Goal: Transaction & Acquisition: Purchase product/service

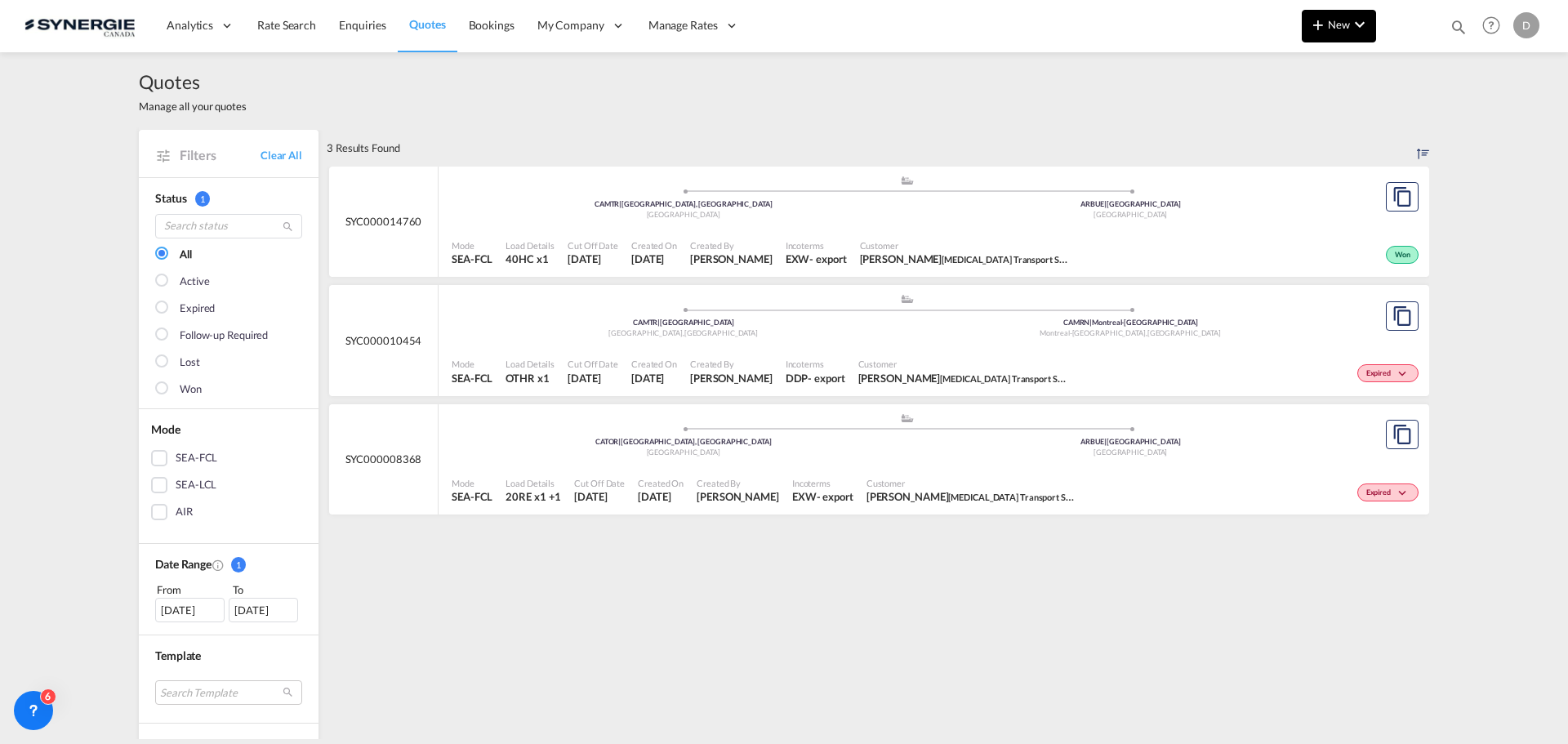
click at [1332, 33] on button "New" at bounding box center [1338, 25] width 74 height 33
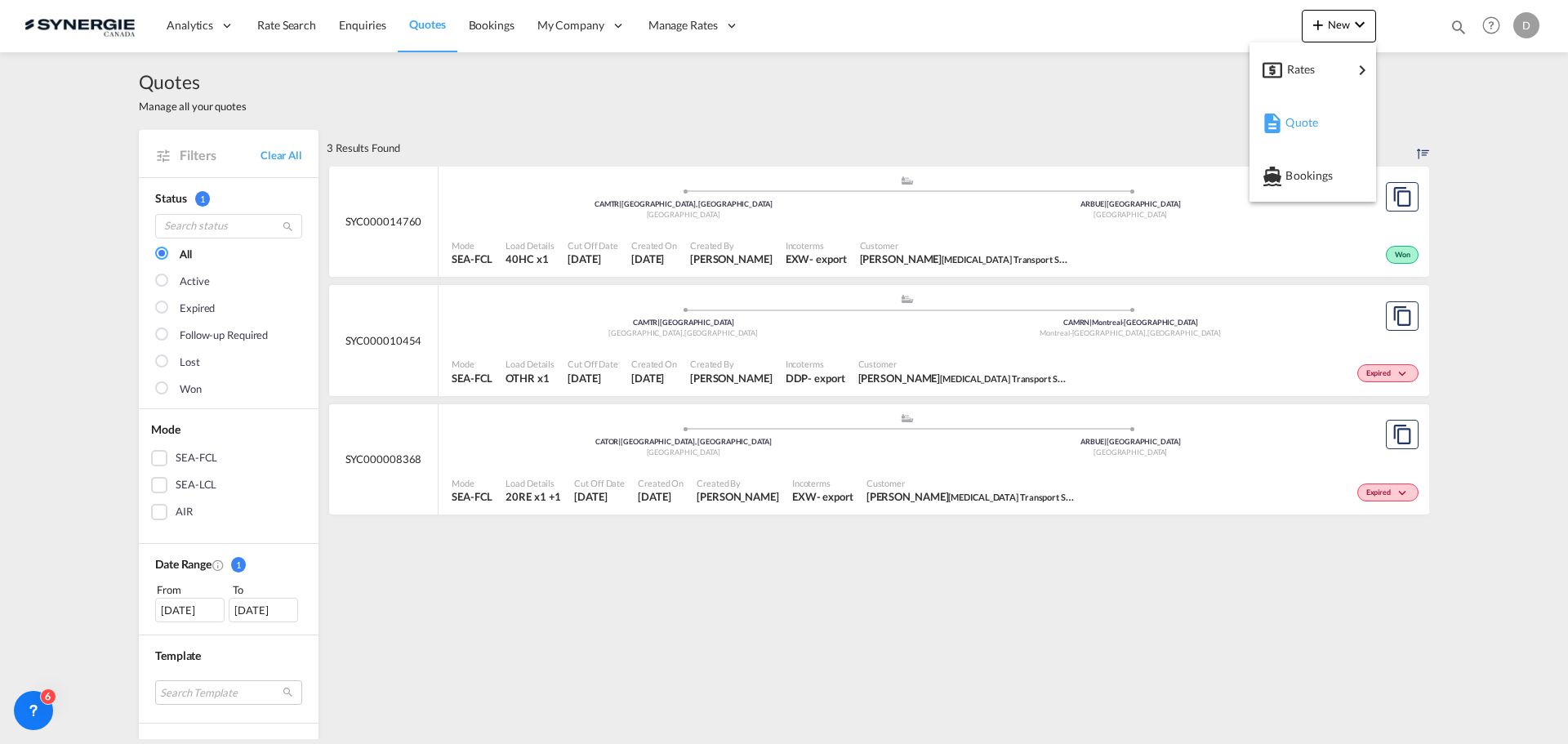
click at [1303, 123] on span "Quote" at bounding box center [1294, 122] width 18 height 33
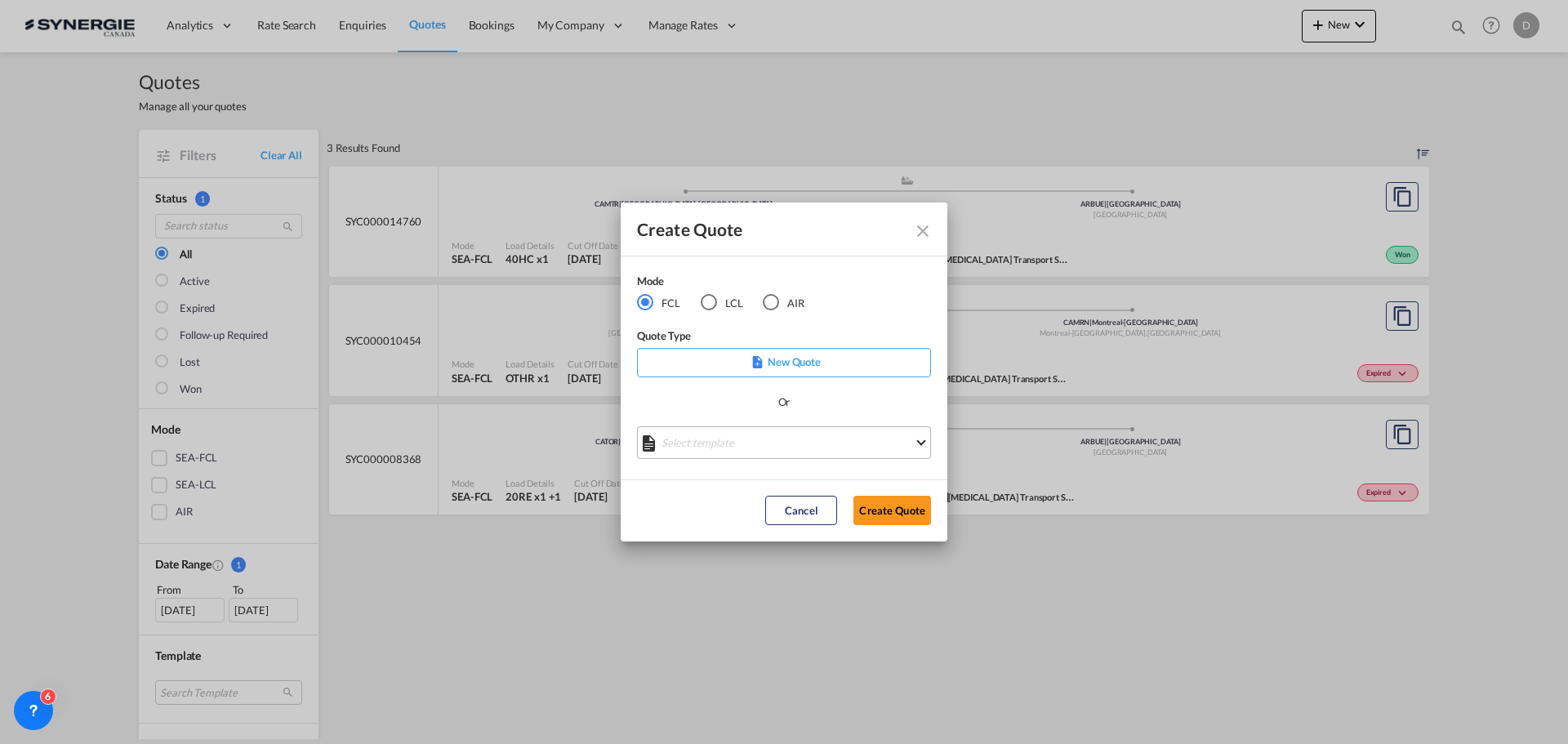
click at [831, 435] on md-select "Select template *NEW* FCL FREEHAND / DAP Pablo Gomez Saldarriaga | 10 Jul 2025 …" at bounding box center [783, 442] width 294 height 33
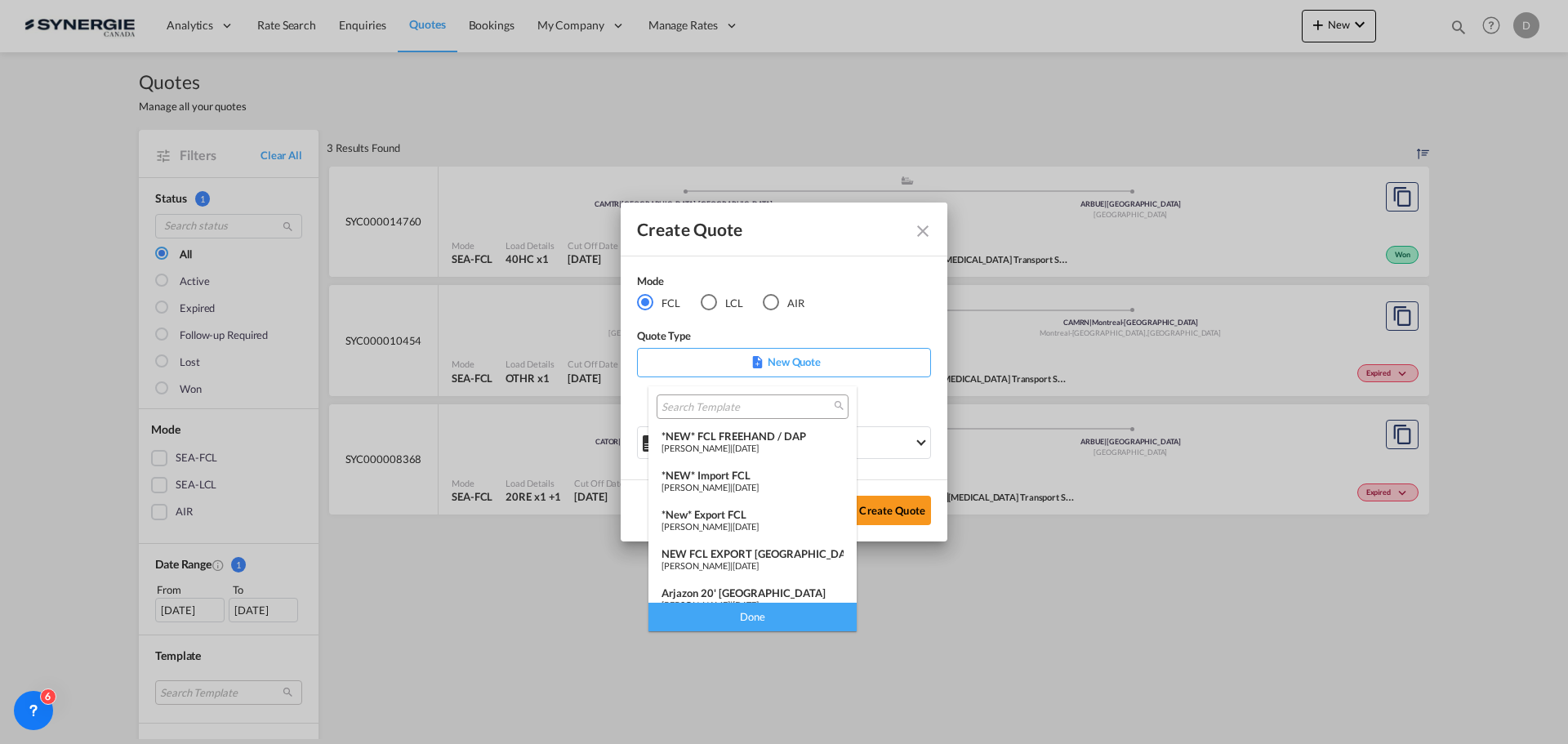
click at [780, 437] on div "*NEW* FCL FREEHAND / DAP" at bounding box center [753, 436] width 182 height 13
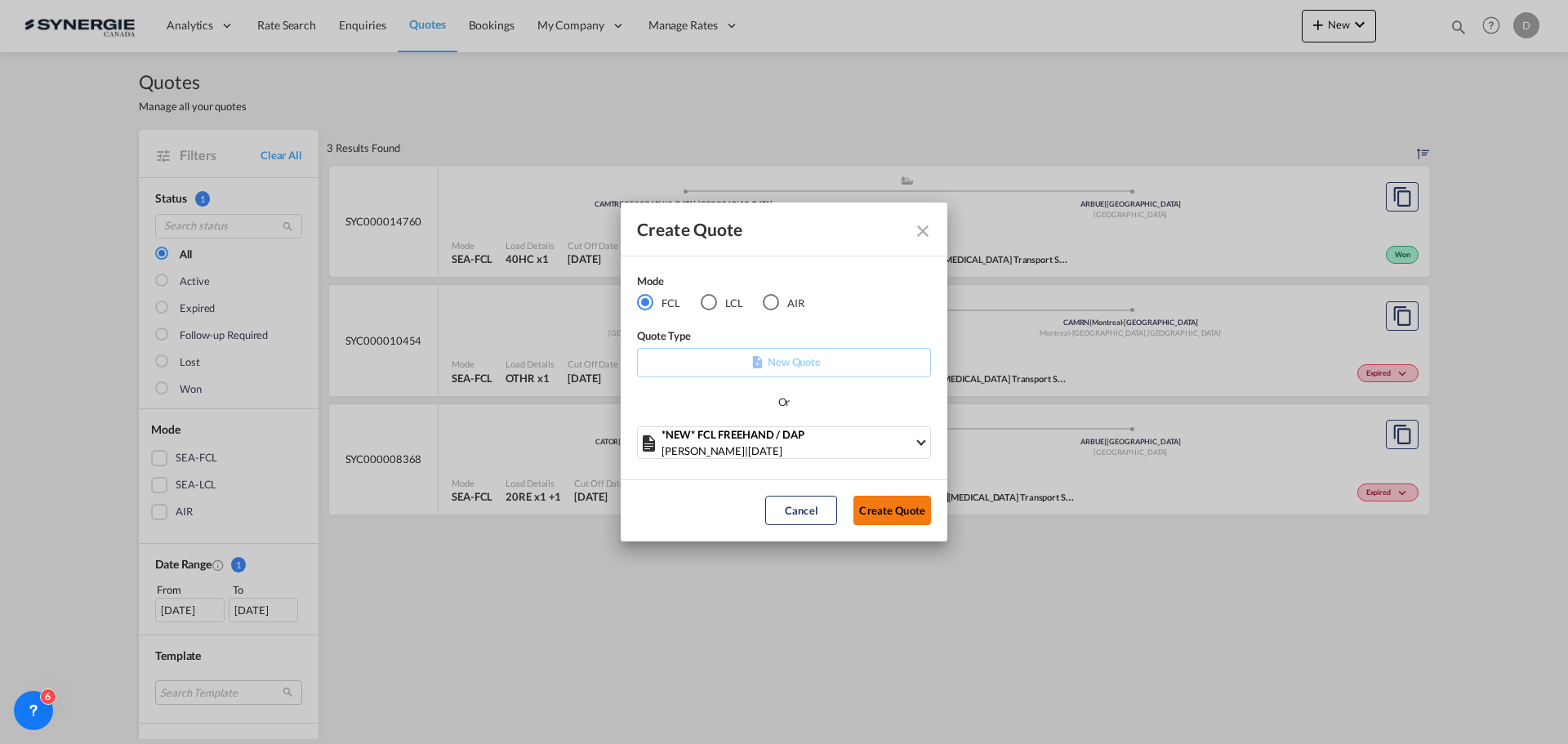
click at [887, 509] on button "Create Quote" at bounding box center [892, 510] width 78 height 29
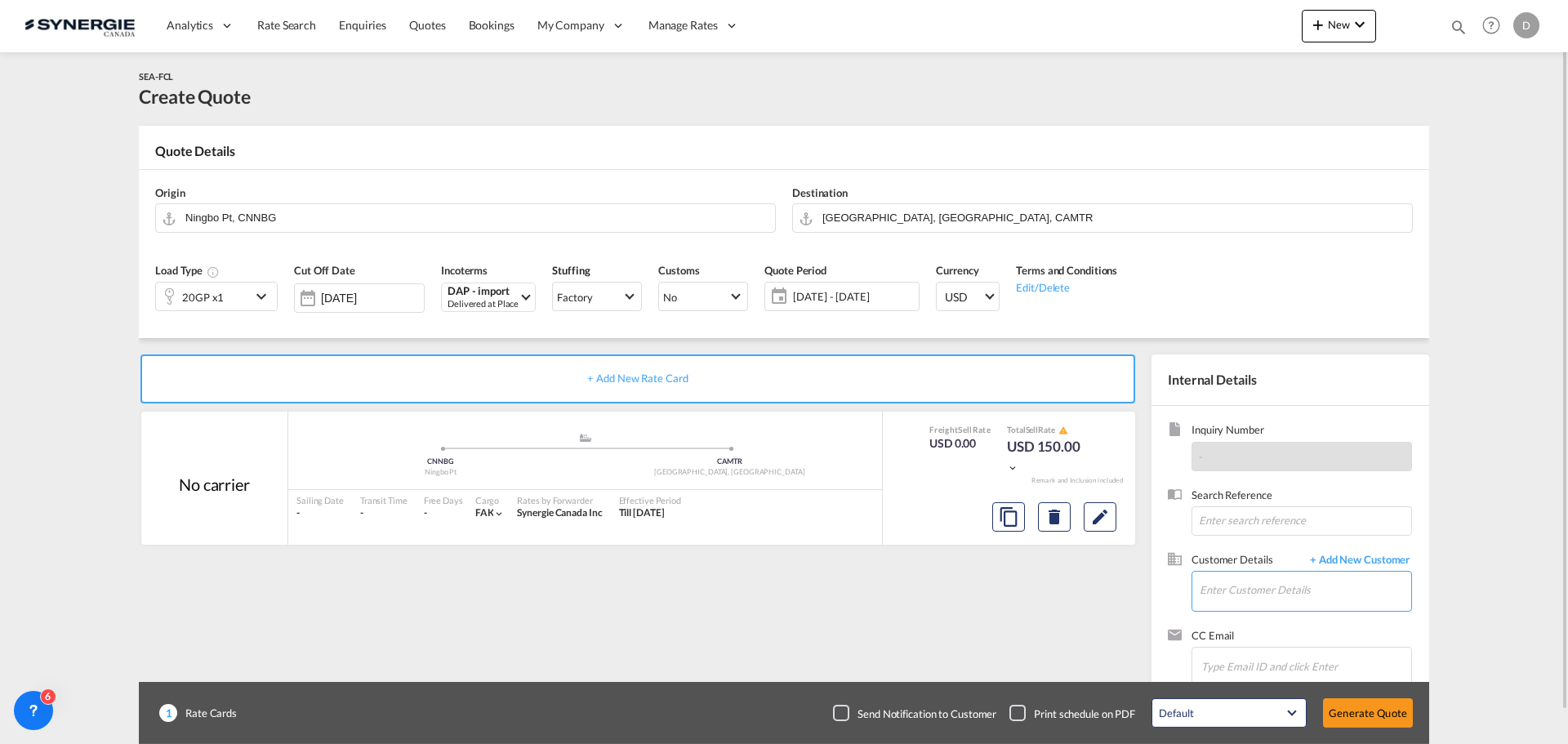
click at [1221, 583] on input "Enter Customer Details" at bounding box center [1305, 590] width 212 height 37
paste input "alejandro.diez@logitrans.es"
click at [1239, 547] on div "Alejandro Diez alejandro.diez@logitrans.es" at bounding box center [1305, 549] width 212 height 44
type input "Logitrans, Alejandro Diez, alejandro.diez@logitrans.es"
click at [761, 219] on button "Clear Input" at bounding box center [760, 216] width 24 height 24
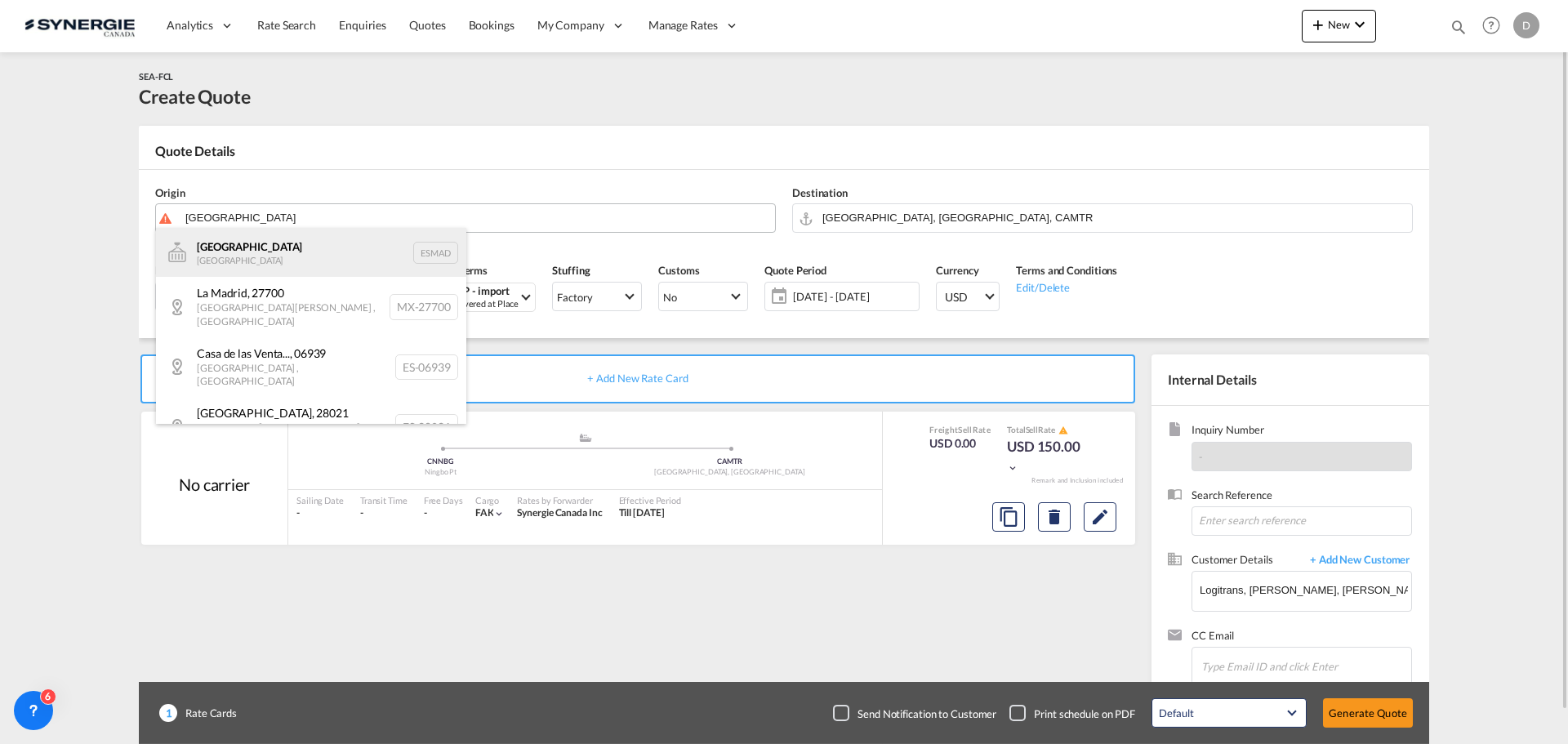
click at [276, 264] on div "Madrid Spain ESMAD" at bounding box center [311, 252] width 310 height 49
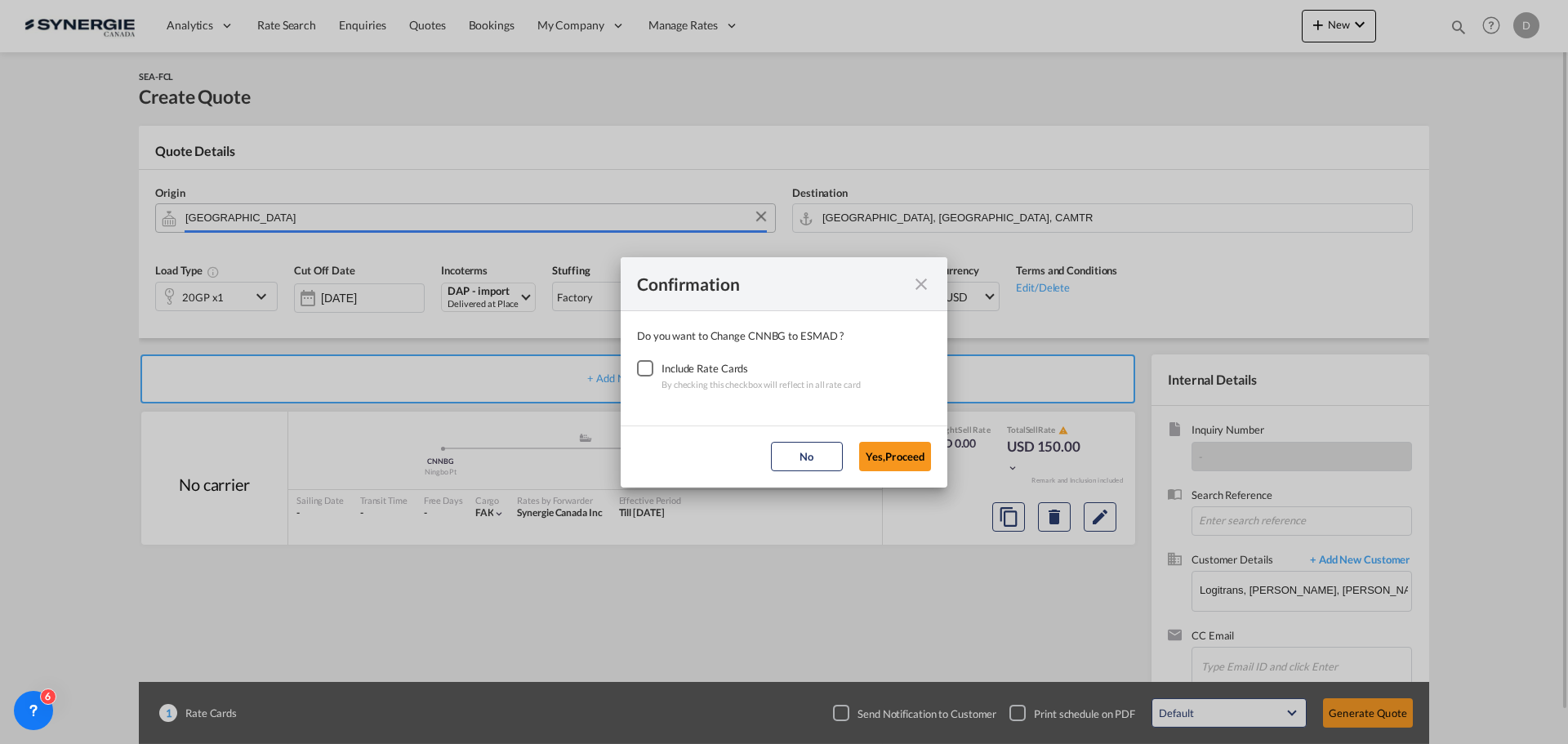
type input "Madrid, ESMAD"
click at [649, 367] on div "Checkbox No Ink" at bounding box center [644, 368] width 16 height 16
click at [891, 466] on button "Yes,Proceed" at bounding box center [895, 456] width 71 height 29
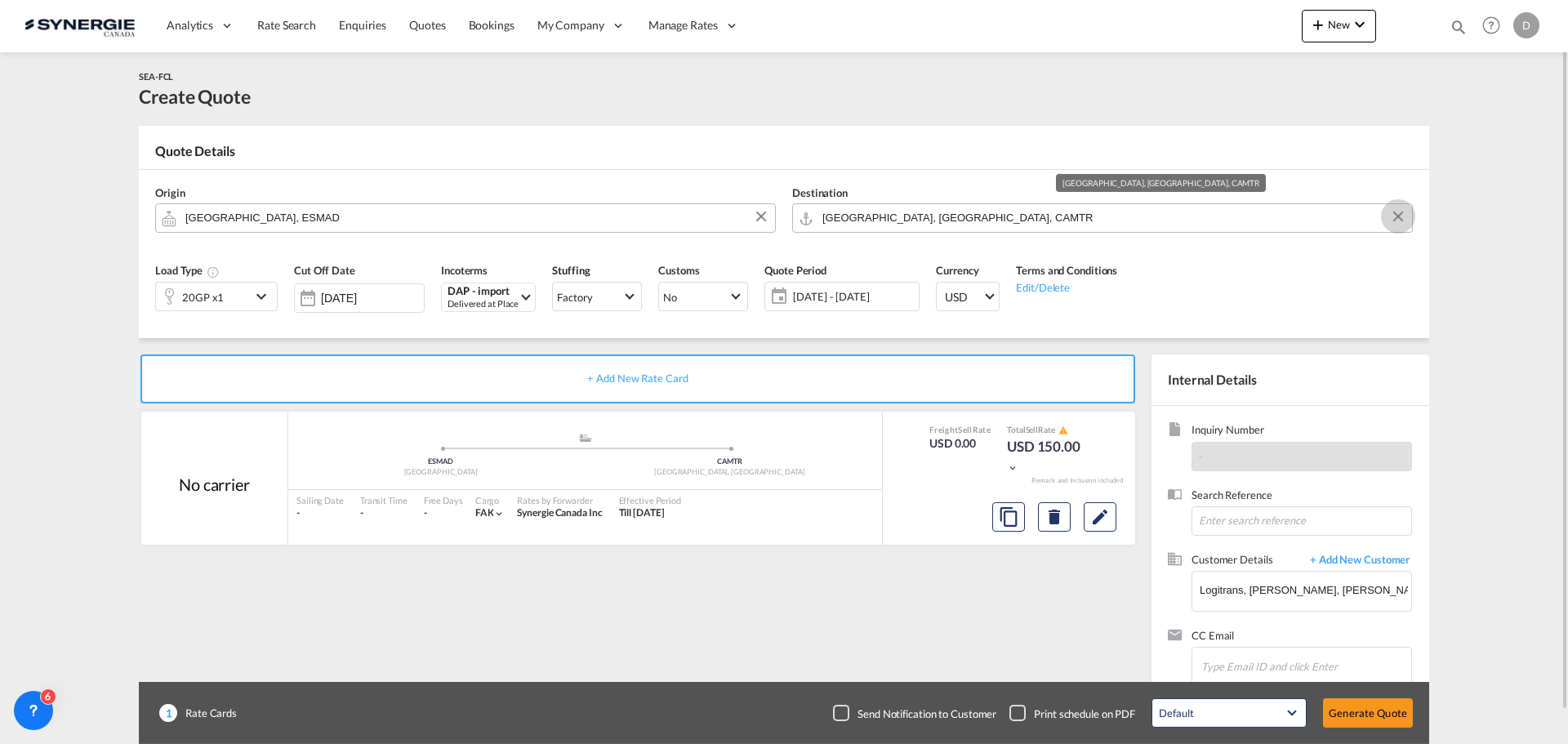
click at [1394, 210] on button "Clear Input" at bounding box center [1398, 216] width 24 height 24
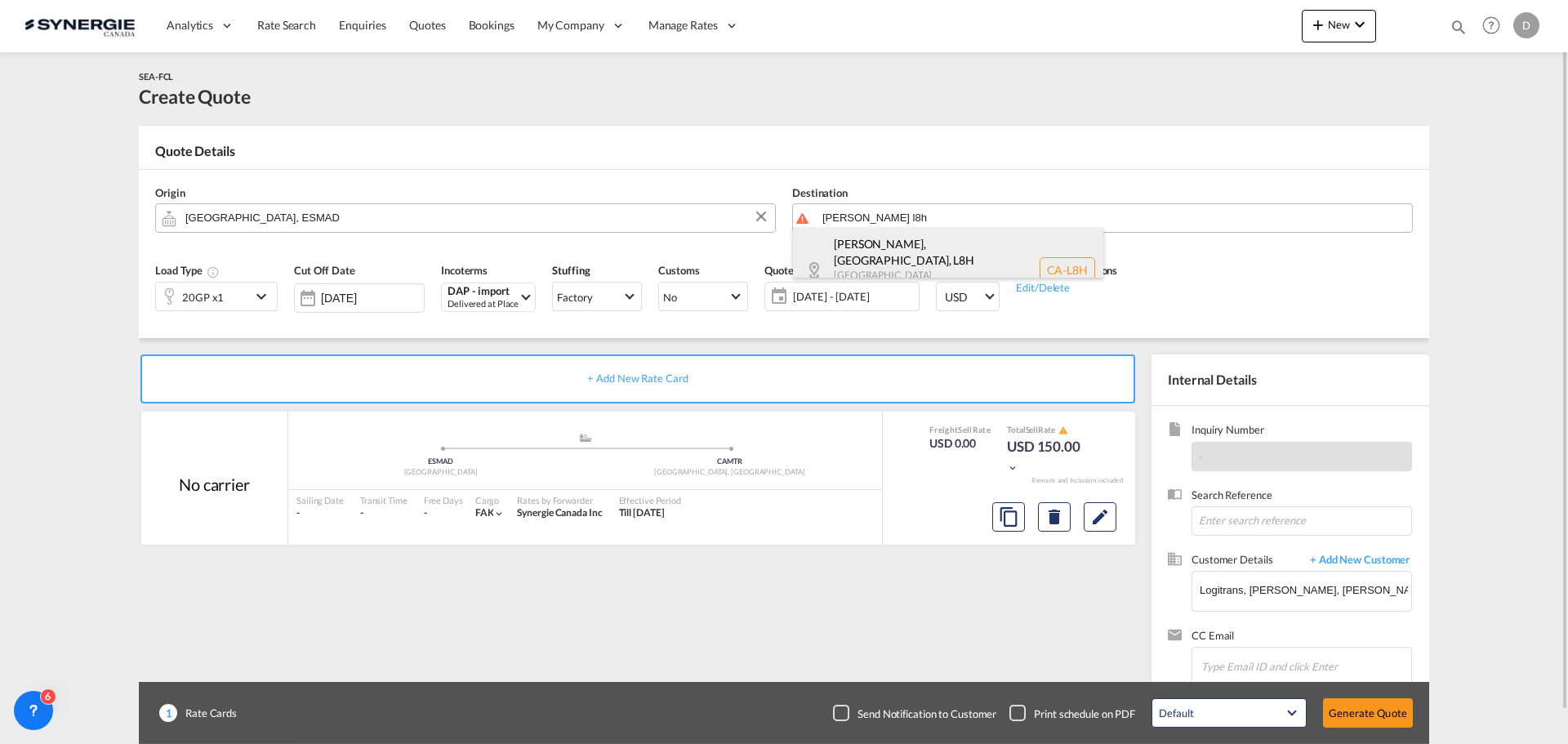
click at [929, 262] on div "Hamilton, ON , L8H Ontario Canada CA-L8H" at bounding box center [948, 269] width 310 height 84
type input "CA-L8H, Hamilton, ON, Ontario"
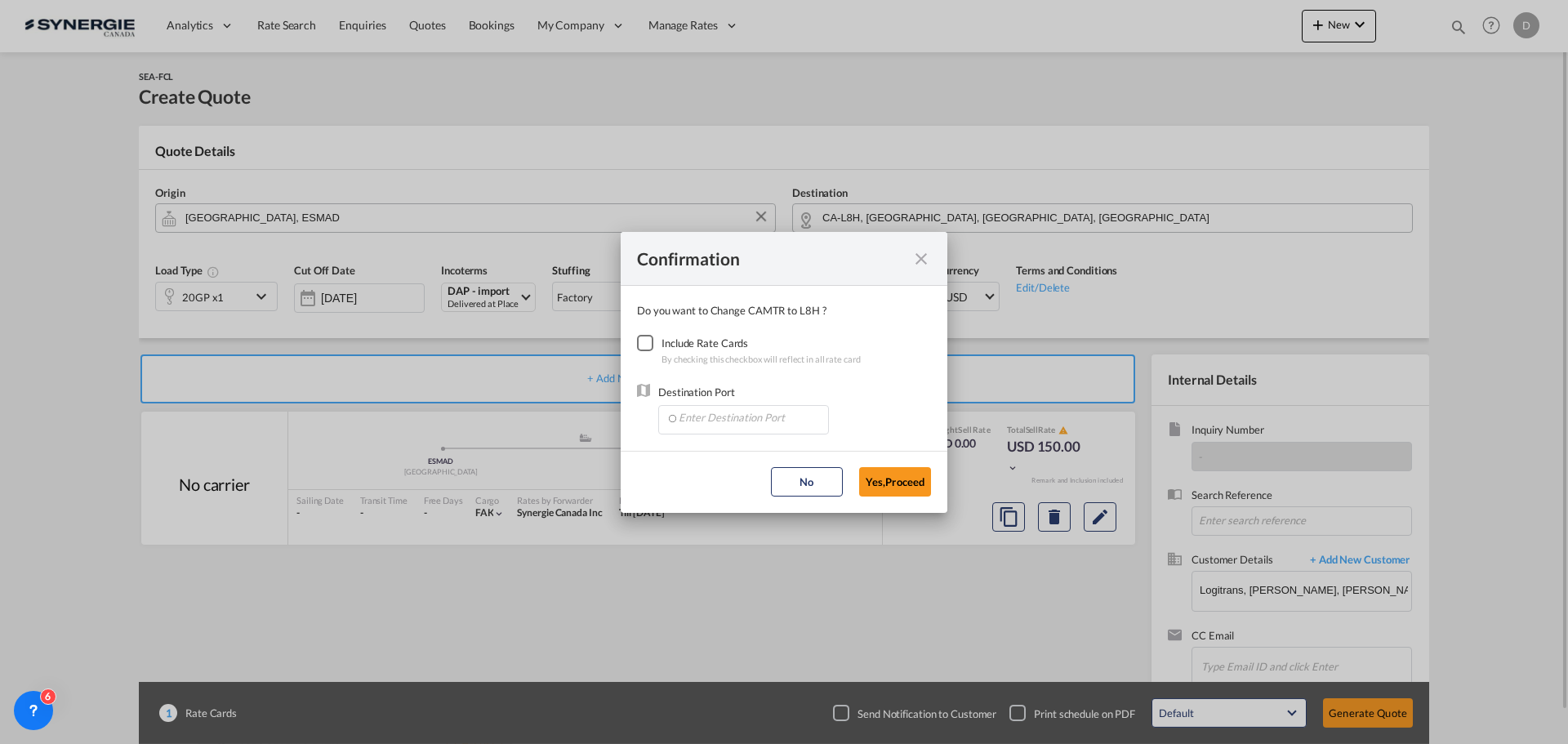
click at [637, 351] on div "Checkbox No Ink" at bounding box center [644, 342] width 16 height 16
click at [639, 345] on div "Checkbox No Ink" at bounding box center [644, 342] width 16 height 16
click at [642, 341] on div "Checkbox No Ink" at bounding box center [644, 342] width 16 height 16
click at [753, 415] on input "Enter Destination Port" at bounding box center [747, 419] width 162 height 24
click at [775, 492] on span "CAMTR, Montreal, QC, Canada, North America, Americas" at bounding box center [998, 494] width 641 height 14
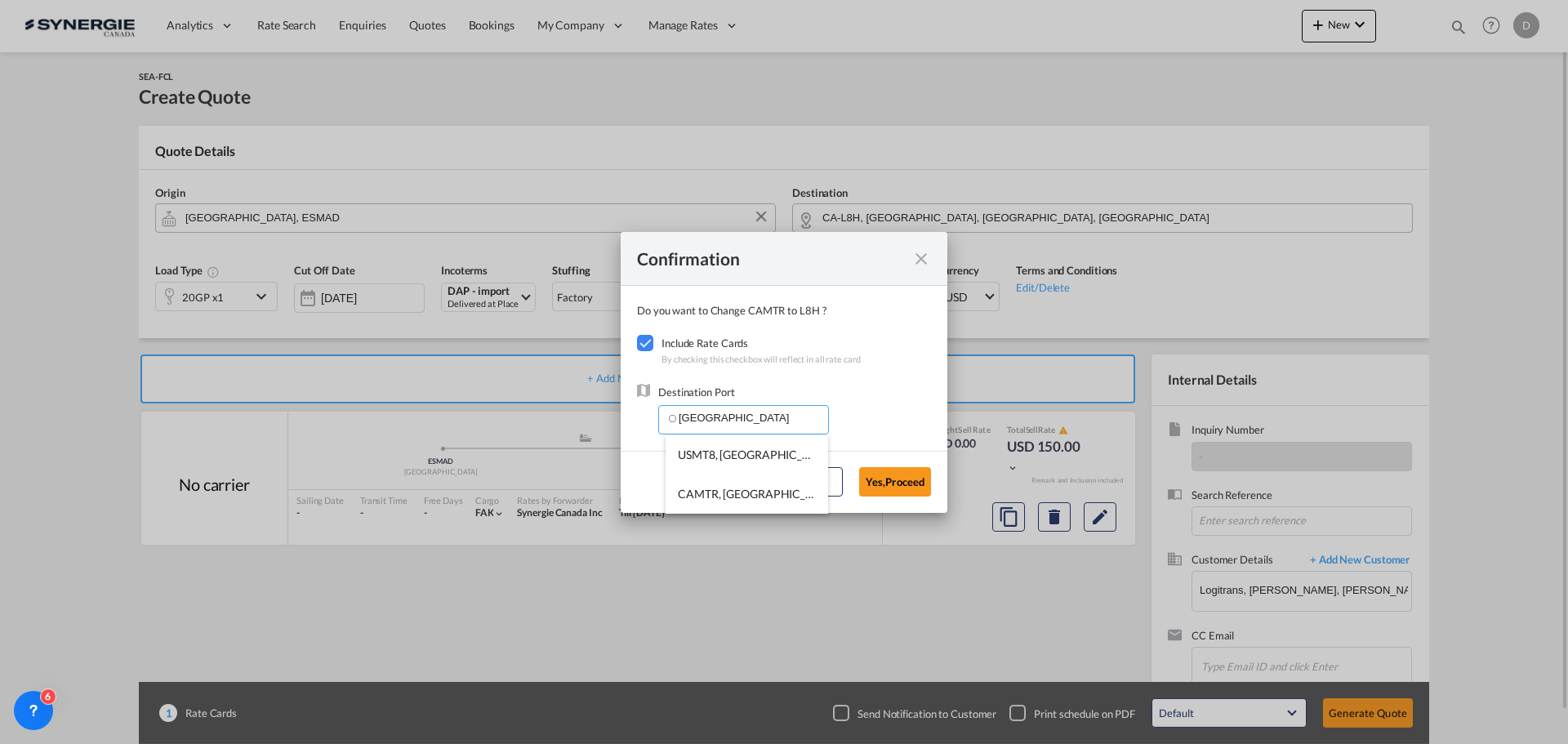
type input "CAMTR, Montreal, QC, Canada, North America, Americas"
click at [891, 475] on button "Yes,Proceed" at bounding box center [895, 482] width 71 height 29
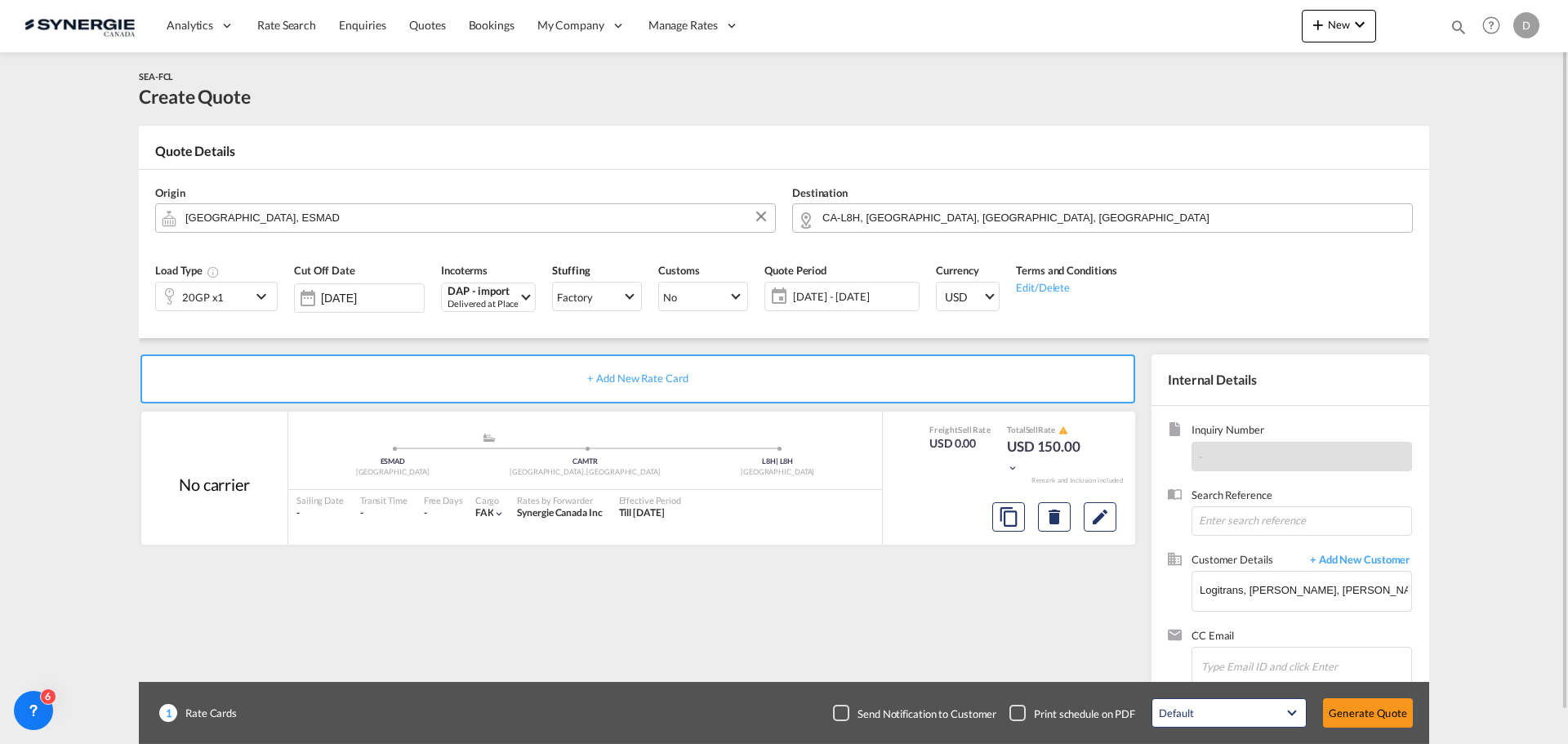
click at [258, 295] on md-icon "icon-chevron-down" at bounding box center [264, 296] width 24 height 20
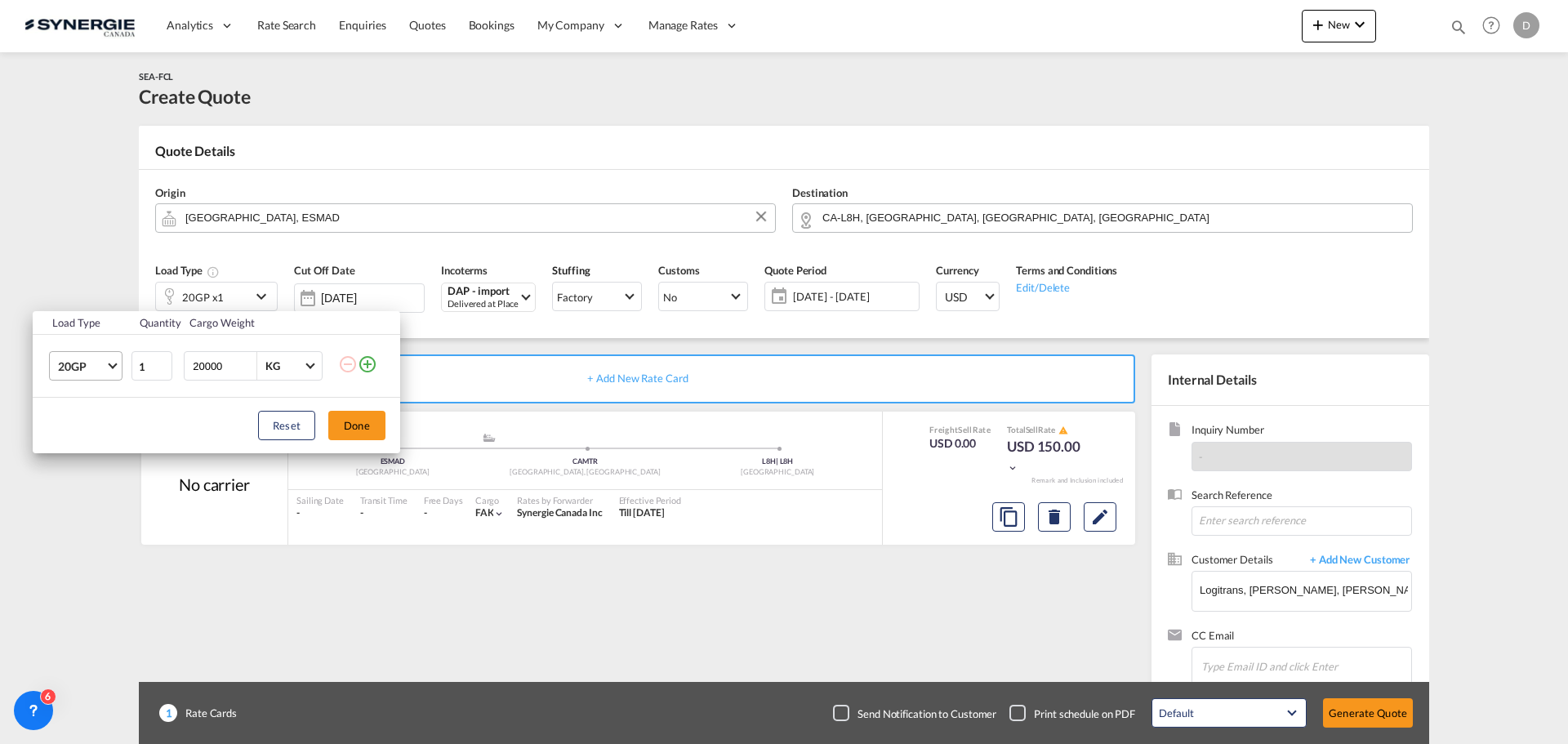
click at [118, 359] on md-select-value "20GP" at bounding box center [88, 366] width 65 height 28
click at [102, 434] on md-option "40OT" at bounding box center [101, 435] width 111 height 40
click at [165, 364] on input "2" at bounding box center [151, 365] width 40 height 29
type input "3"
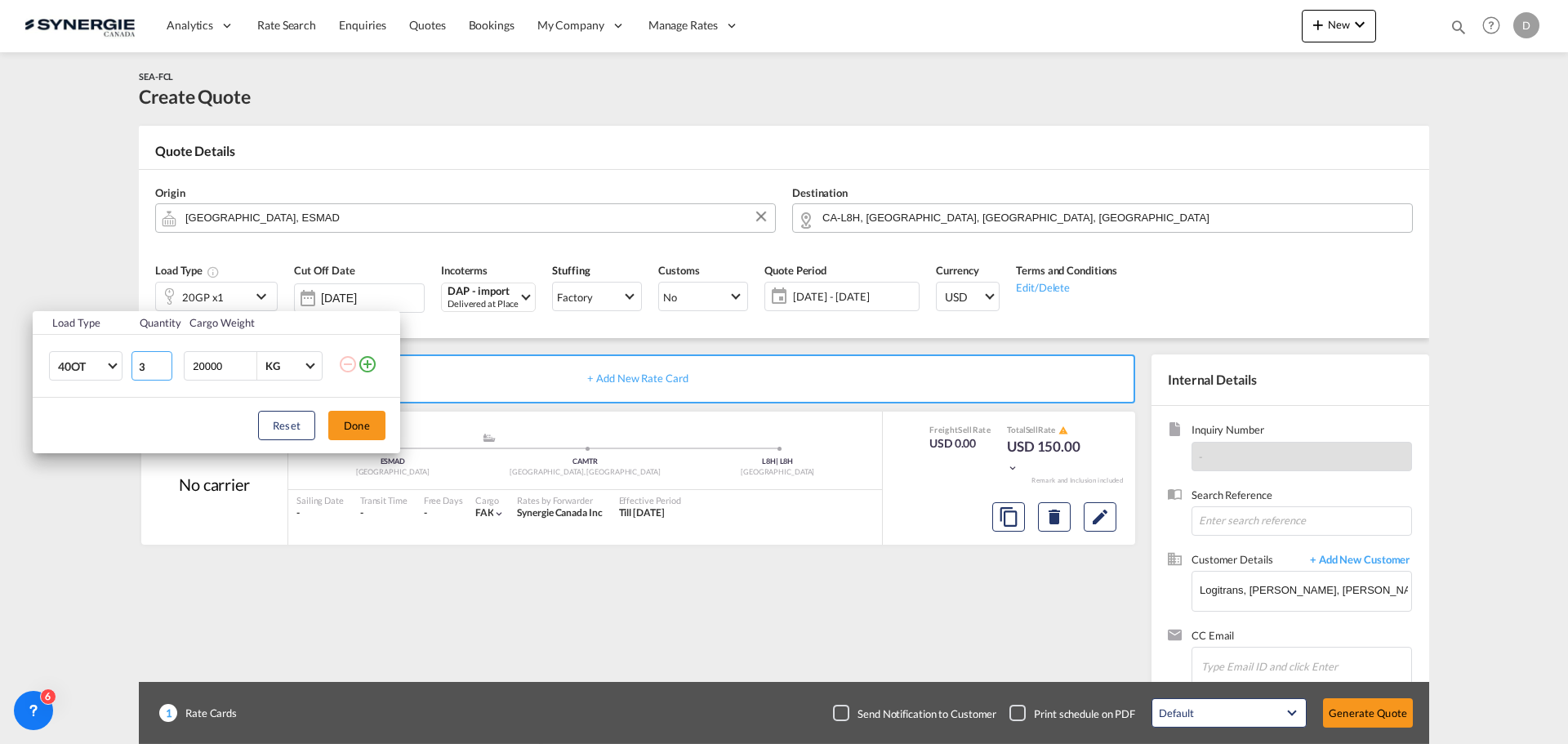
click at [165, 364] on input "3" at bounding box center [151, 365] width 40 height 29
click at [356, 419] on button "Done" at bounding box center [356, 425] width 57 height 29
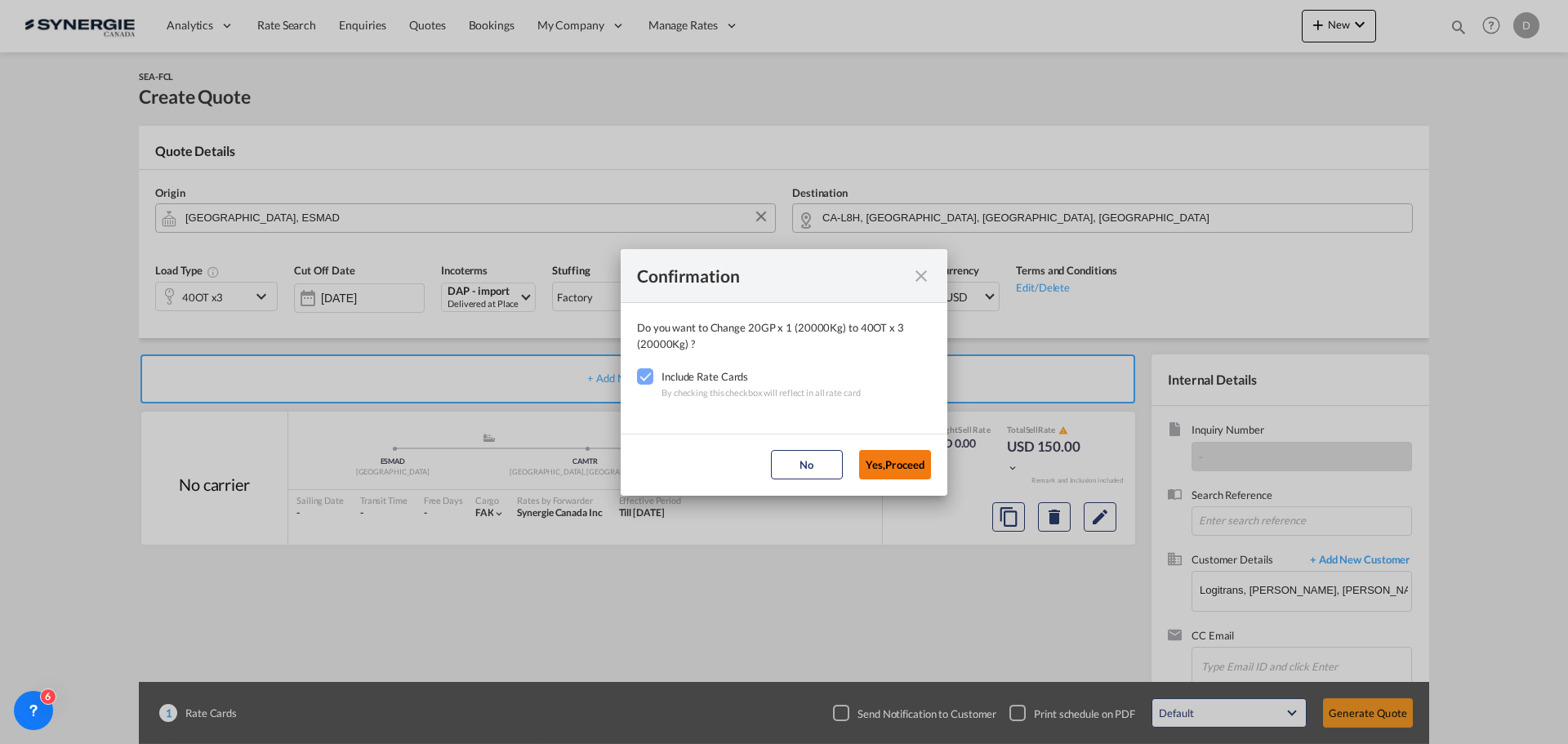
click at [882, 457] on button "Yes,Proceed" at bounding box center [895, 465] width 71 height 29
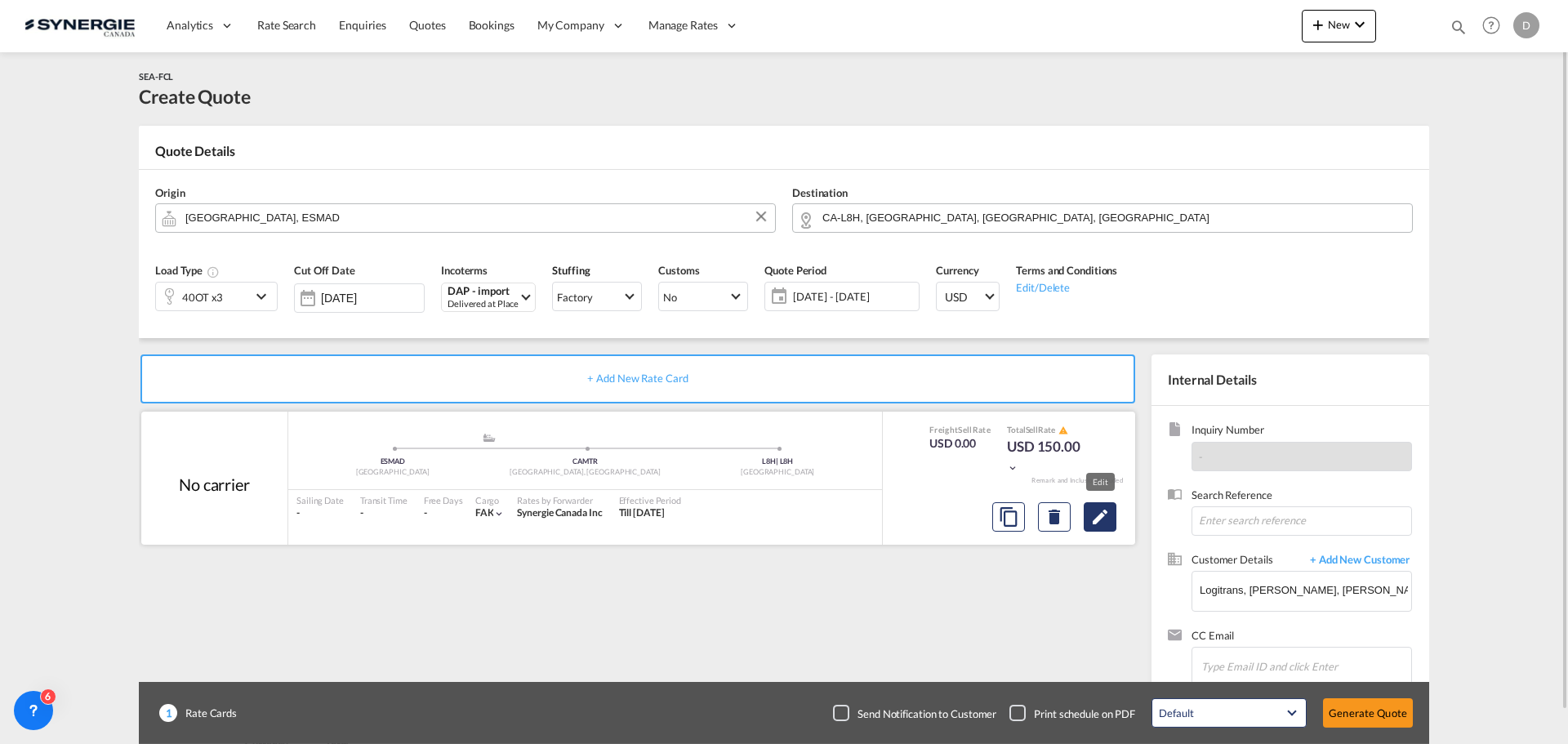
click at [1106, 523] on md-icon "Edit" at bounding box center [1100, 516] width 20 height 20
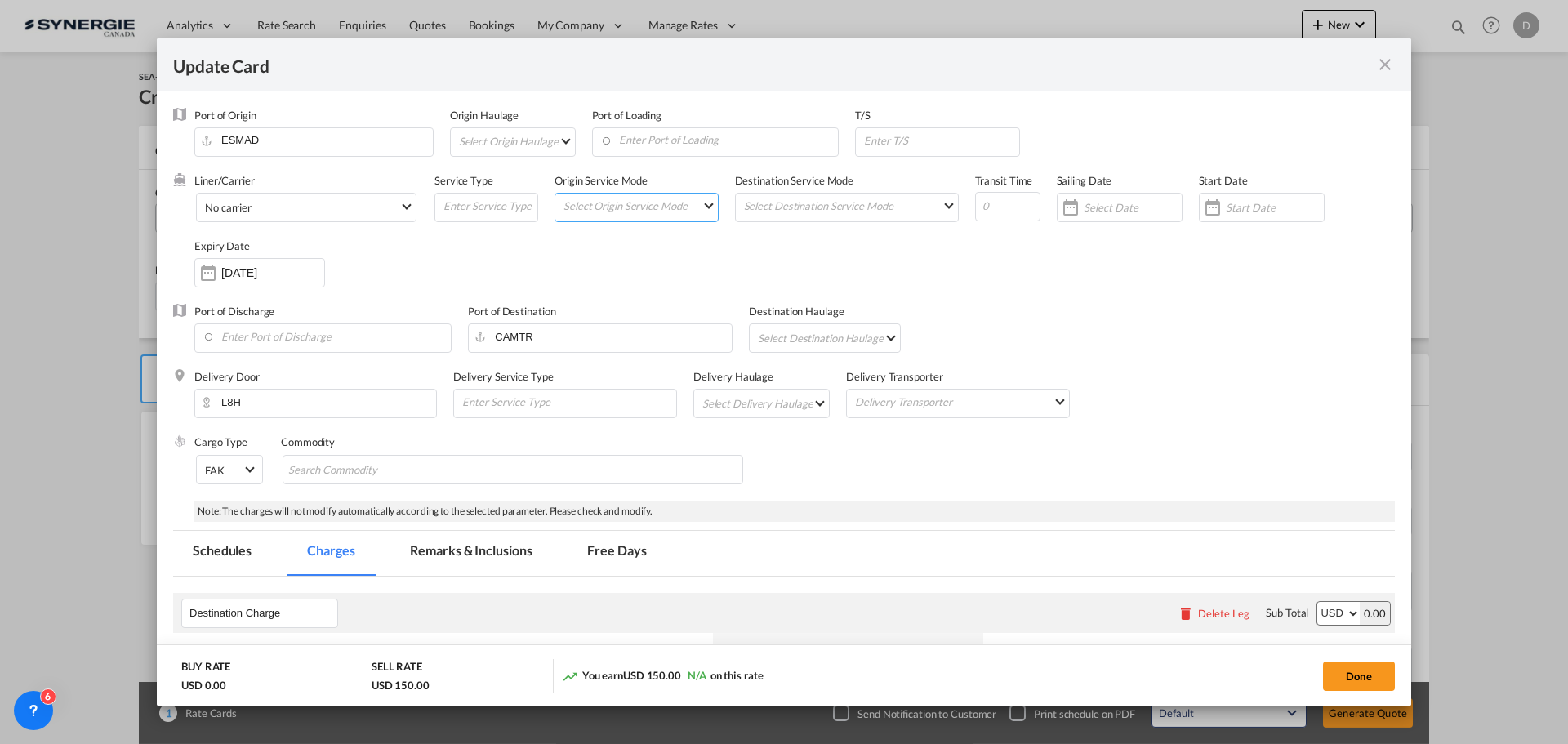
click at [697, 206] on md-select "Select Origin Service Mode SD CY" at bounding box center [640, 205] width 156 height 23
click at [636, 249] on md-option "CY" at bounding box center [635, 245] width 180 height 40
click at [830, 212] on md-select "Select Destination Service Mode SD CY" at bounding box center [850, 205] width 215 height 23
click at [830, 212] on md-option "SD" at bounding box center [843, 205] width 239 height 40
click at [1209, 205] on div "Update Card Port ..." at bounding box center [1213, 207] width 26 height 33
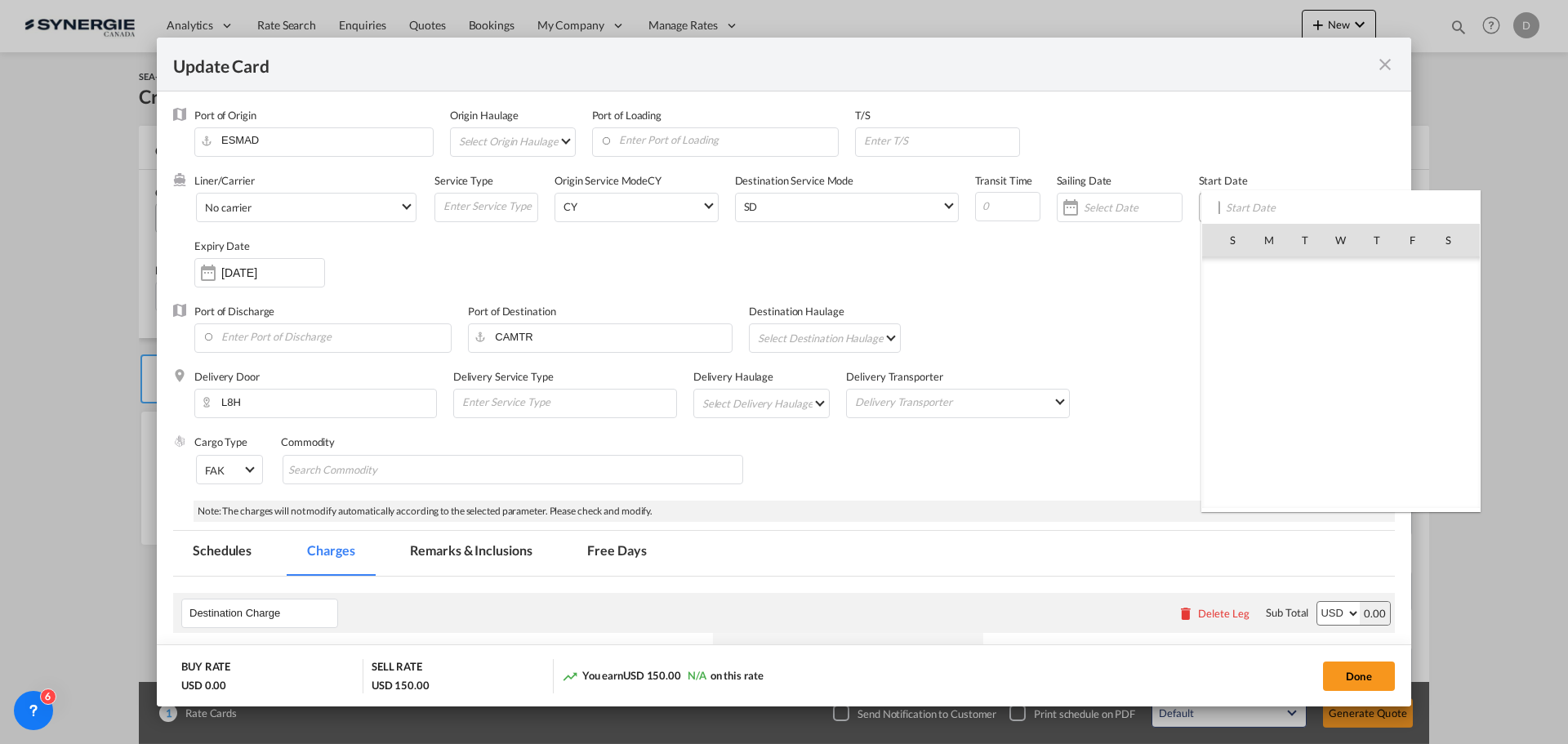
scroll to position [378425, 0]
click at [1342, 381] on span "17" at bounding box center [1341, 383] width 34 height 34
type input "17 Sep 2025"
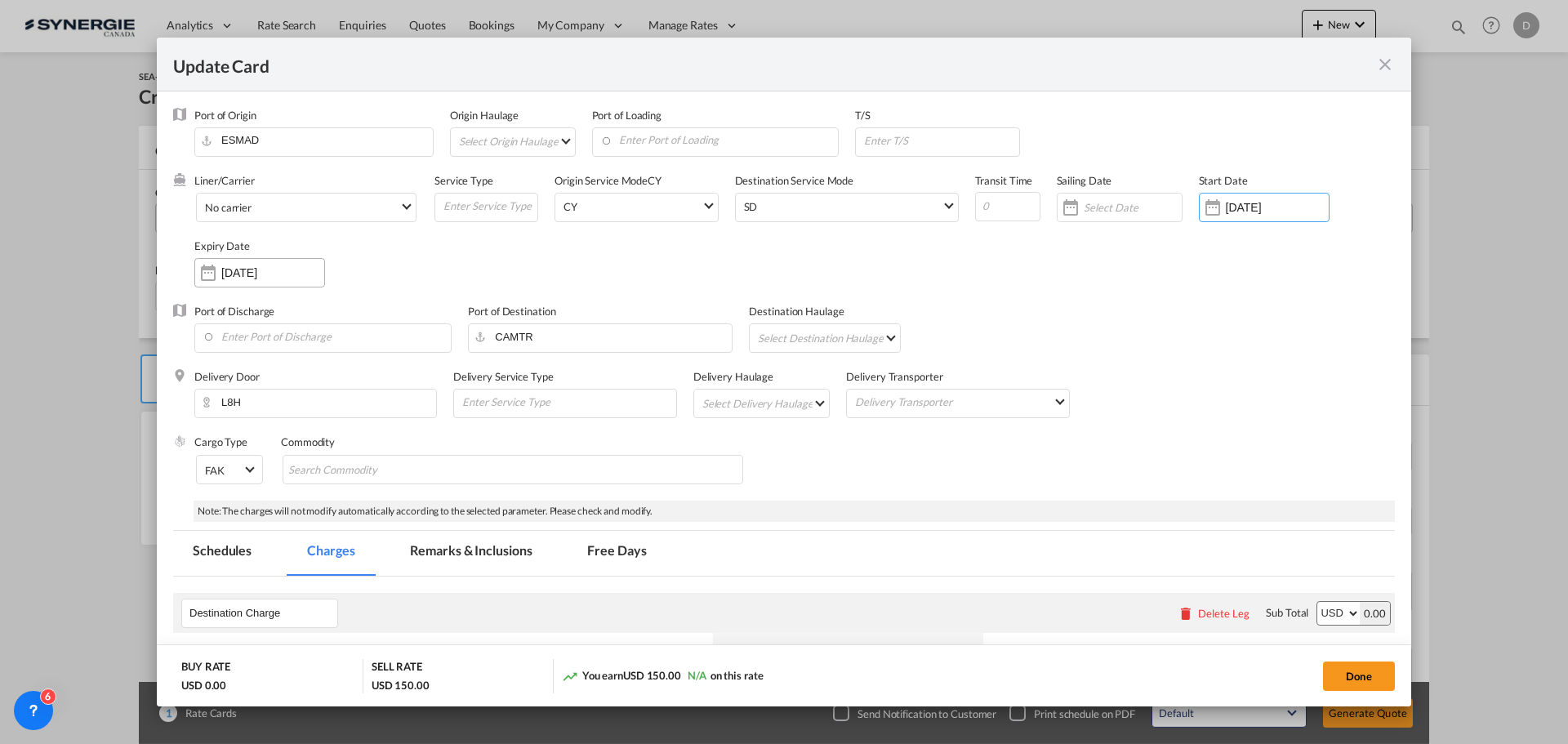
click at [289, 266] on input "17 Oct 2025" at bounding box center [272, 273] width 102 height 13
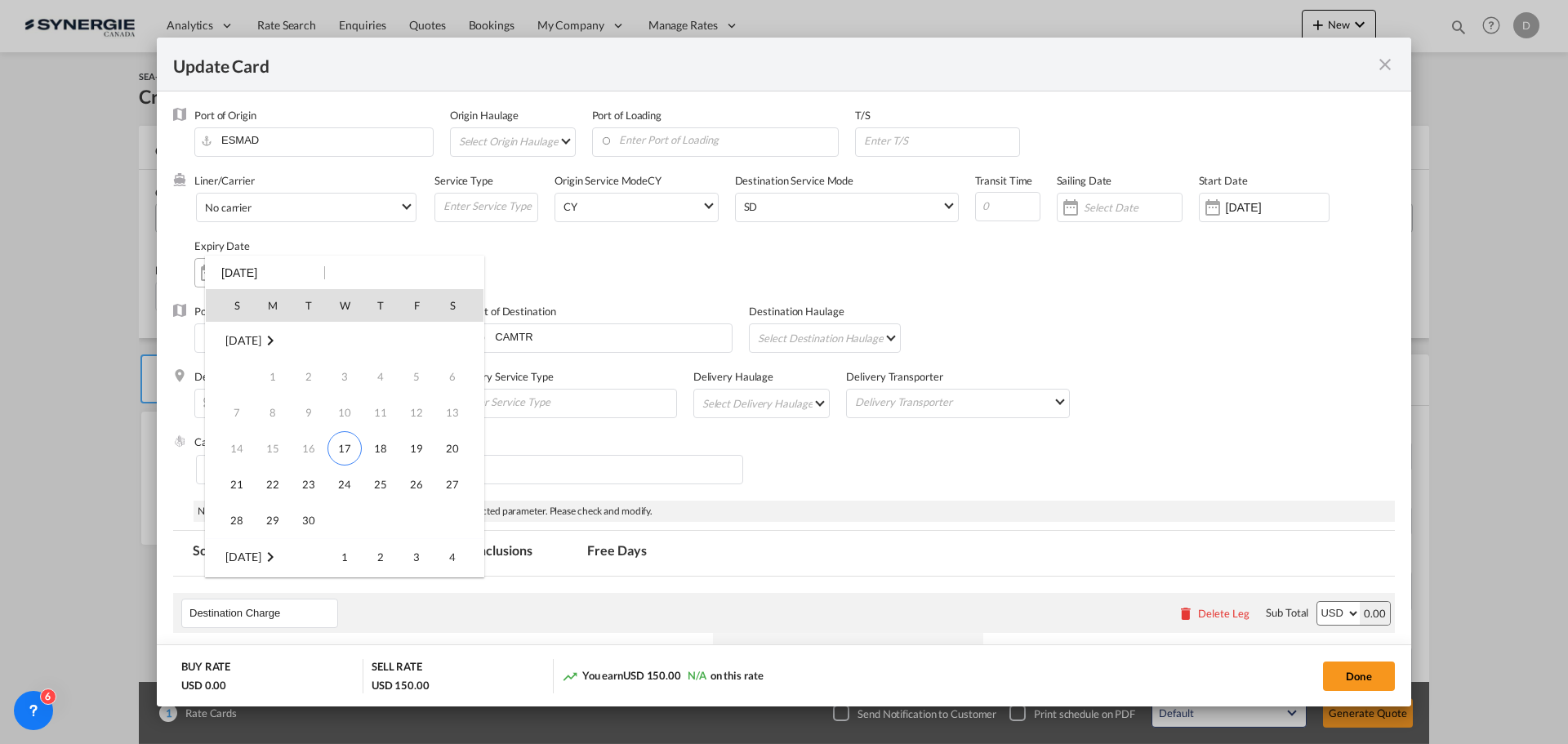
scroll to position [216, 0]
click at [627, 253] on div at bounding box center [784, 372] width 1568 height 744
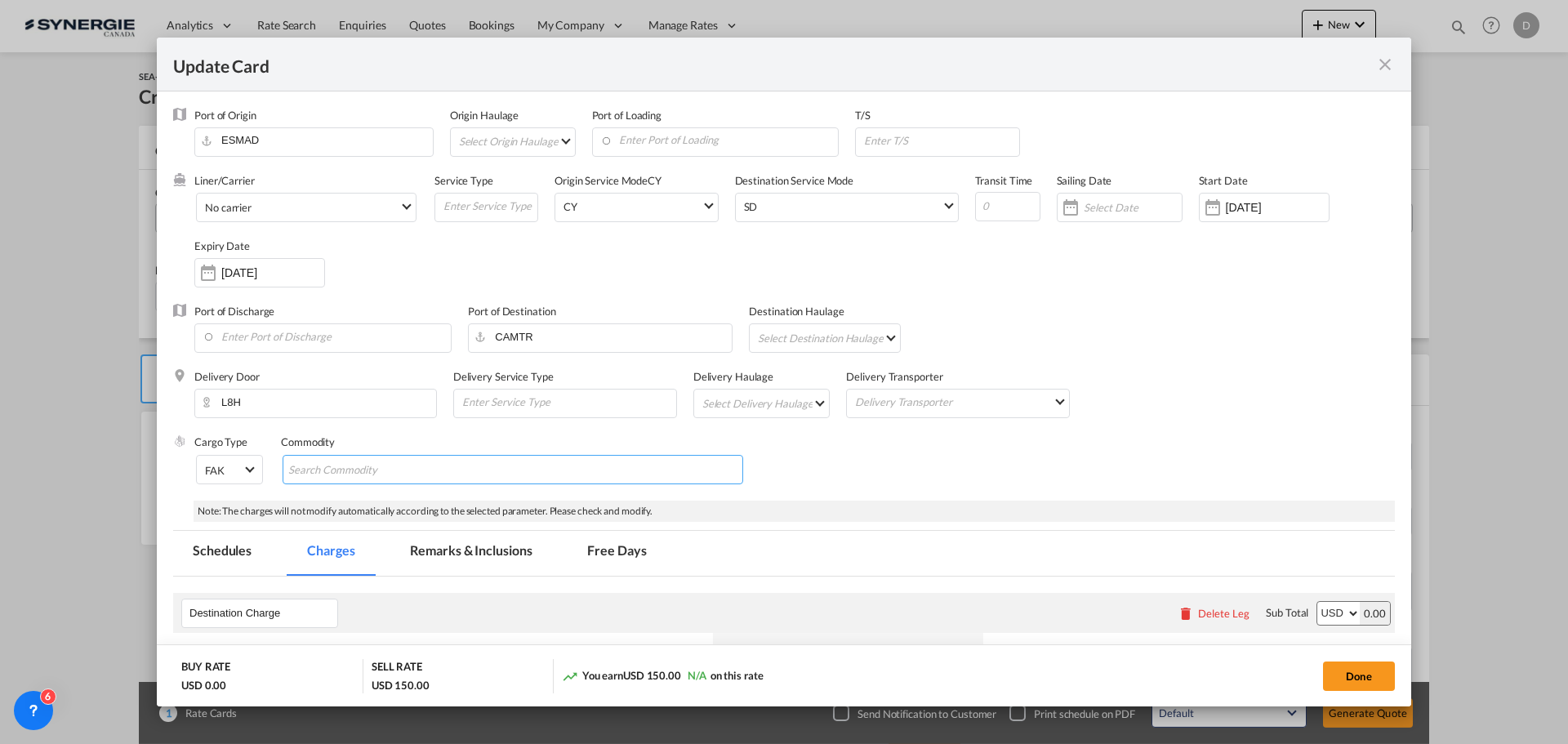
click at [501, 458] on md-chips-wrap "Chips container with autocompletion. Enter the text area, type text to search, …" at bounding box center [513, 469] width 461 height 29
type input "General cargo"
click at [788, 444] on div "Cargo Type FAK FAK GCR GDSM General Cargo Hazardous Cargo Ambient Foodstuff Chi…" at bounding box center [794, 467] width 1200 height 65
click at [807, 407] on md-select "Select Delivery Haulage rail road barge truck unspecified not available" at bounding box center [764, 403] width 129 height 26
click at [761, 444] on md-option "road" at bounding box center [762, 443] width 152 height 40
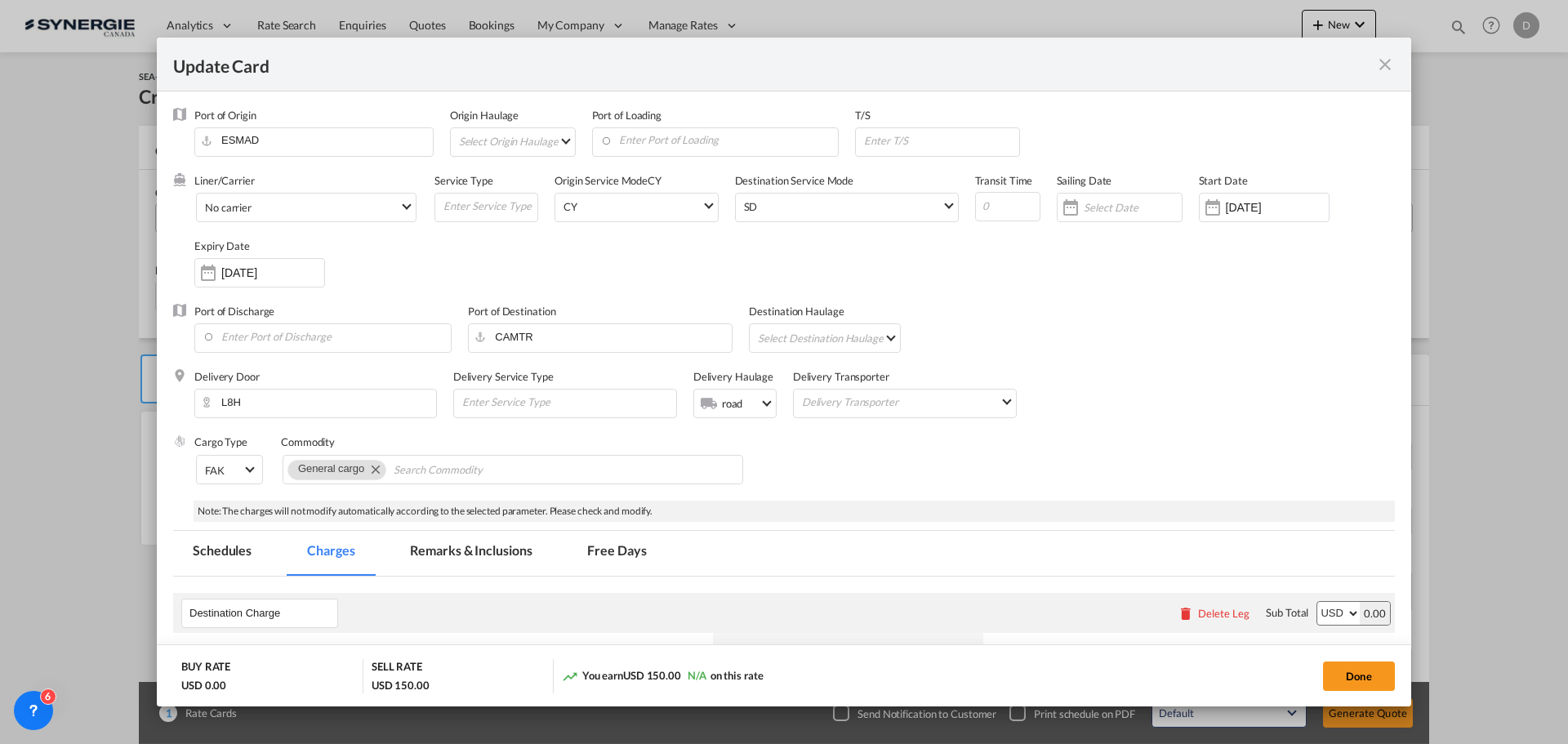
click at [873, 467] on div "Cargo Type FAK FAK GCR GDSM General Cargo Hazardous Cargo Ambient Foodstuff Chi…" at bounding box center [794, 467] width 1200 height 65
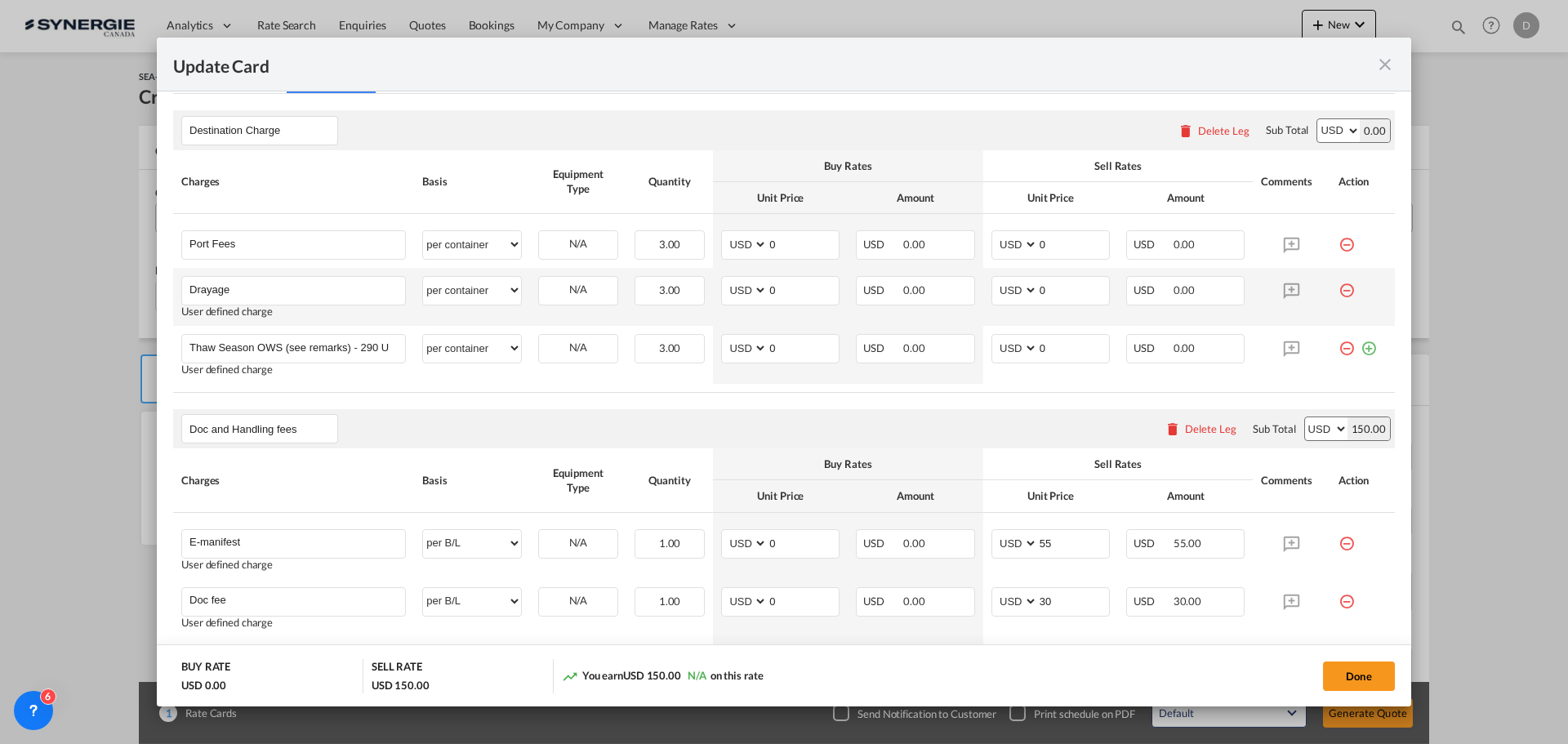
scroll to position [490, 0]
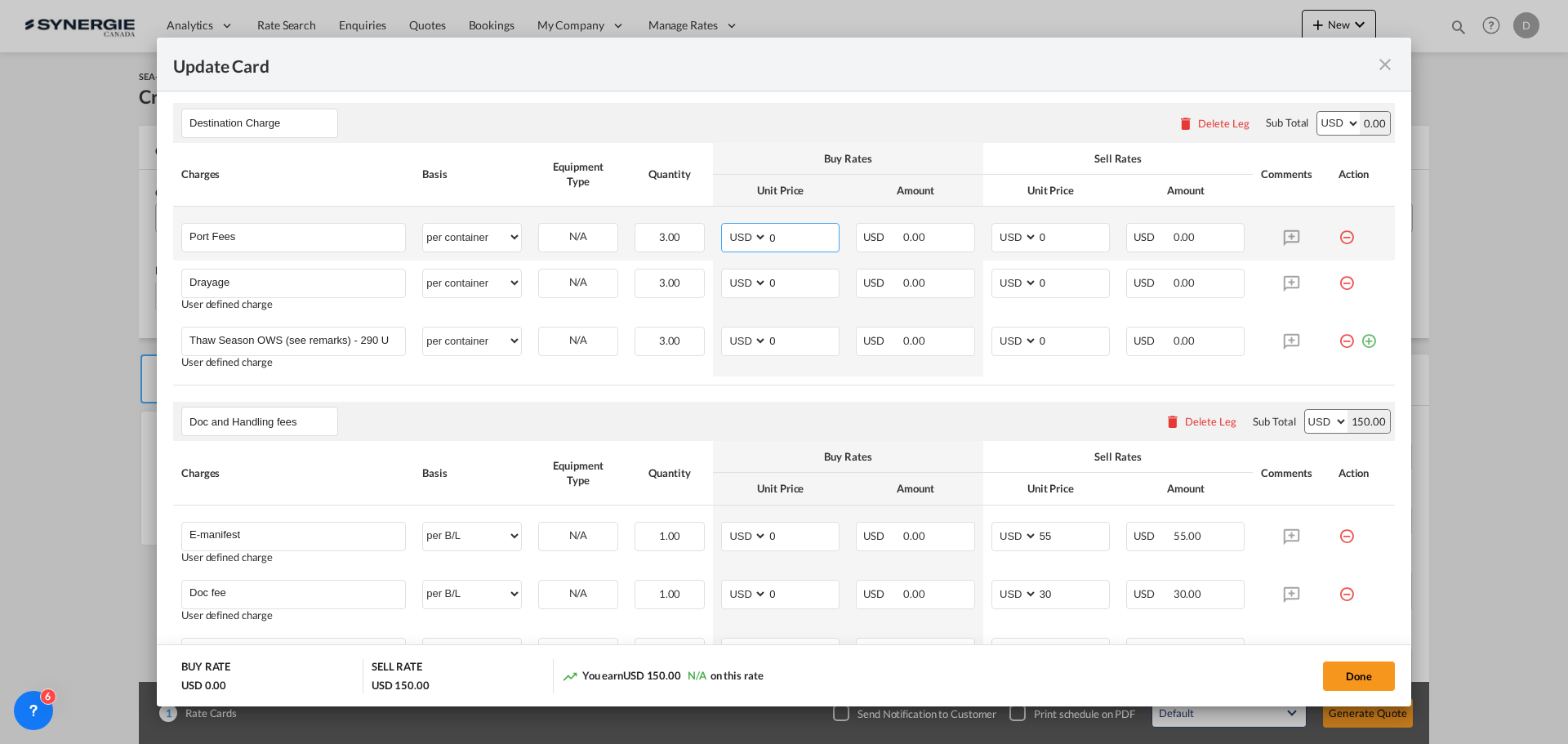
drag, startPoint x: 763, startPoint y: 237, endPoint x: 794, endPoint y: 238, distance: 31.0
click at [794, 238] on input "0" at bounding box center [803, 236] width 71 height 24
type input "50"
type input "65"
click at [646, 401] on rate-modification "Destination Charge Please enter leg name Leg Name Already Exists Delete Leg Sub…" at bounding box center [783, 512] width 1221 height 850
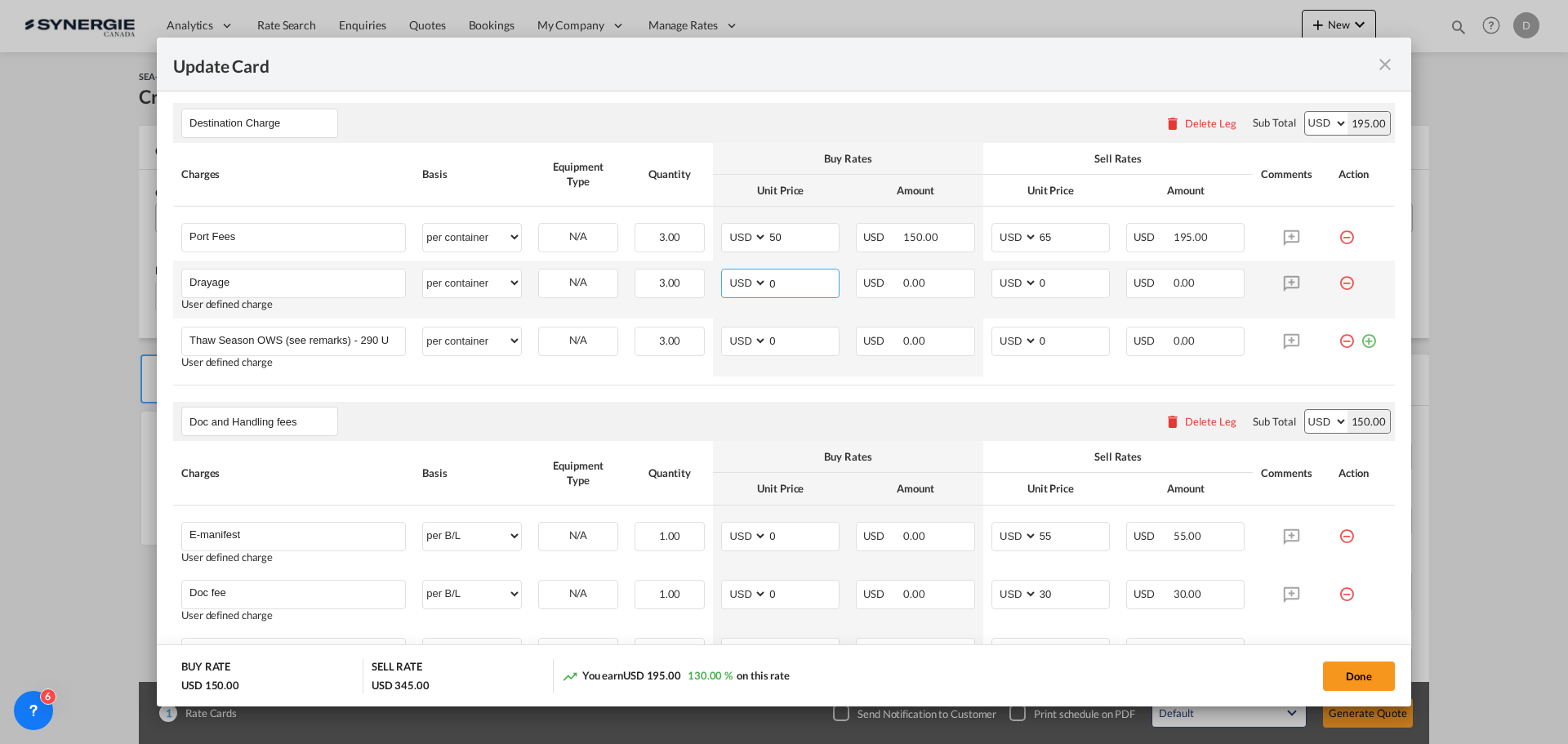
drag, startPoint x: 765, startPoint y: 283, endPoint x: 786, endPoint y: 285, distance: 21.1
click at [786, 285] on input "0" at bounding box center [803, 282] width 71 height 24
type input "2122"
drag, startPoint x: 1032, startPoint y: 282, endPoint x: 1047, endPoint y: 282, distance: 15.0
click at [1047, 282] on input "0" at bounding box center [1074, 282] width 71 height 24
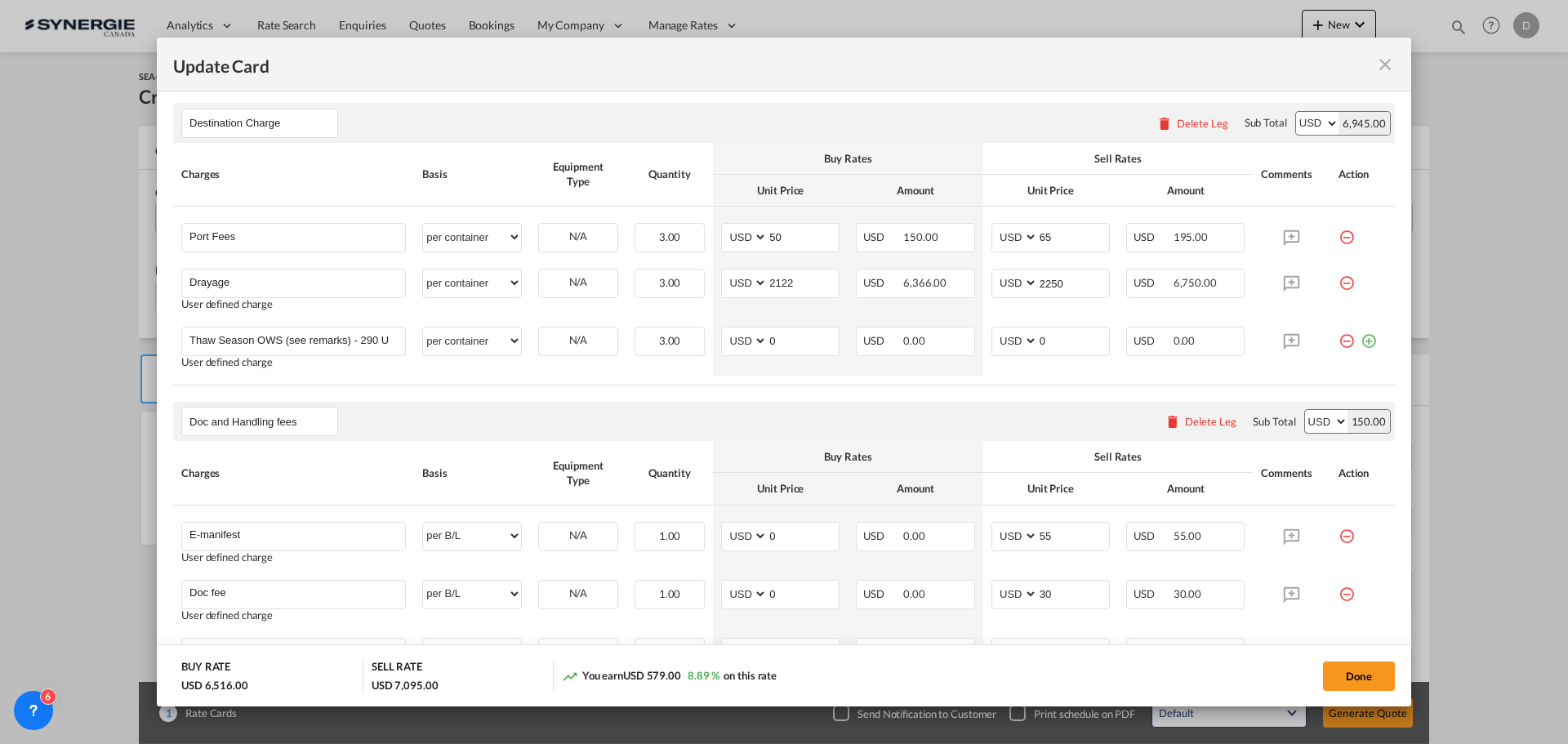
click at [920, 400] on rate-modification "Destination Charge Please enter leg name Leg Name Already Exists Delete Leg Sub…" at bounding box center [783, 512] width 1221 height 850
click at [1044, 283] on input "2250" at bounding box center [1074, 282] width 71 height 24
type input "2300"
click at [823, 416] on div "Doc and Handling fees Please enter leg name Leg Name Already Exists Delete Leg …" at bounding box center [783, 421] width 1221 height 40
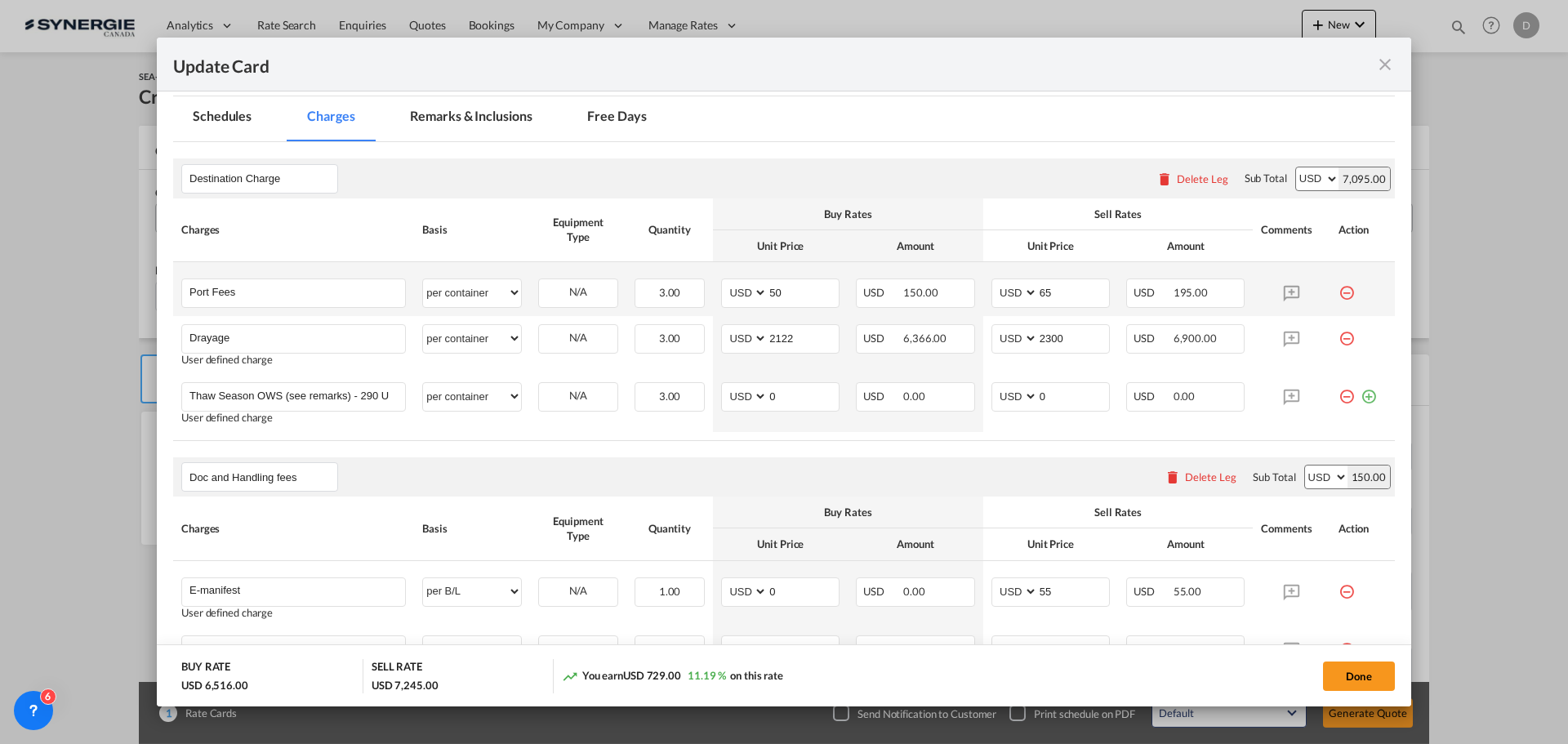
scroll to position [408, 0]
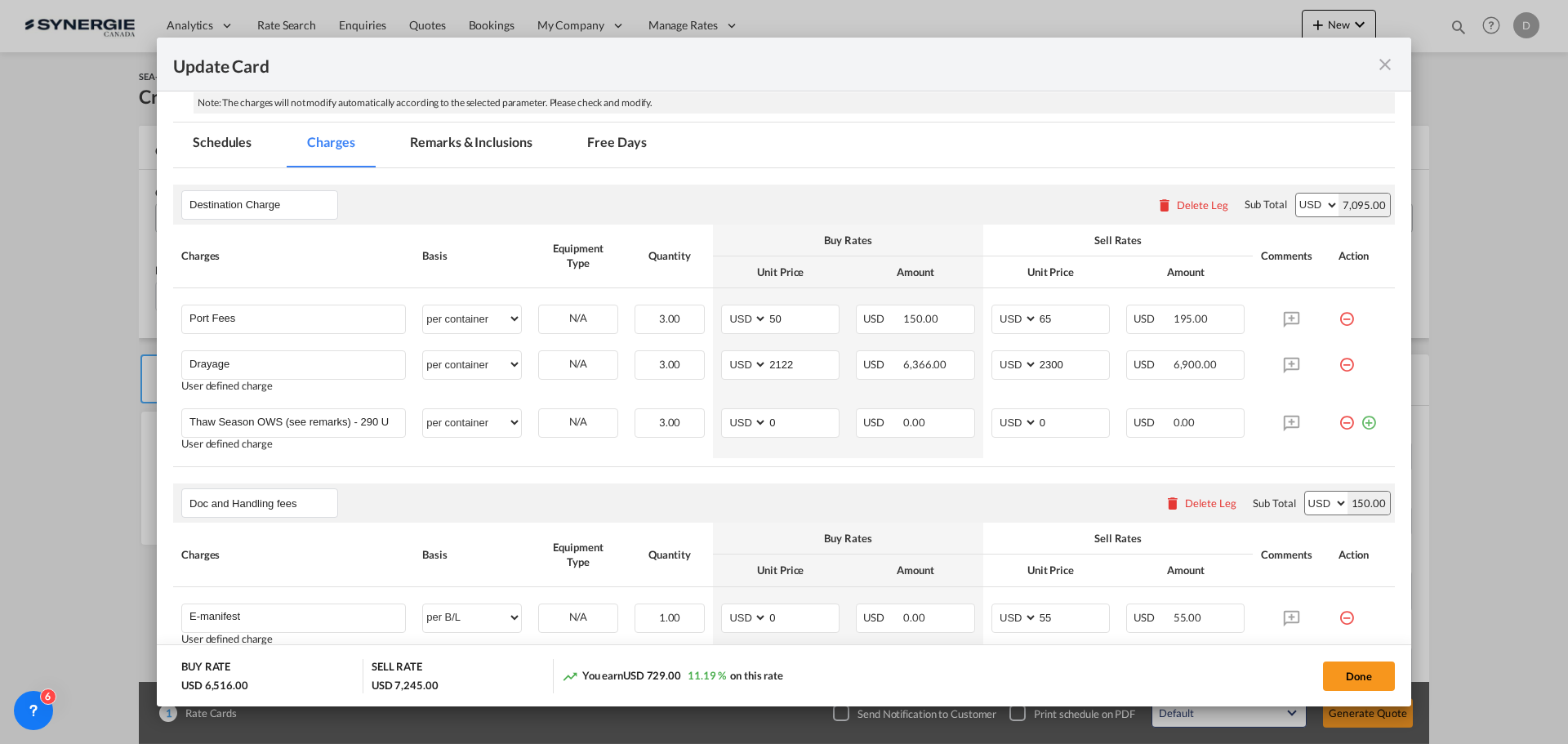
click at [494, 146] on md-tab-item "Remarks & Inclusions" at bounding box center [470, 145] width 161 height 45
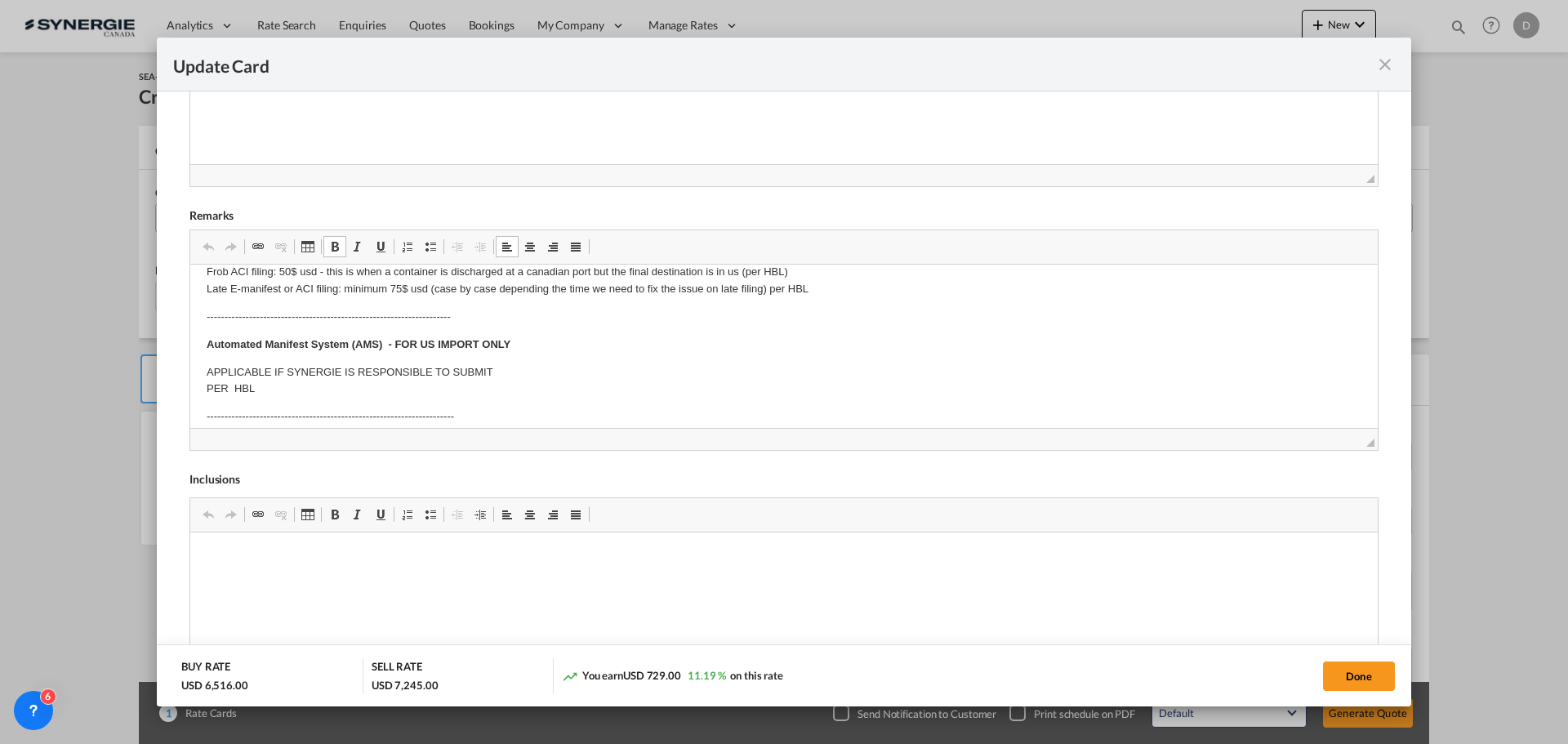
scroll to position [164, 0]
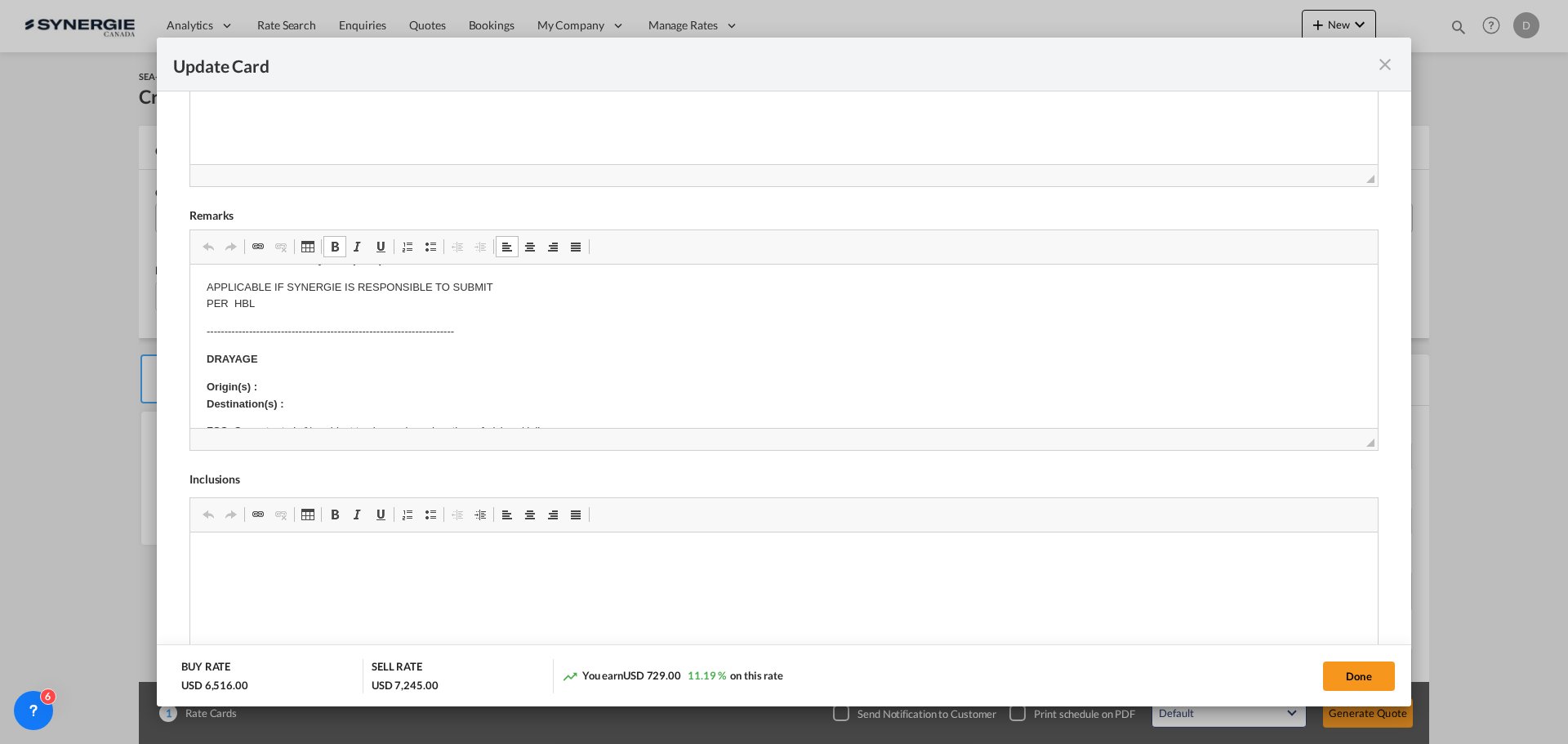
click at [302, 387] on p "Origin(s) : Destination(s) :" at bounding box center [784, 396] width 1154 height 34
click at [691, 325] on p "----------------------------------------------------------------------" at bounding box center [784, 332] width 1154 height 17
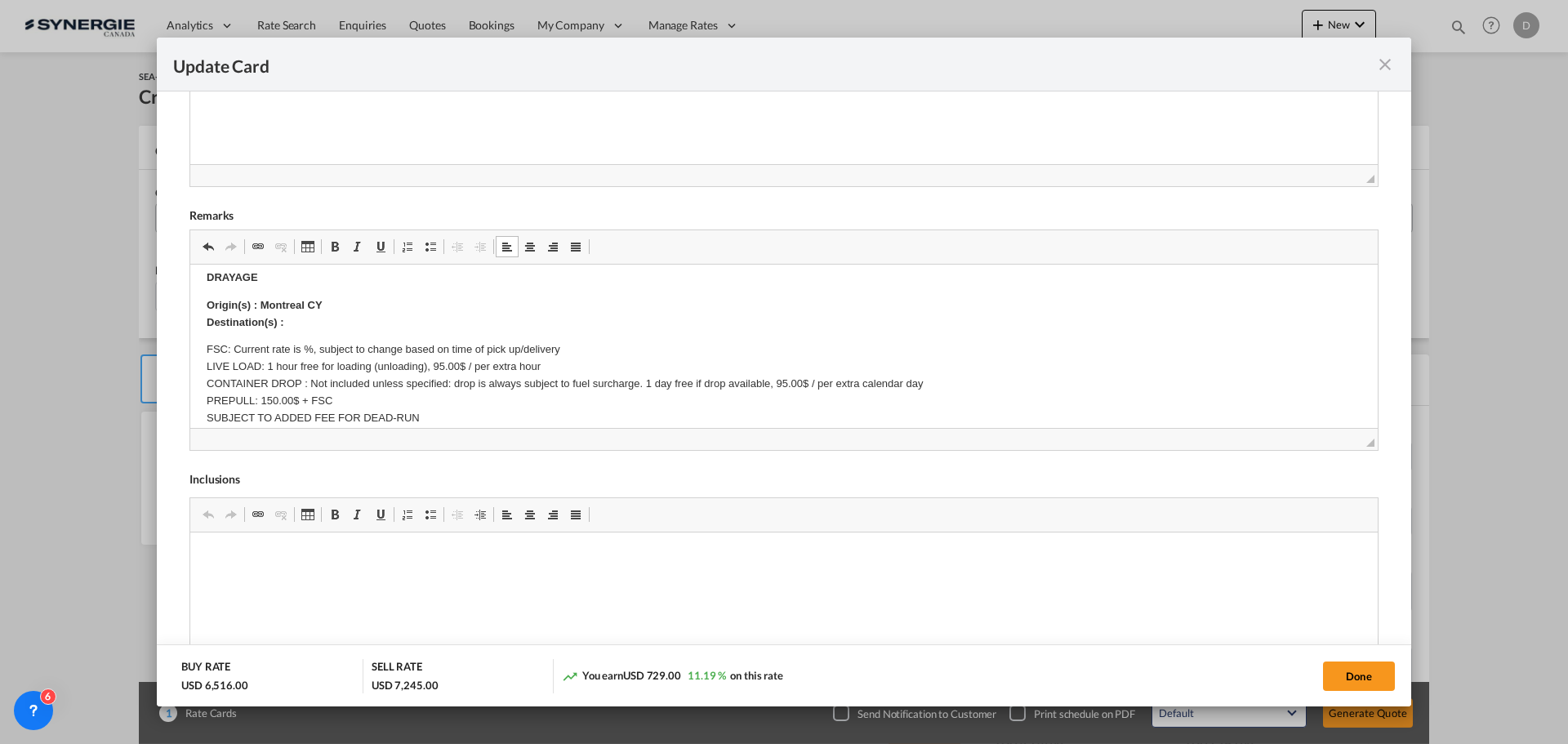
click at [295, 318] on p "Origin(s) : Montreal CY Destination(s) :" at bounding box center [784, 314] width 1154 height 34
drag, startPoint x: 290, startPoint y: 323, endPoint x: 791, endPoint y: 321, distance: 501.0
click at [791, 321] on p "Origin(s) : Montreal CY Destination(s) : ArcelorMittal Dofasco G.P., 425 Parkda…" at bounding box center [784, 314] width 1154 height 34
click at [338, 252] on span "Update Card Port ..." at bounding box center [335, 246] width 13 height 13
click at [833, 320] on p "Origin(s) : Montreal CY Destination(s) : ArcelorMittal Dofasco G.P., 425 Parkda…" at bounding box center [784, 314] width 1154 height 34
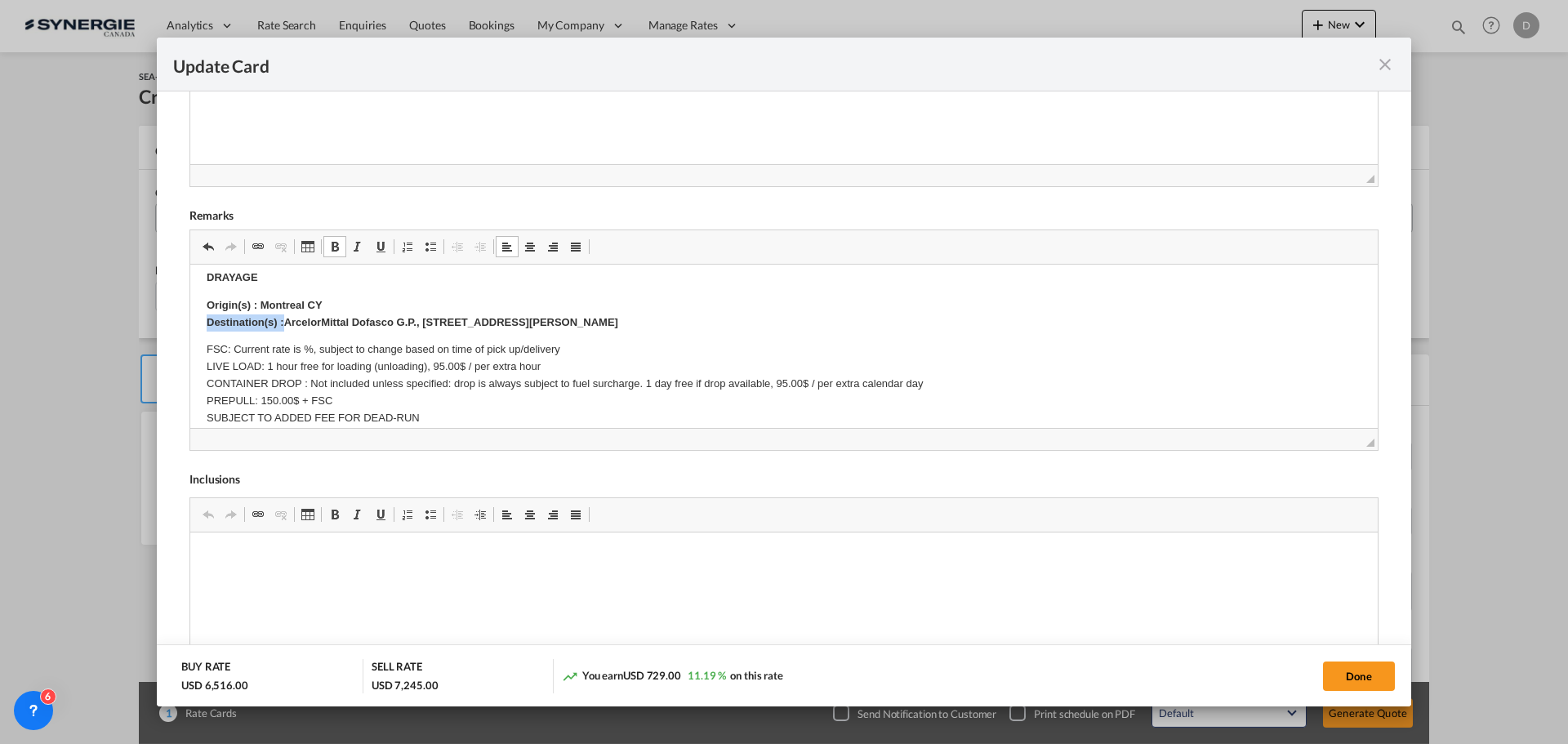
click at [838, 318] on p "Origin(s) : Montreal CY Destination(s) : ArcelorMittal Dofasco G.P., 425 Parkda…" at bounding box center [784, 314] width 1154 height 34
click at [1353, 679] on button "Done" at bounding box center [1358, 676] width 71 height 29
type input "[DATE]"
type input "16 Oct 2025"
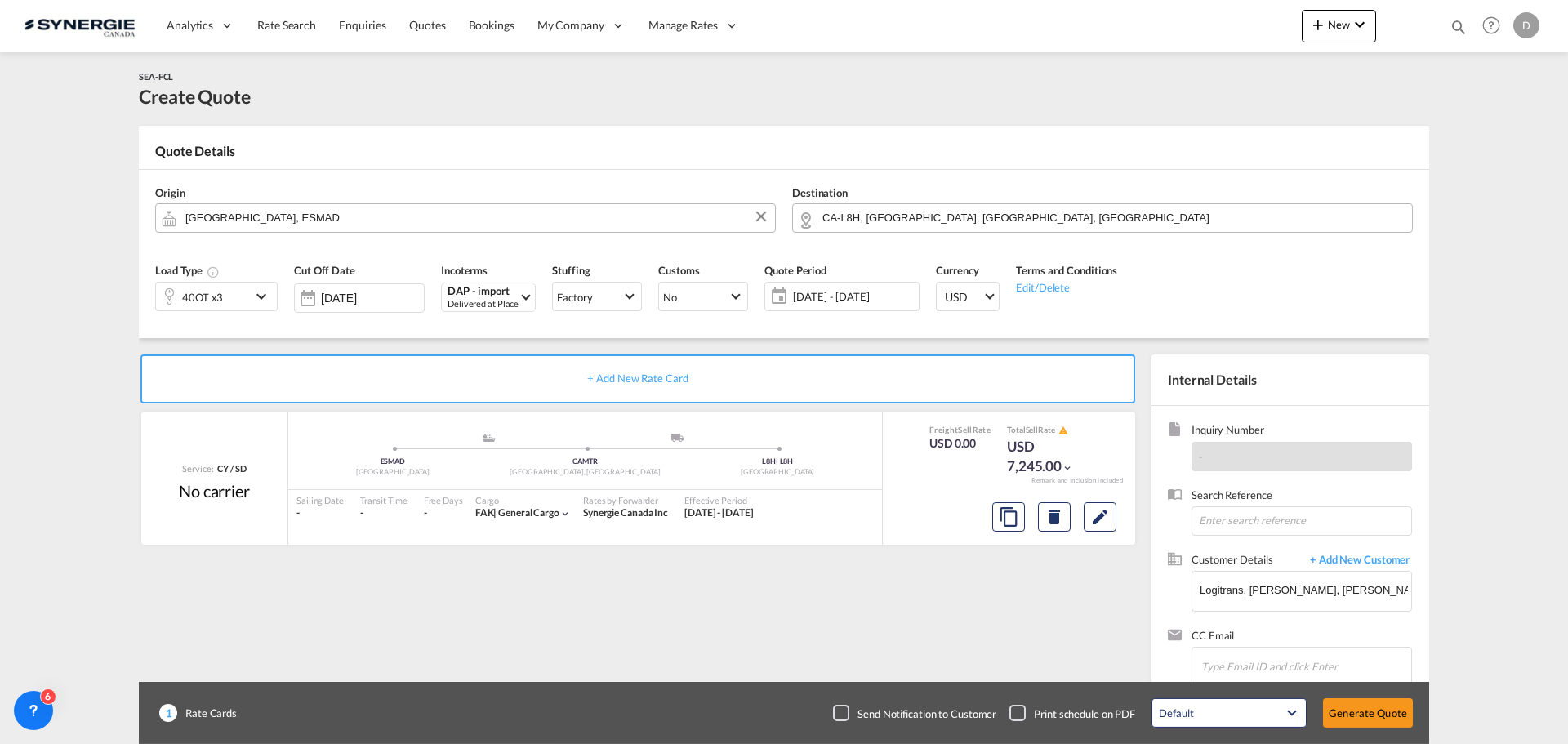
scroll to position [250, 0]
click at [1106, 514] on md-icon "Edit" at bounding box center [1100, 516] width 20 height 20
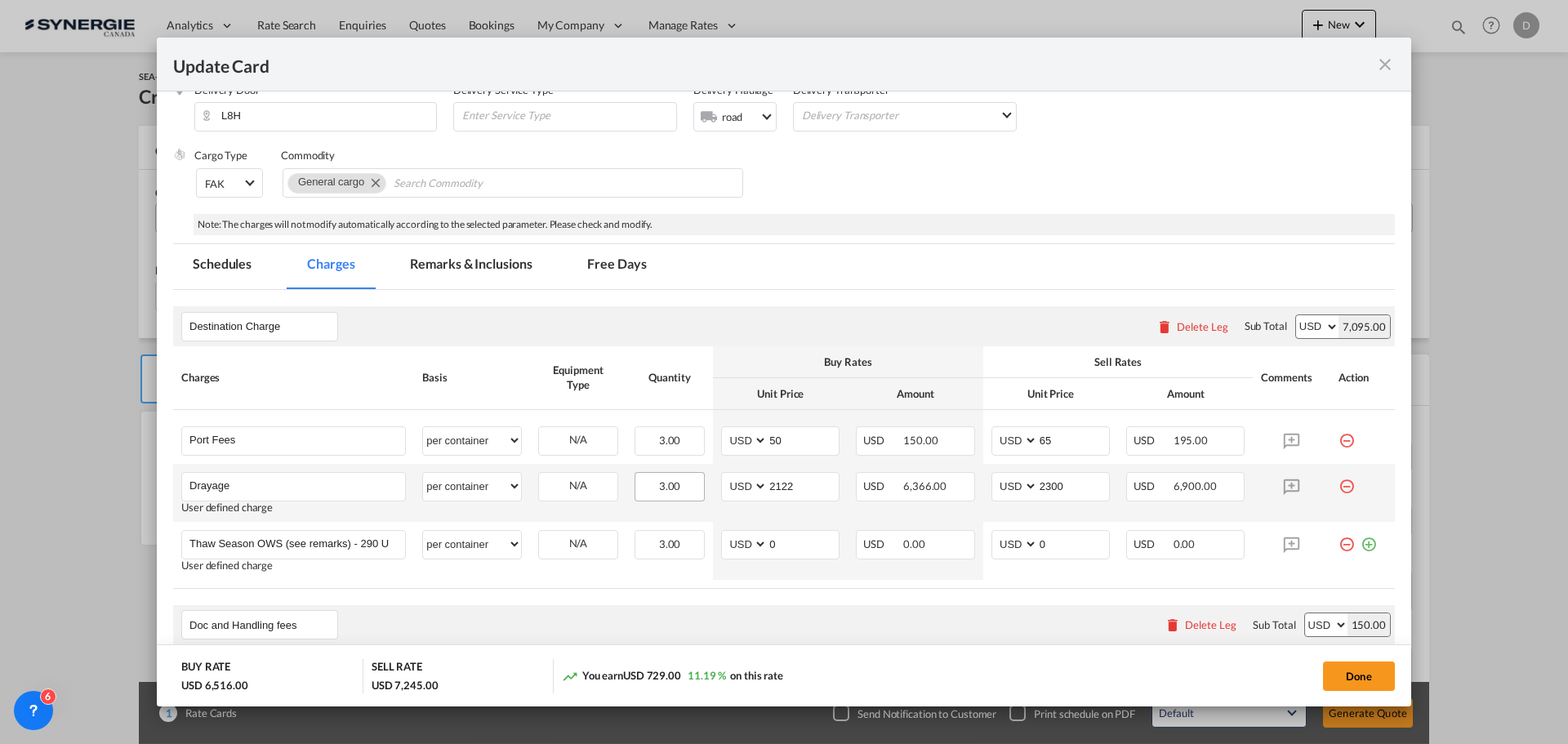
scroll to position [490, 0]
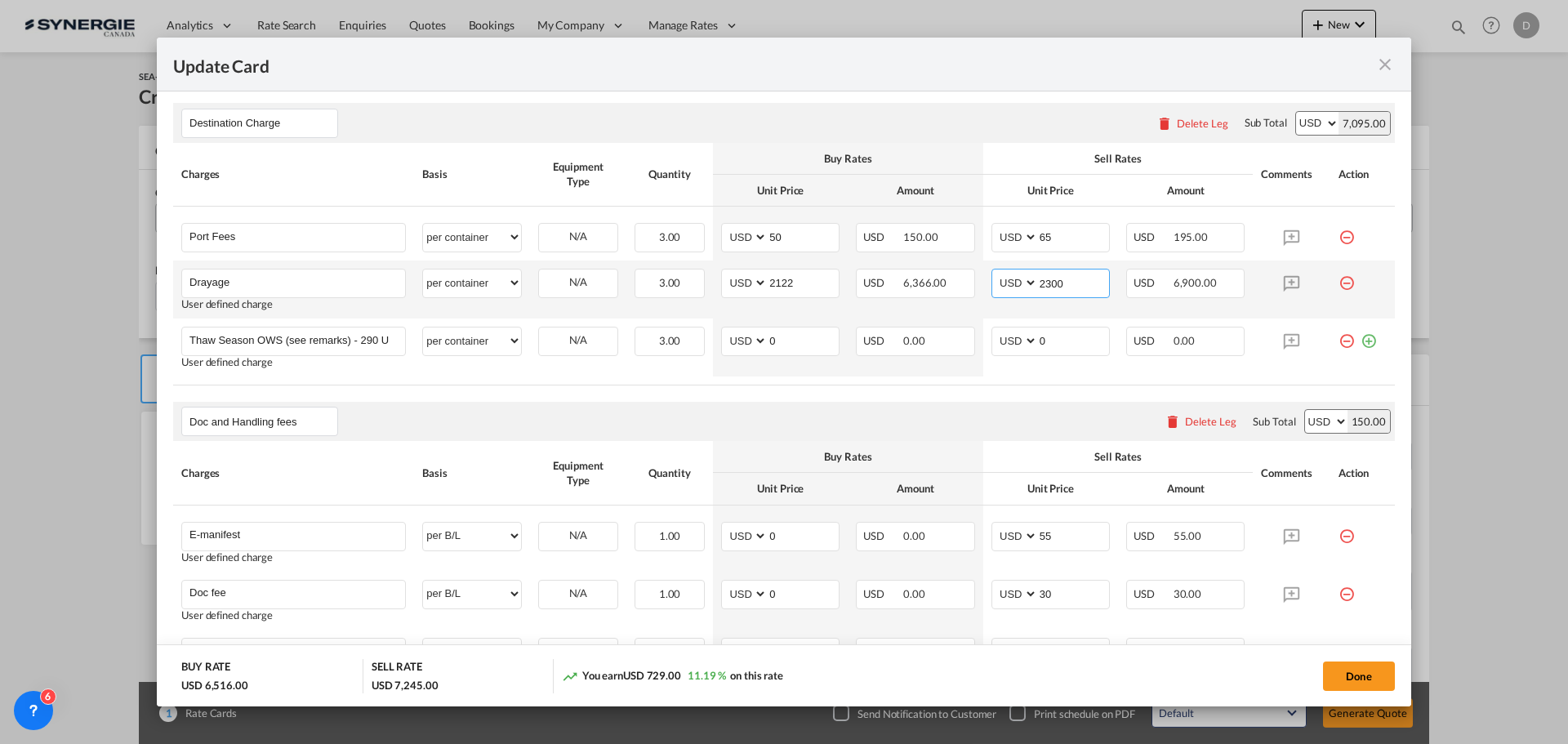
click at [1043, 282] on input "2300" at bounding box center [1074, 282] width 71 height 24
click at [1042, 282] on input "2300" at bounding box center [1074, 282] width 71 height 24
type input "2250"
click at [1341, 681] on button "Done" at bounding box center [1358, 676] width 71 height 29
type input "[DATE]"
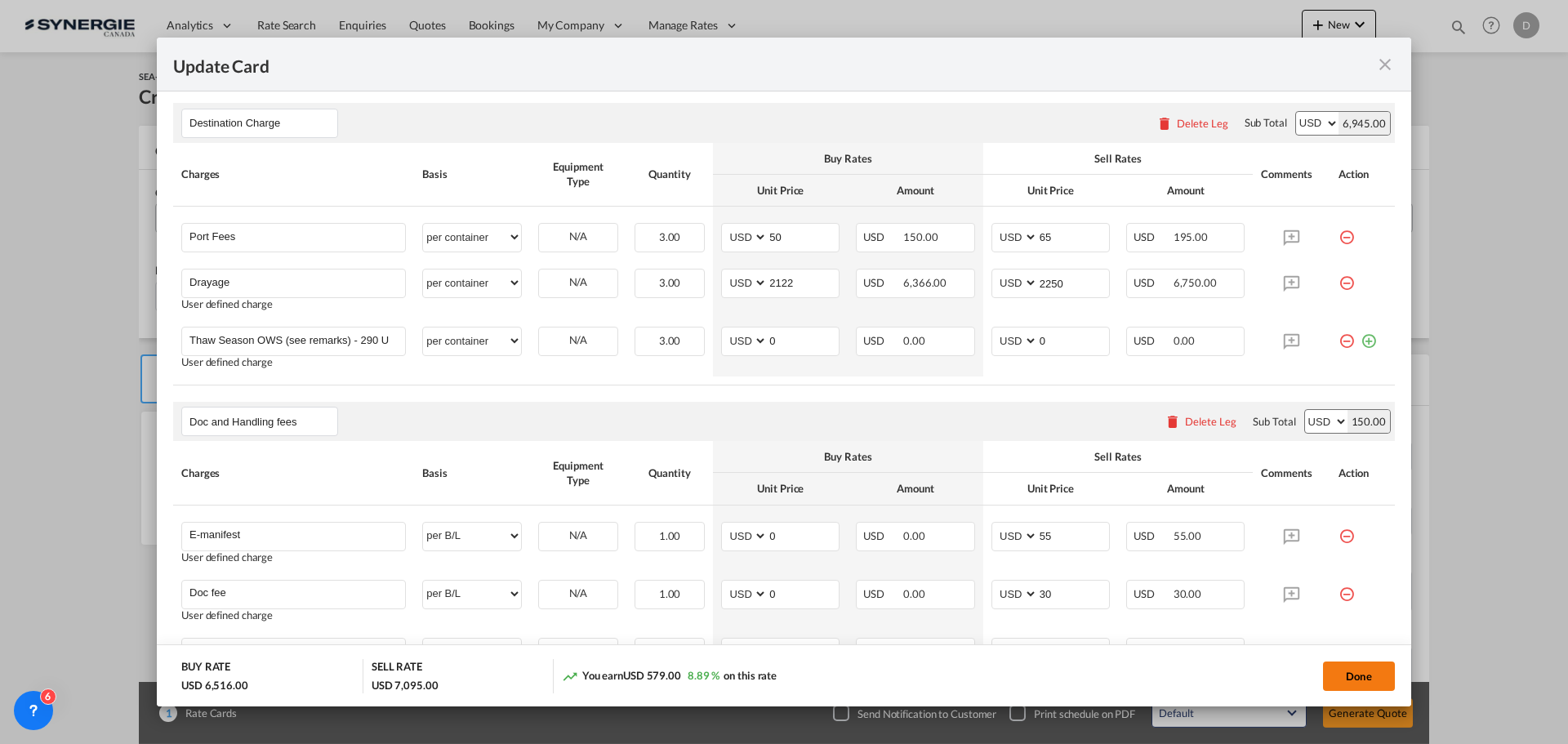
type input "16 Oct 2025"
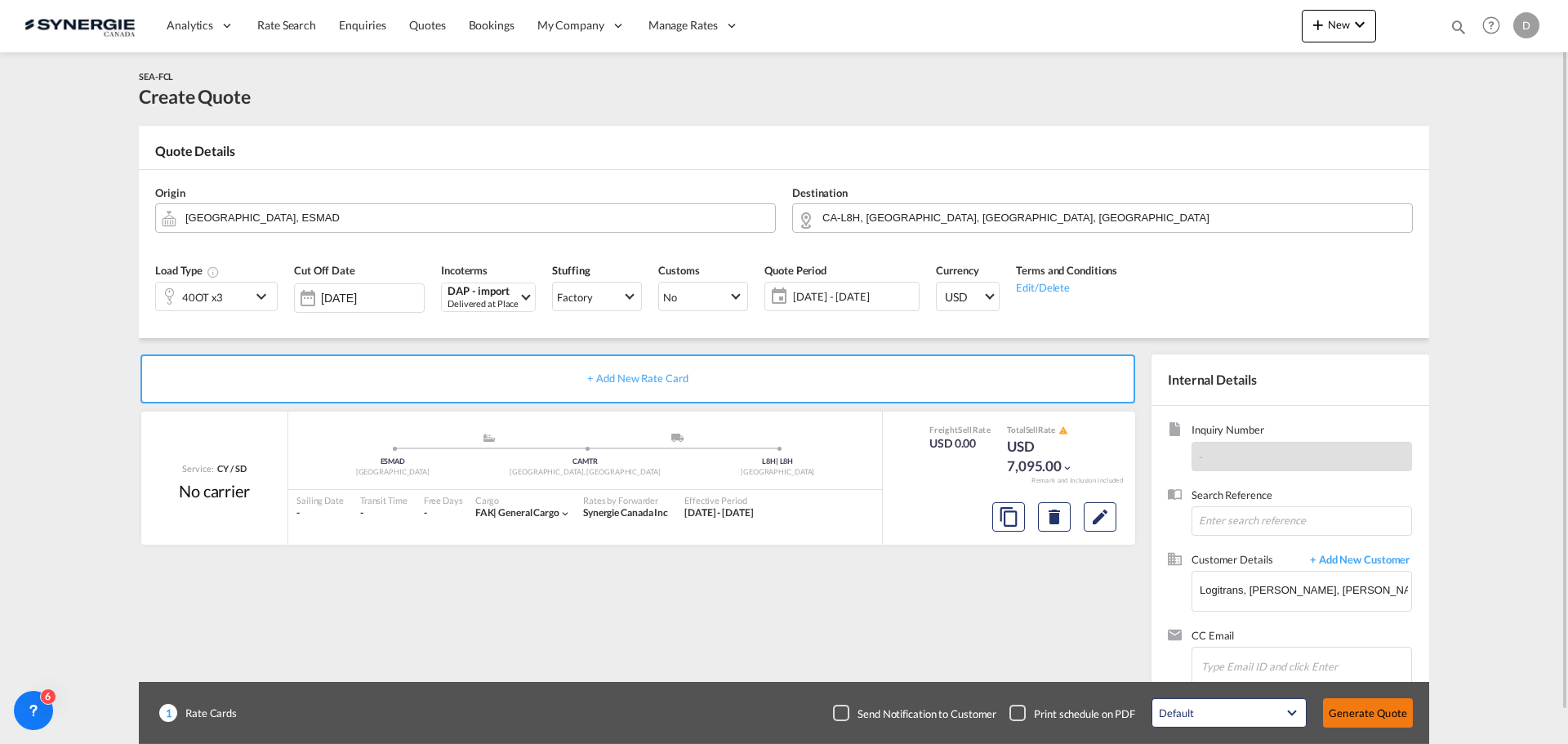
click at [1394, 705] on button "Generate Quote" at bounding box center [1368, 713] width 90 height 29
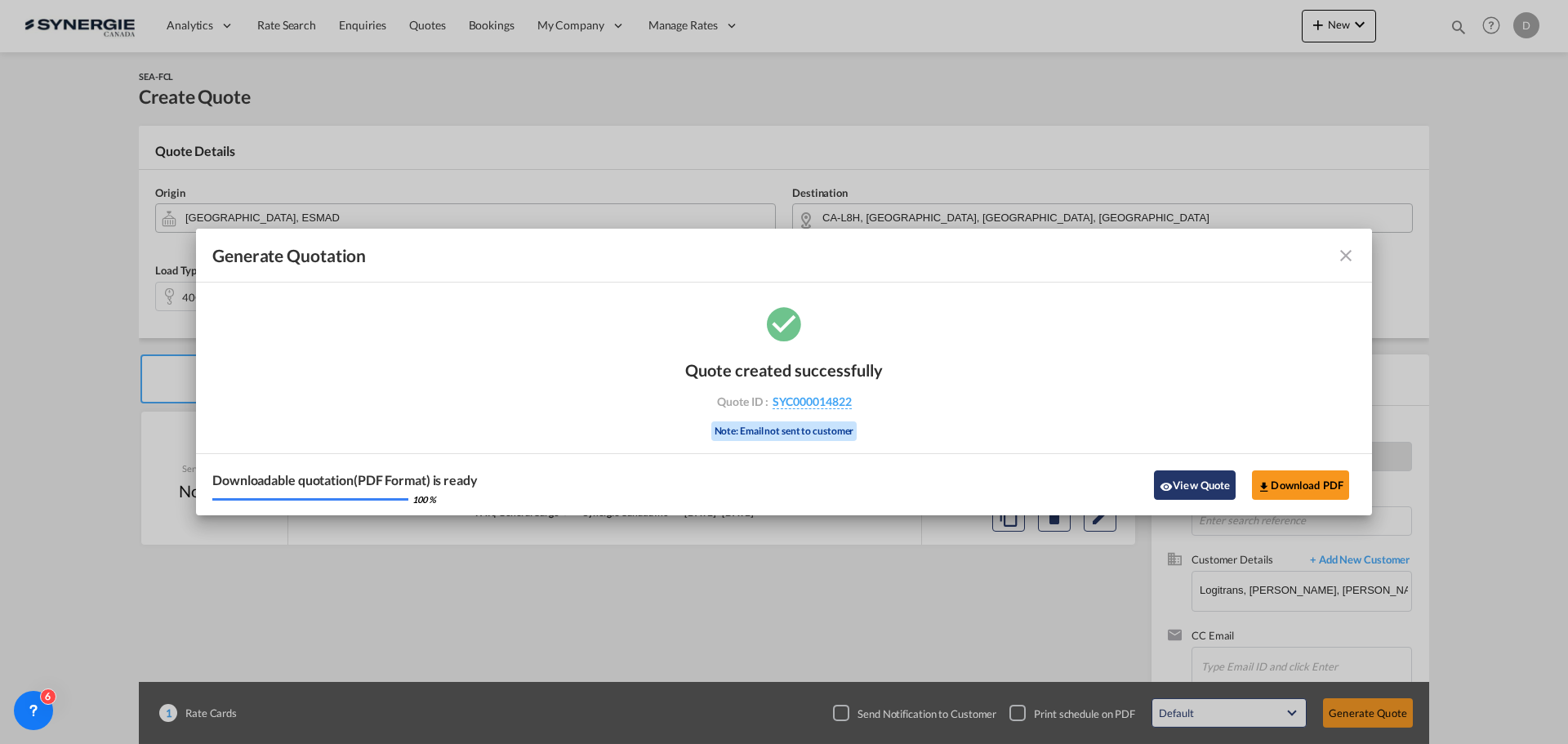
click at [1199, 498] on button "View Quote" at bounding box center [1194, 484] width 82 height 29
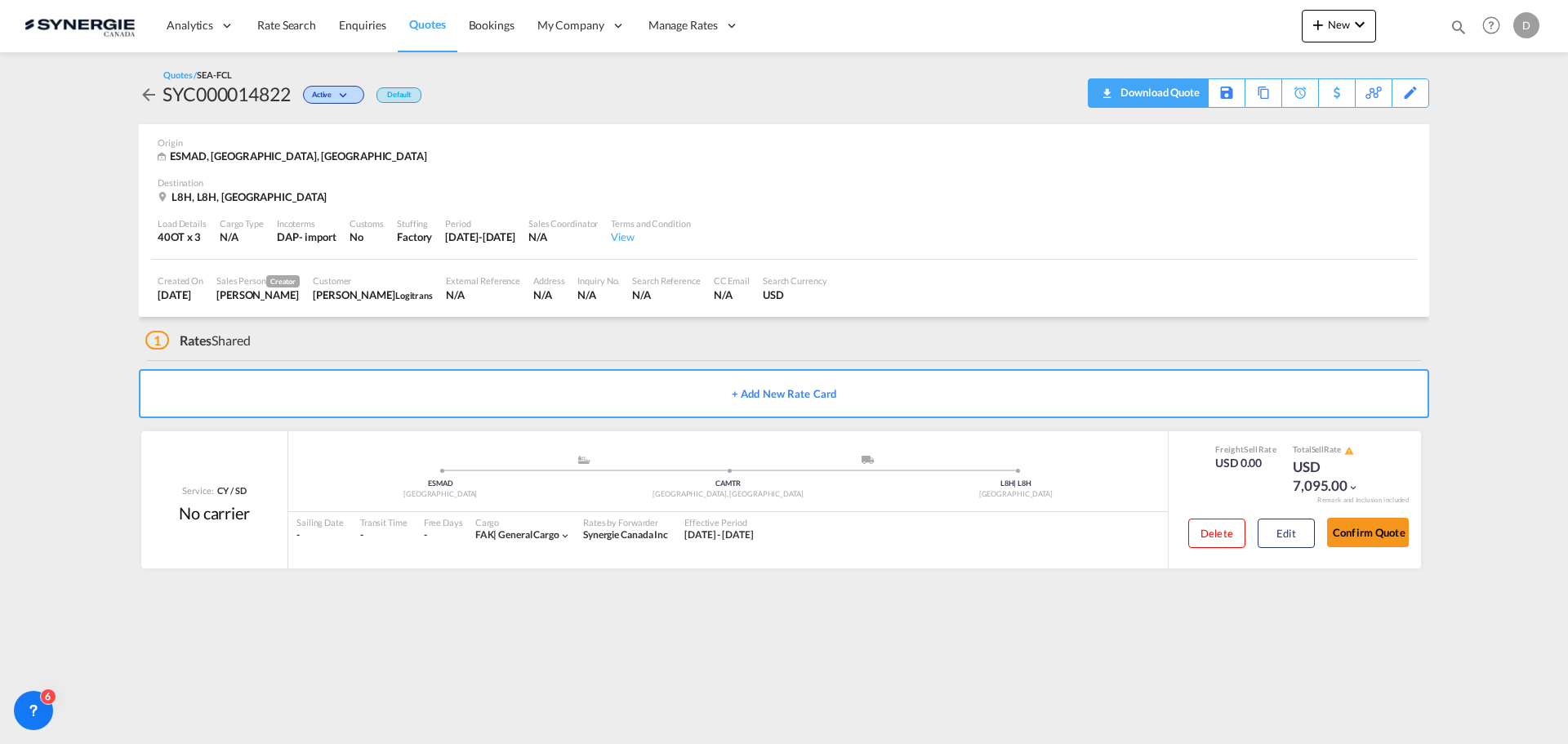
click at [1182, 95] on div "Download Quote" at bounding box center [1157, 92] width 84 height 26
click at [1450, 24] on md-icon "icon-magnify" at bounding box center [1458, 26] width 18 height 18
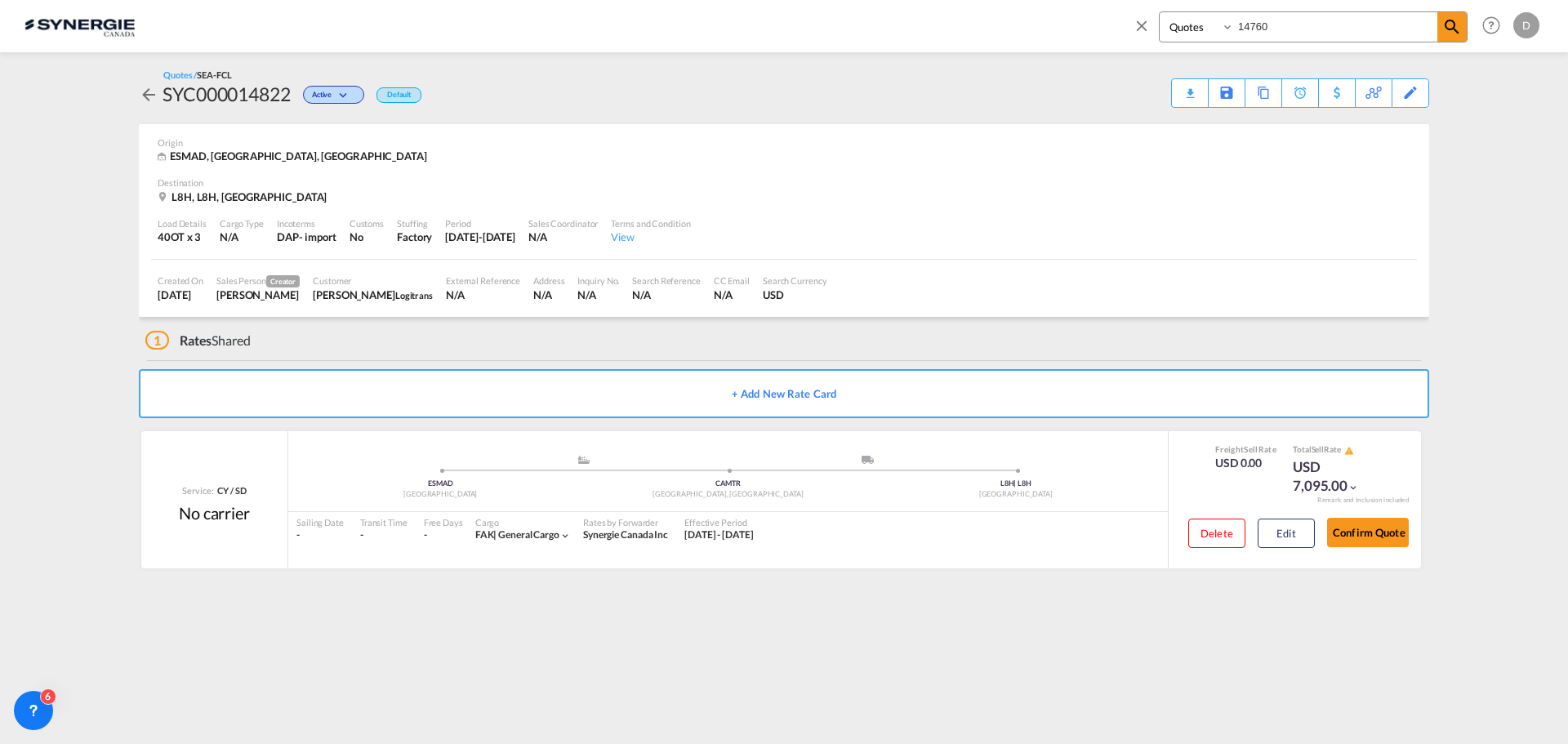
click at [1253, 28] on input "14760" at bounding box center [1335, 26] width 203 height 28
type input "14819"
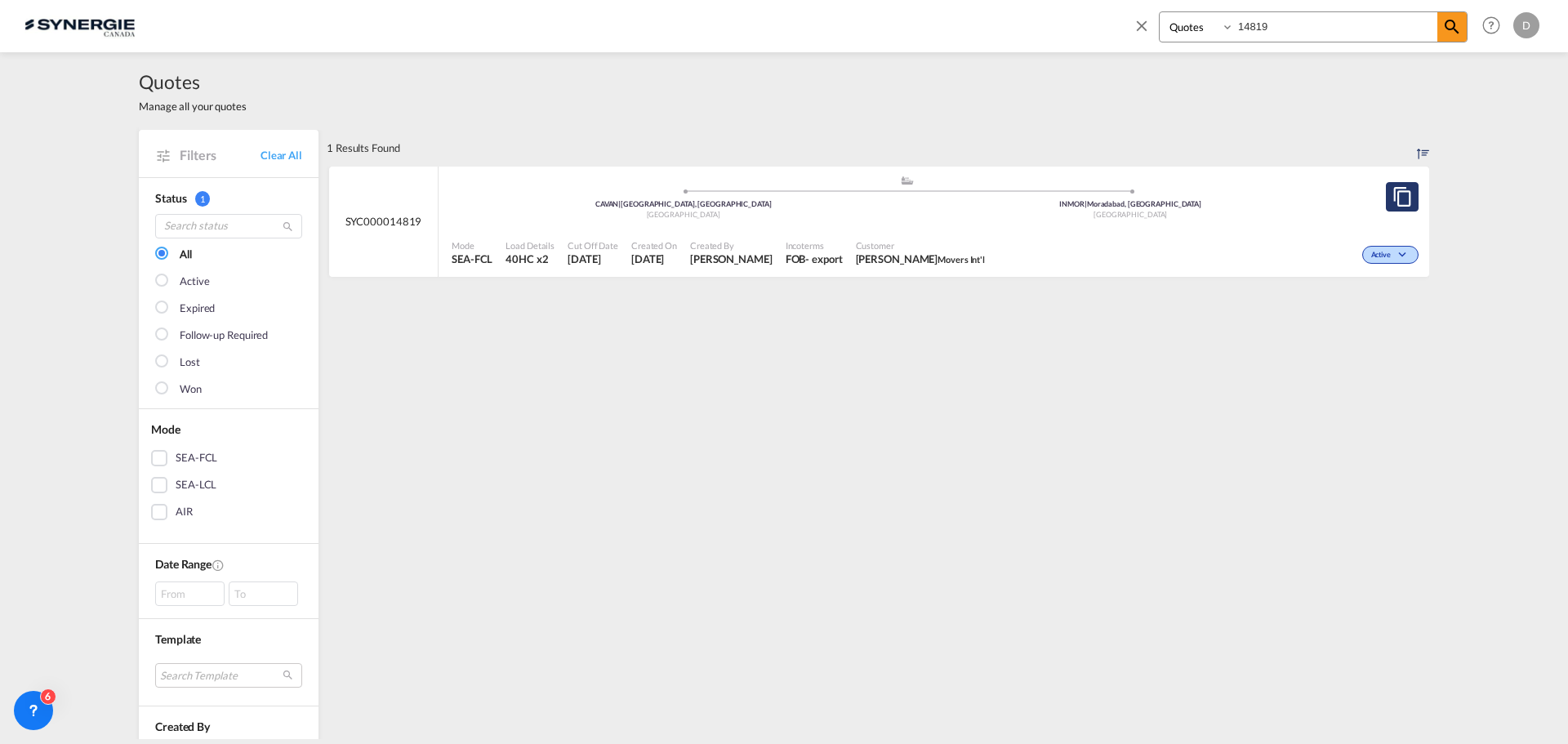
click at [1401, 197] on md-icon "assets/icons/custom/copyQuote.svg" at bounding box center [1402, 197] width 20 height 20
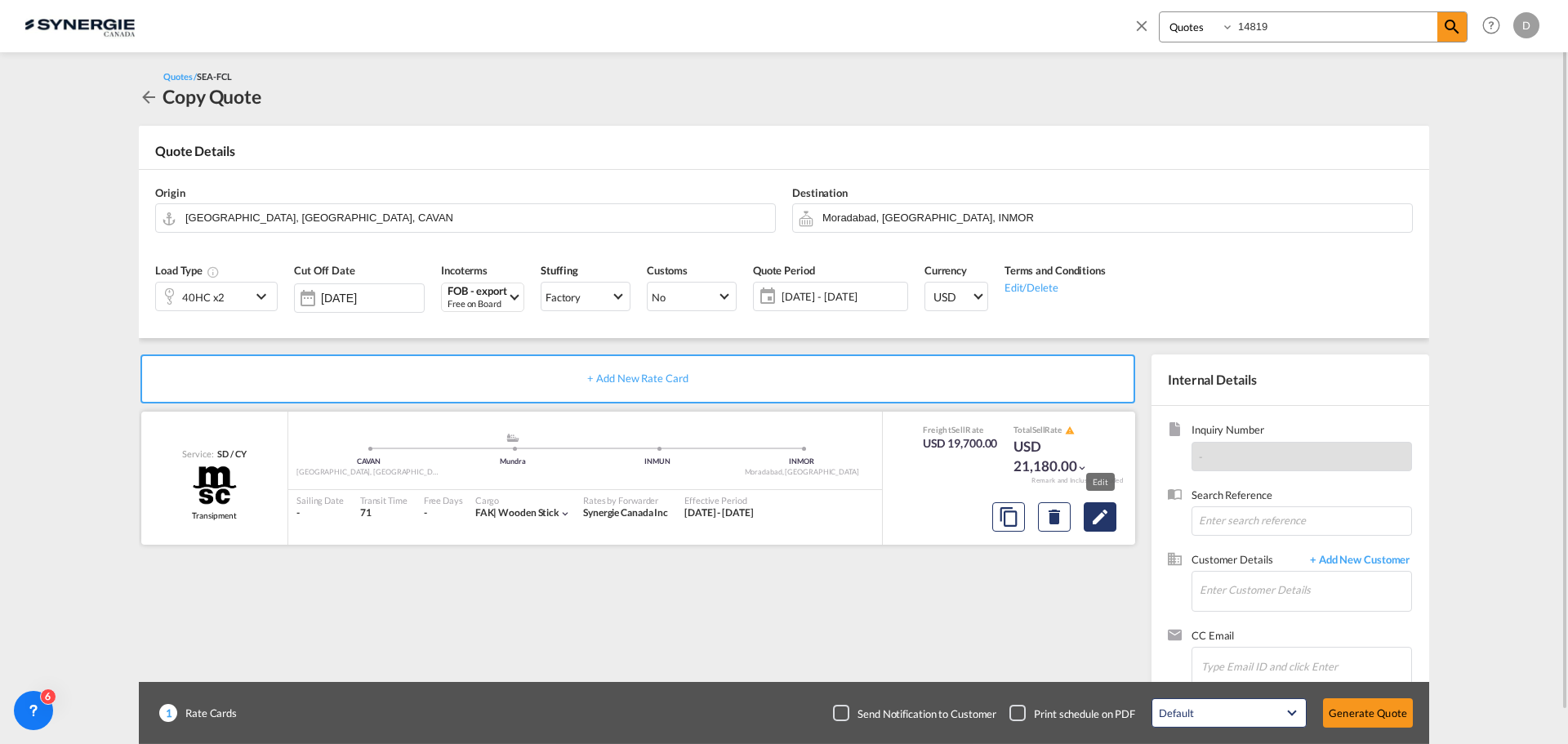
click at [1096, 519] on md-icon "Edit" at bounding box center [1100, 516] width 20 height 20
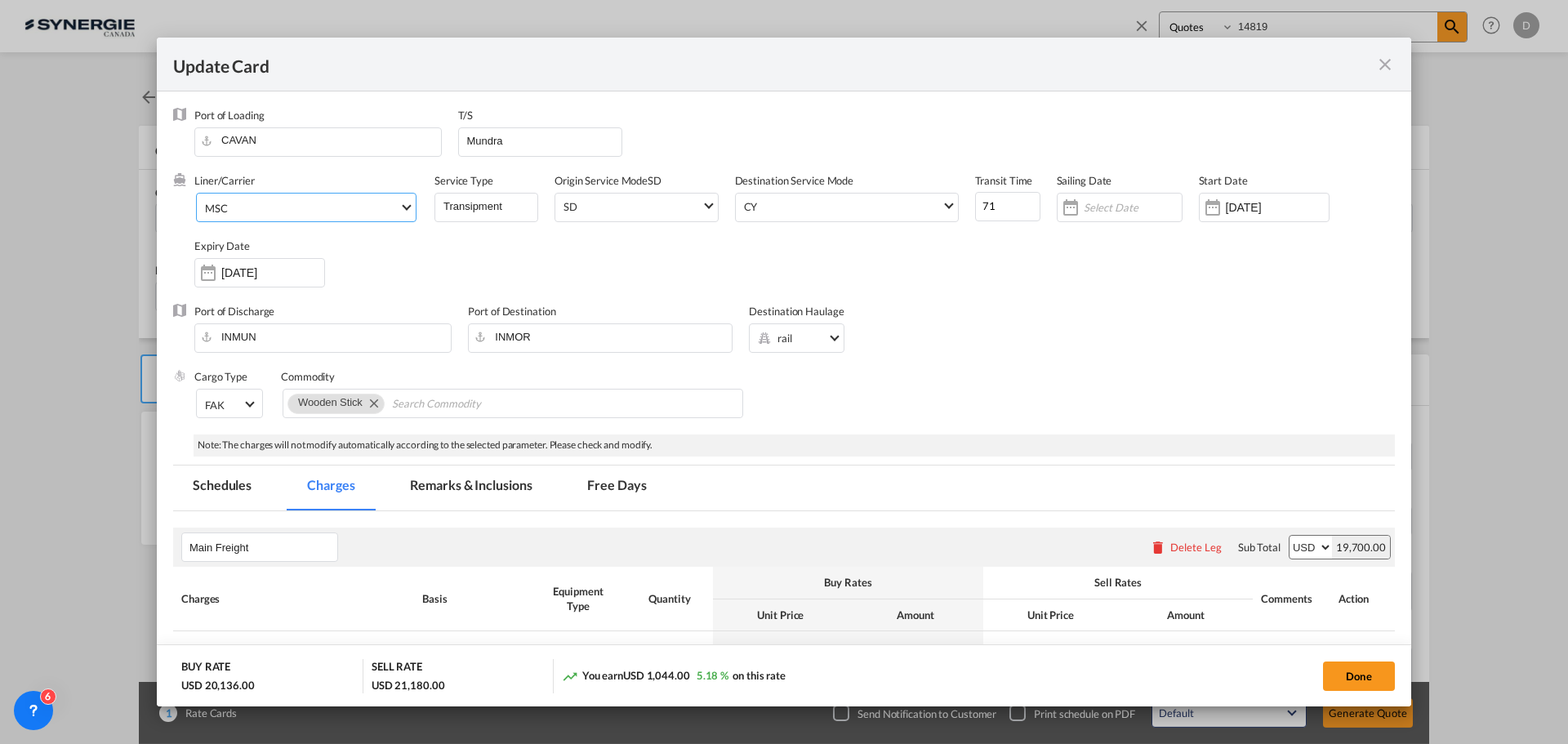
click at [403, 196] on md-select-value "MSC" at bounding box center [309, 207] width 212 height 26
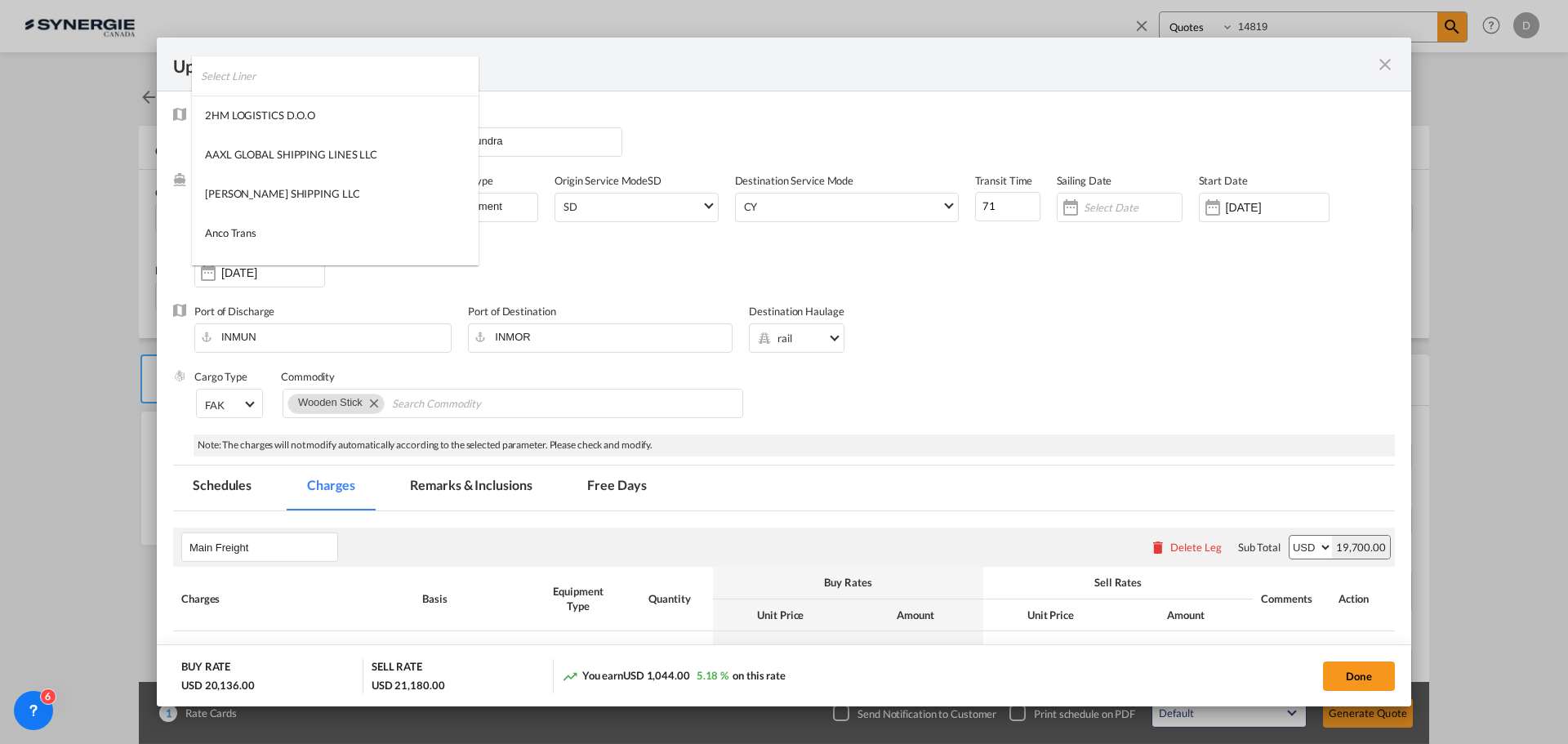
click at [327, 77] on input "search" at bounding box center [339, 76] width 277 height 40
type input "hapag"
click at [294, 154] on md-option "HAPAG LLOYD" at bounding box center [309, 154] width 236 height 40
click at [1061, 356] on div "Port of Discharge INMUN Port of Destination INMOR Destination Haulage .a{fill:#…" at bounding box center [783, 336] width 1221 height 65
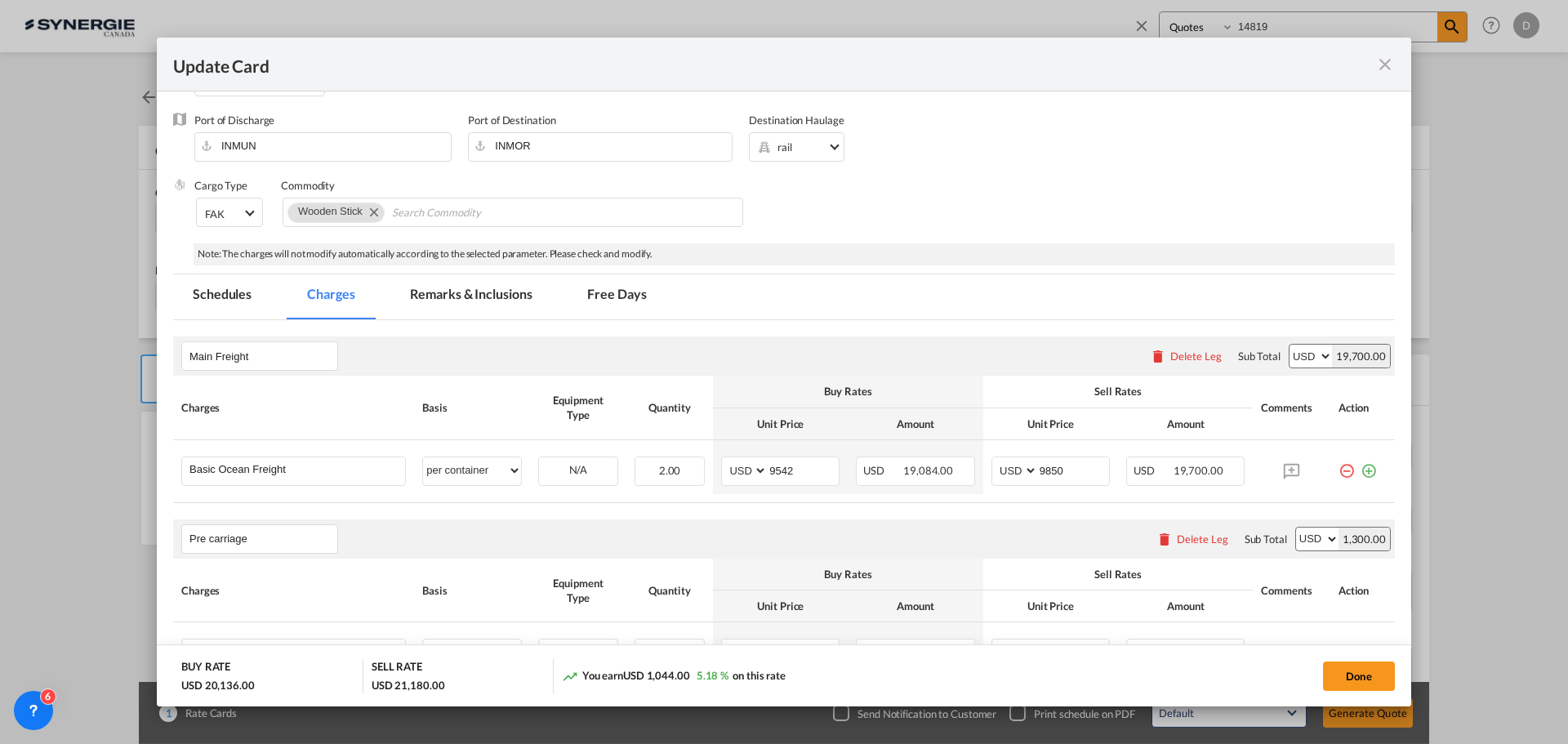
scroll to position [245, 0]
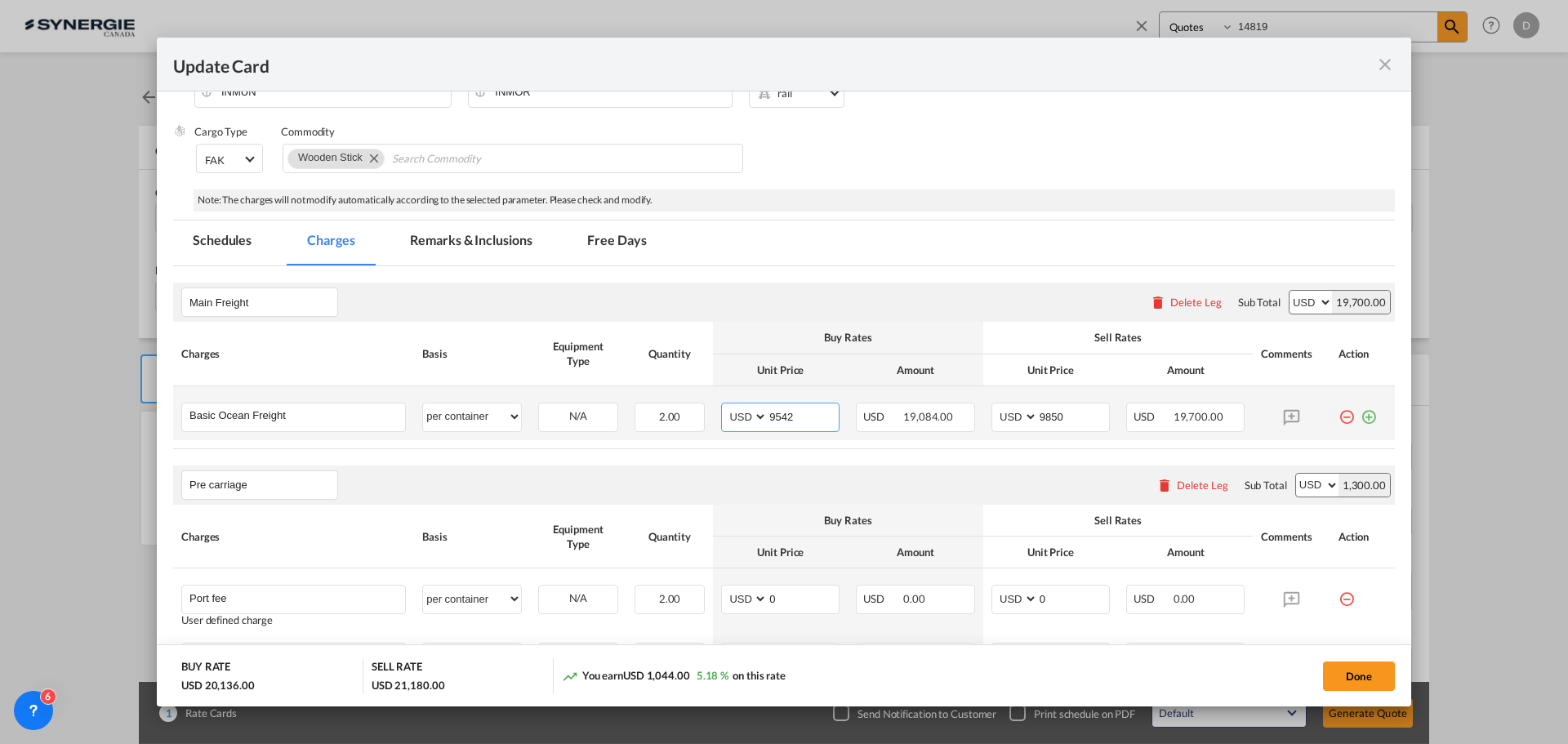
click at [774, 419] on input "9542" at bounding box center [803, 416] width 71 height 24
type input "3491"
type input "3800"
click at [725, 475] on div "Pre carriage Please enter leg name Leg Name Already Exists Delete Leg Sub Total…" at bounding box center [783, 485] width 1221 height 40
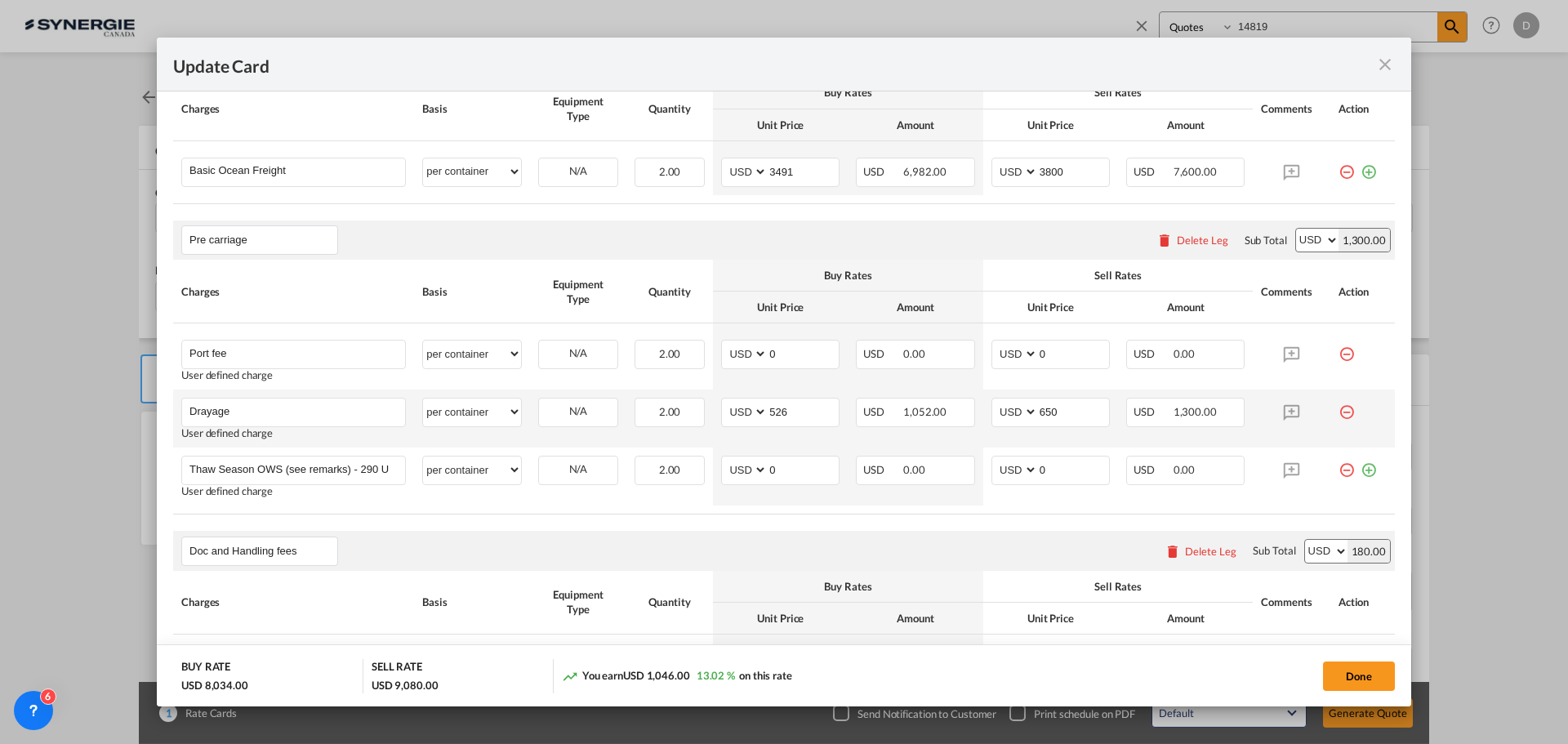
scroll to position [164, 0]
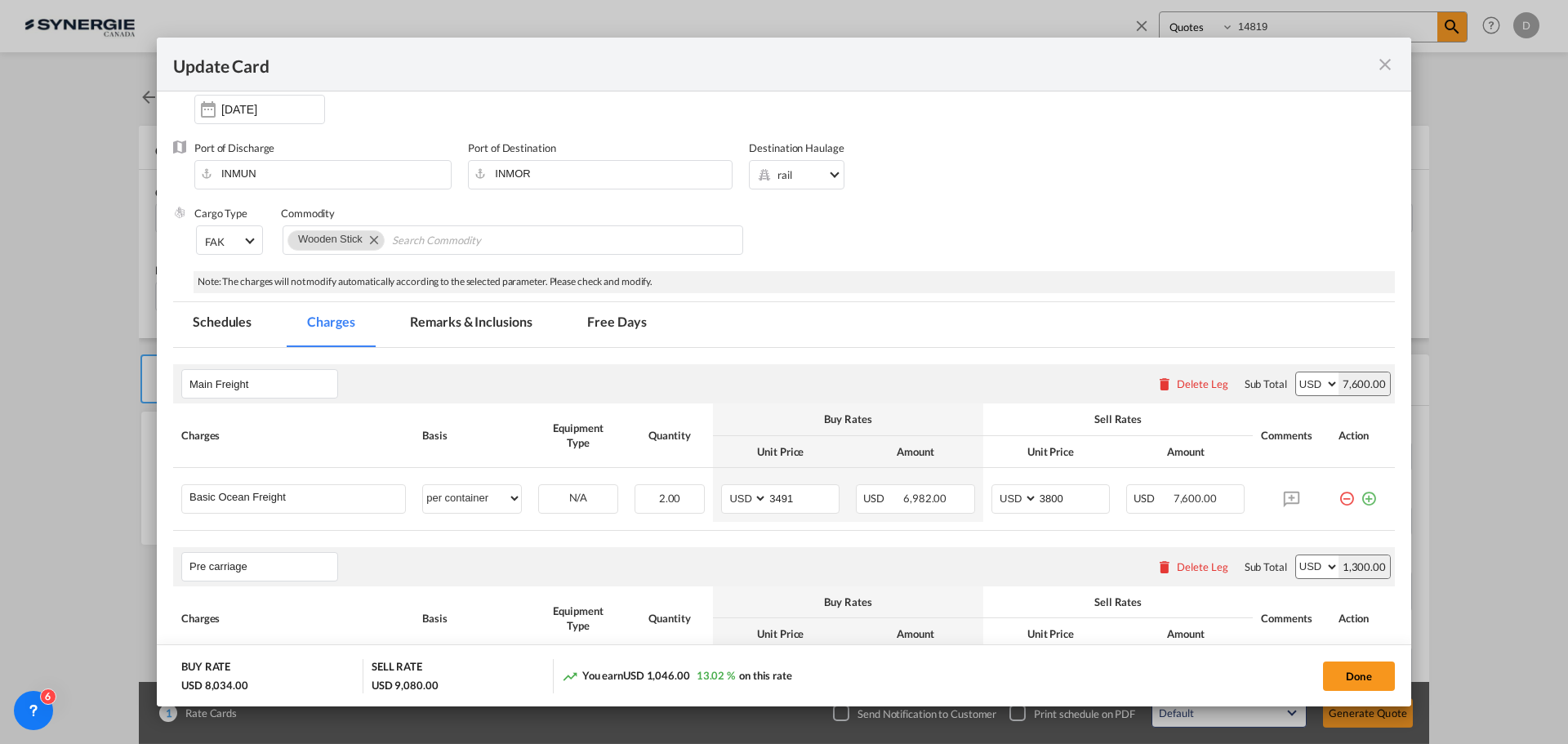
click at [478, 316] on md-tab-item "Remarks & Inclusions" at bounding box center [470, 325] width 161 height 45
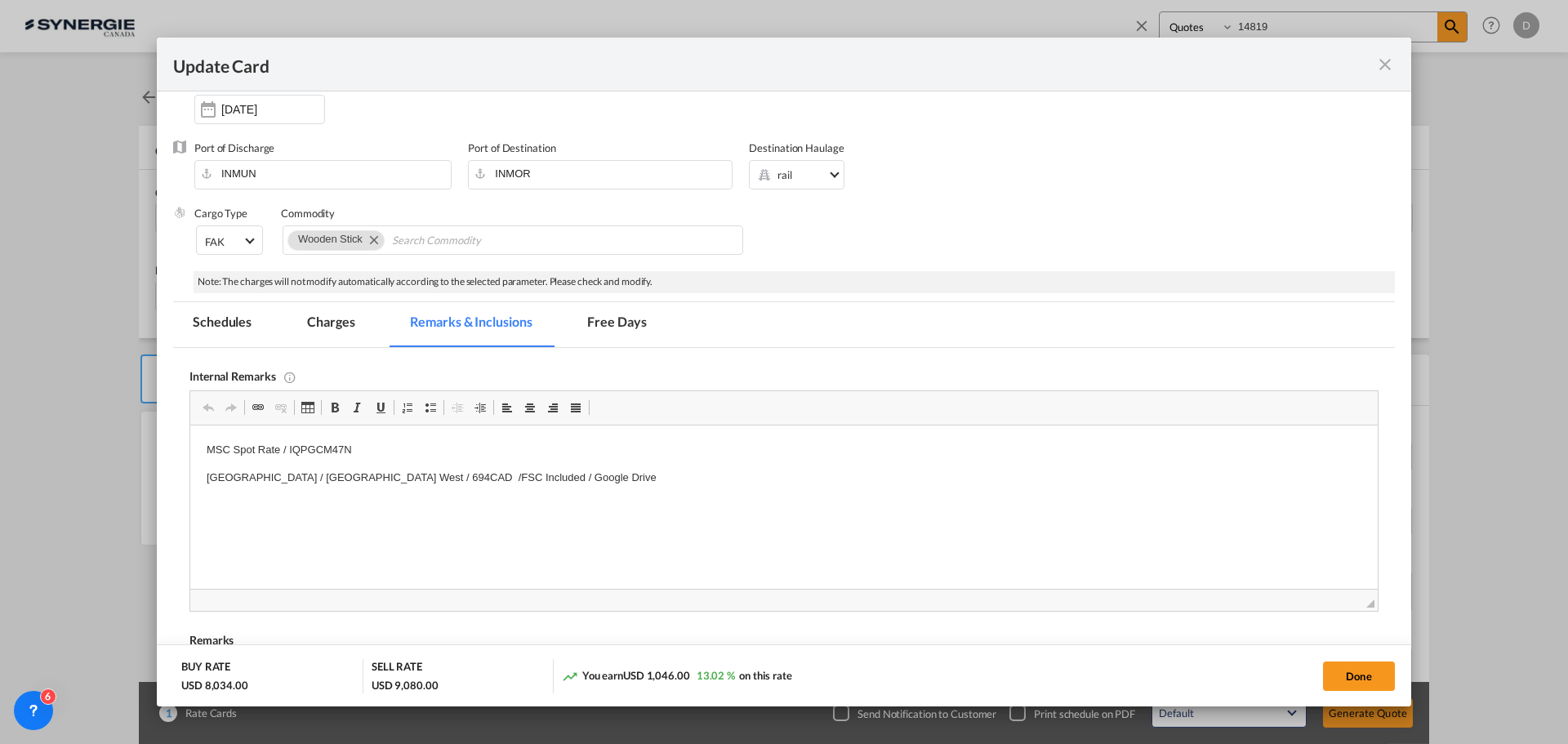
scroll to position [0, 0]
drag, startPoint x: 354, startPoint y: 449, endPoint x: 180, endPoint y: 447, distance: 174.0
click at [190, 447] on html "MSC Spot Rate / IQPGCM47N Drayage / Canada West / 694CAD /FSC Included / Google…" at bounding box center [783, 465] width 1187 height 78
click at [296, 451] on p "Hapag /" at bounding box center [784, 451] width 1154 height 17
click at [444, 438] on html "Hapag / W250900596592_CAVAN_INMOR / Drayage / Canada West / 694CAD /FSC Include…" at bounding box center [783, 465] width 1187 height 78
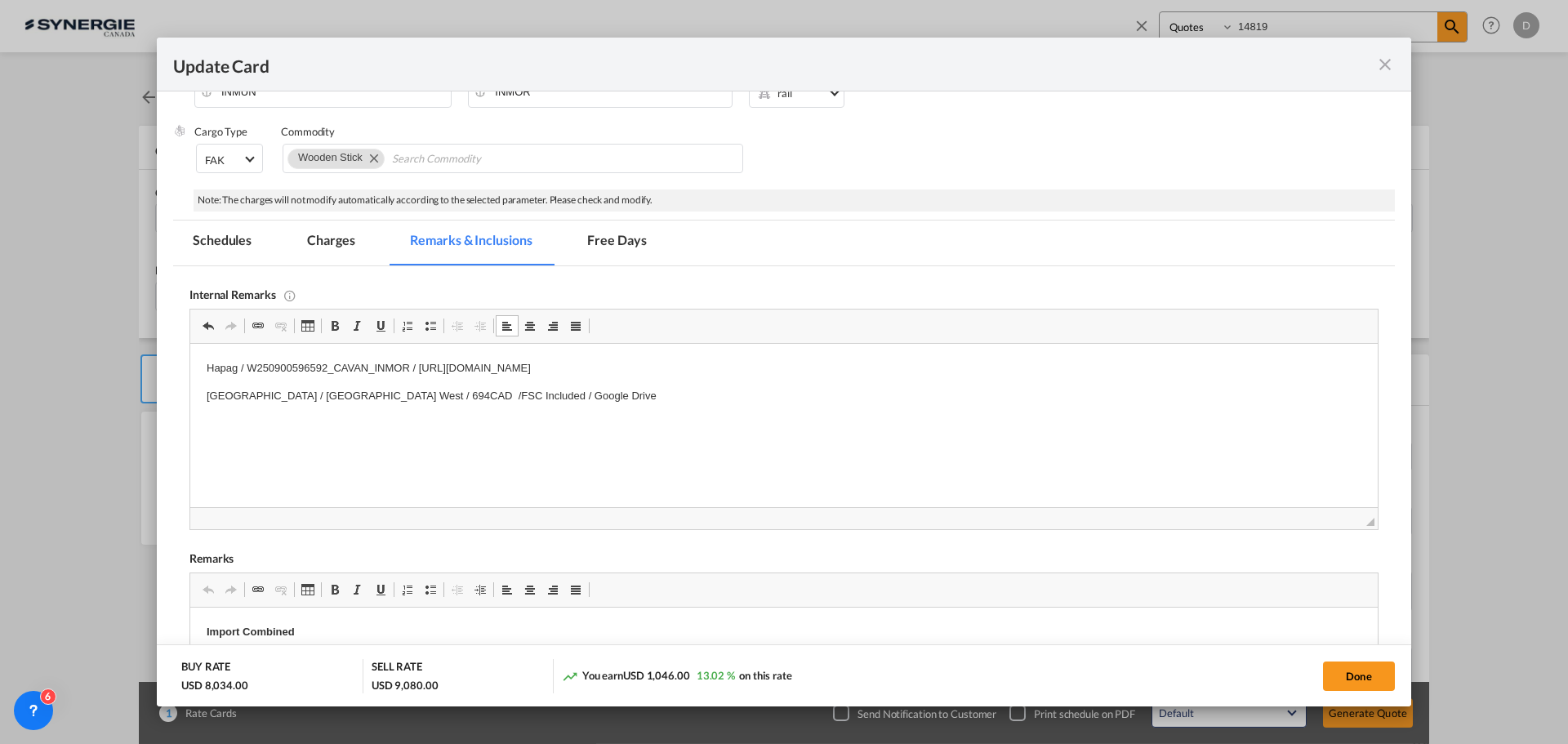
scroll to position [408, 0]
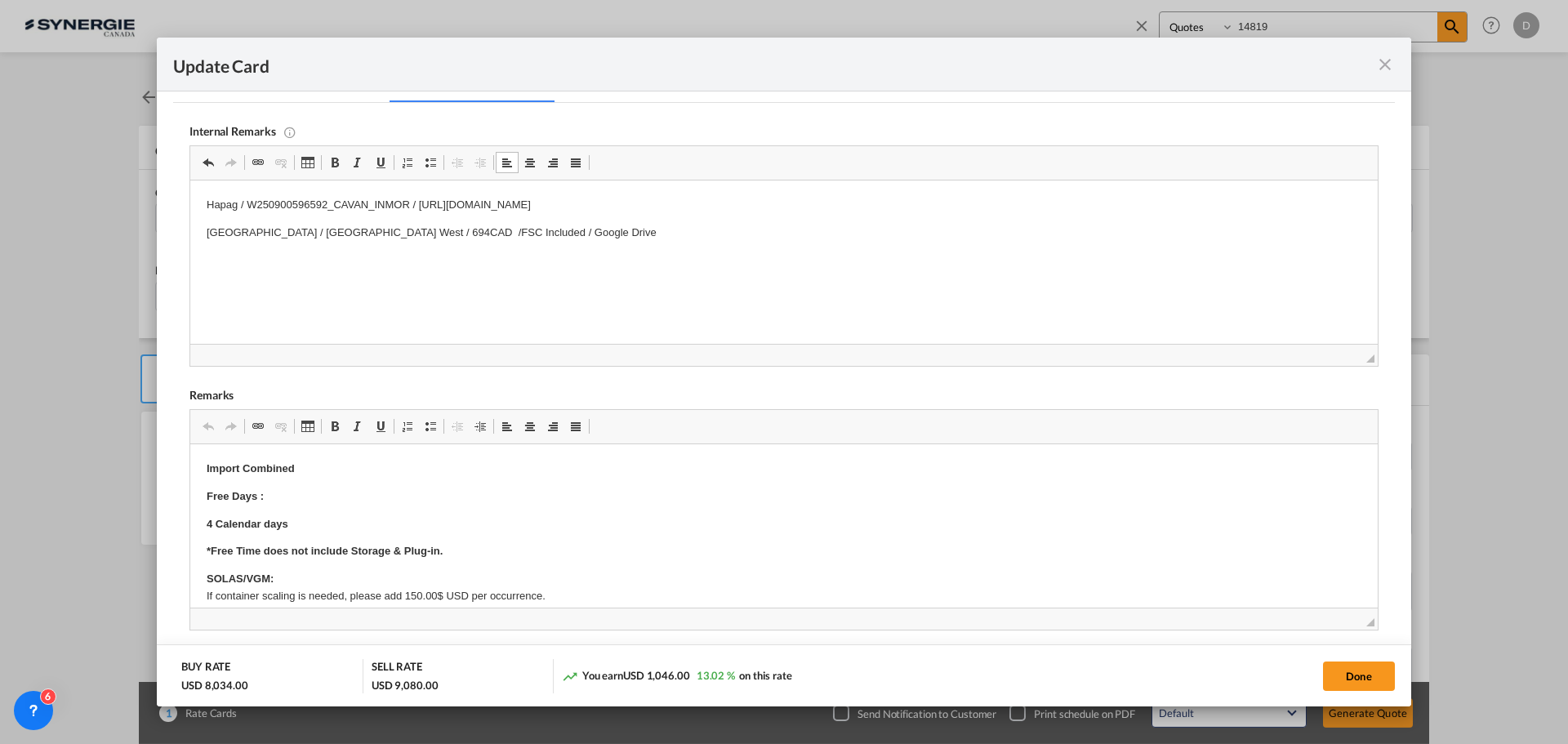
drag, startPoint x: 1332, startPoint y: 674, endPoint x: 1358, endPoint y: 715, distance: 48.5
click at [1332, 674] on button "Done" at bounding box center [1358, 676] width 71 height 29
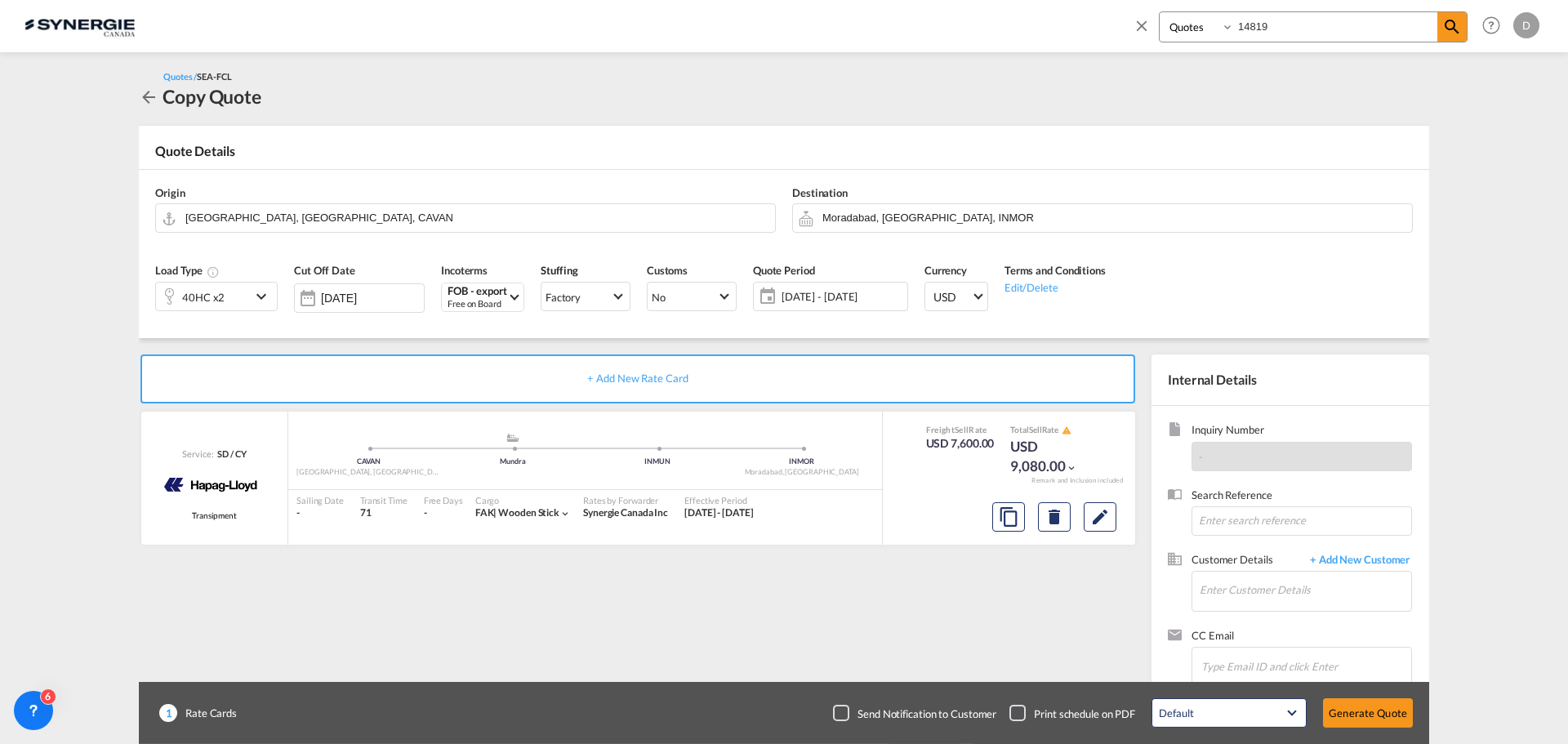
type input "[DATE]"
type input "29 Sep 2025"
click at [1358, 715] on button "Generate Quote" at bounding box center [1368, 713] width 90 height 29
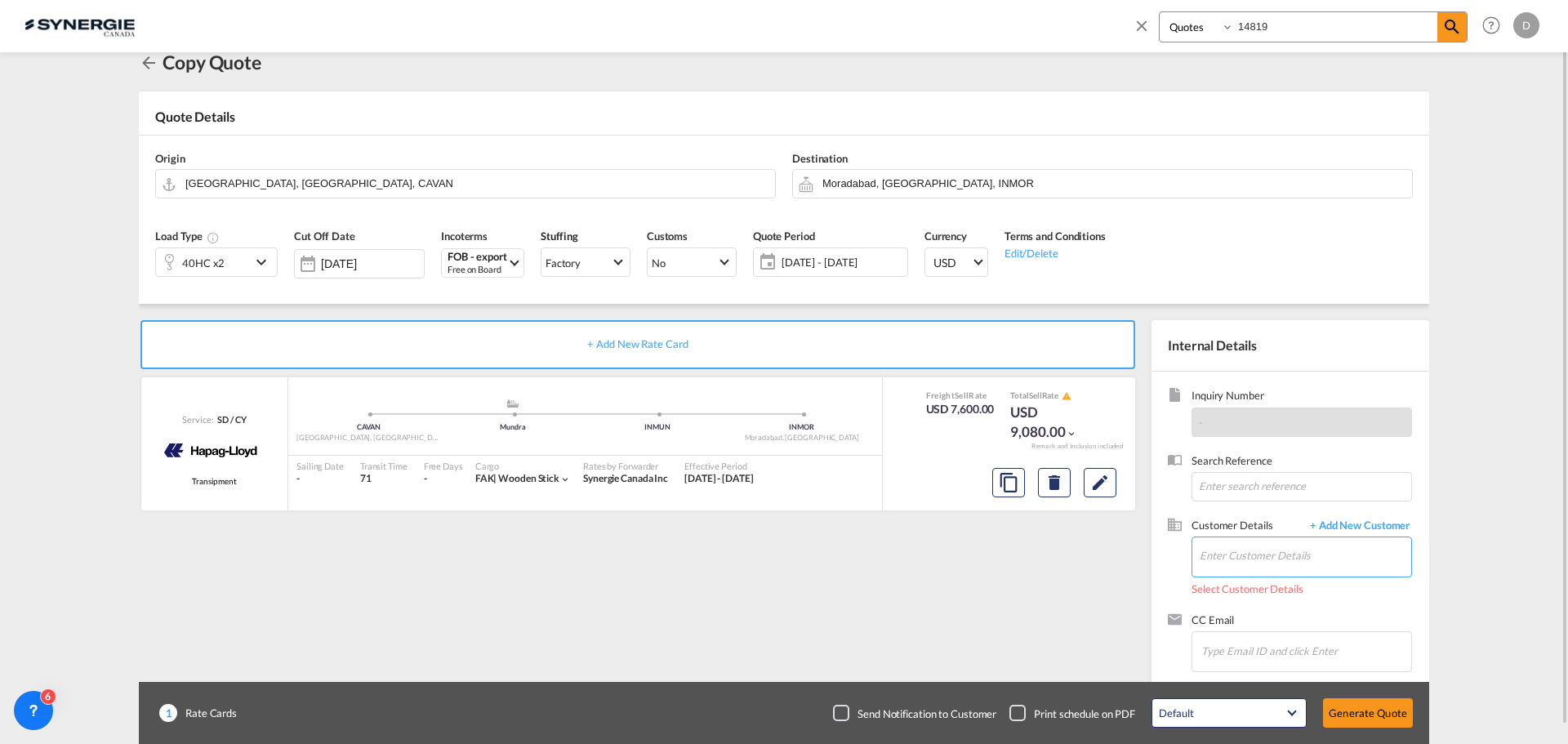
click at [1233, 556] on input "Enter Customer Details" at bounding box center [1305, 556] width 212 height 37
paste input "t.sharma@moversintl.com"
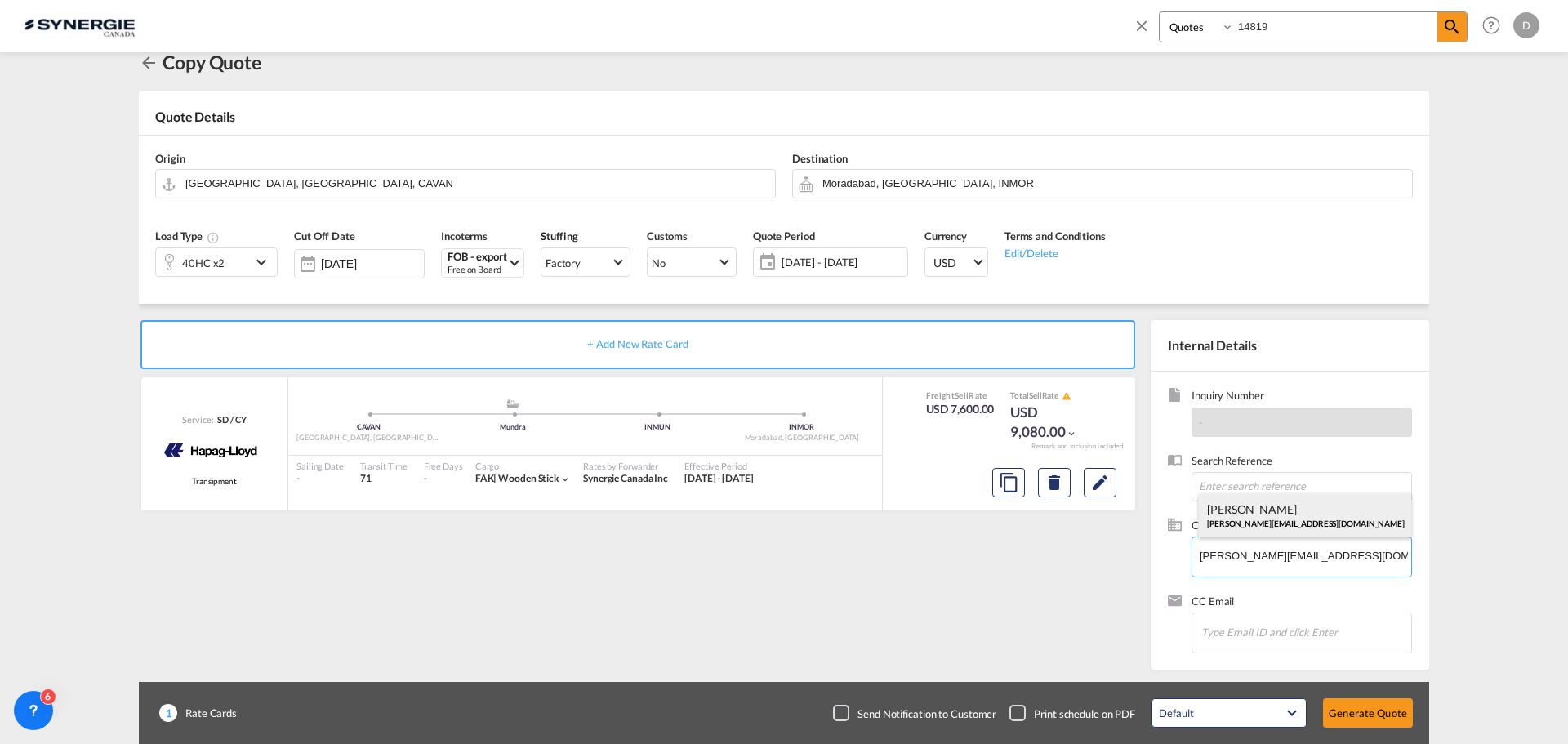
click at [1258, 507] on div "Tajinder Sharma t.sharma@moversintl.com" at bounding box center [1305, 515] width 212 height 44
type input "Movers Int'l, Tajinder Sharma, t.sharma@moversintl.com"
click at [1360, 719] on button "Generate Quote" at bounding box center [1368, 713] width 90 height 29
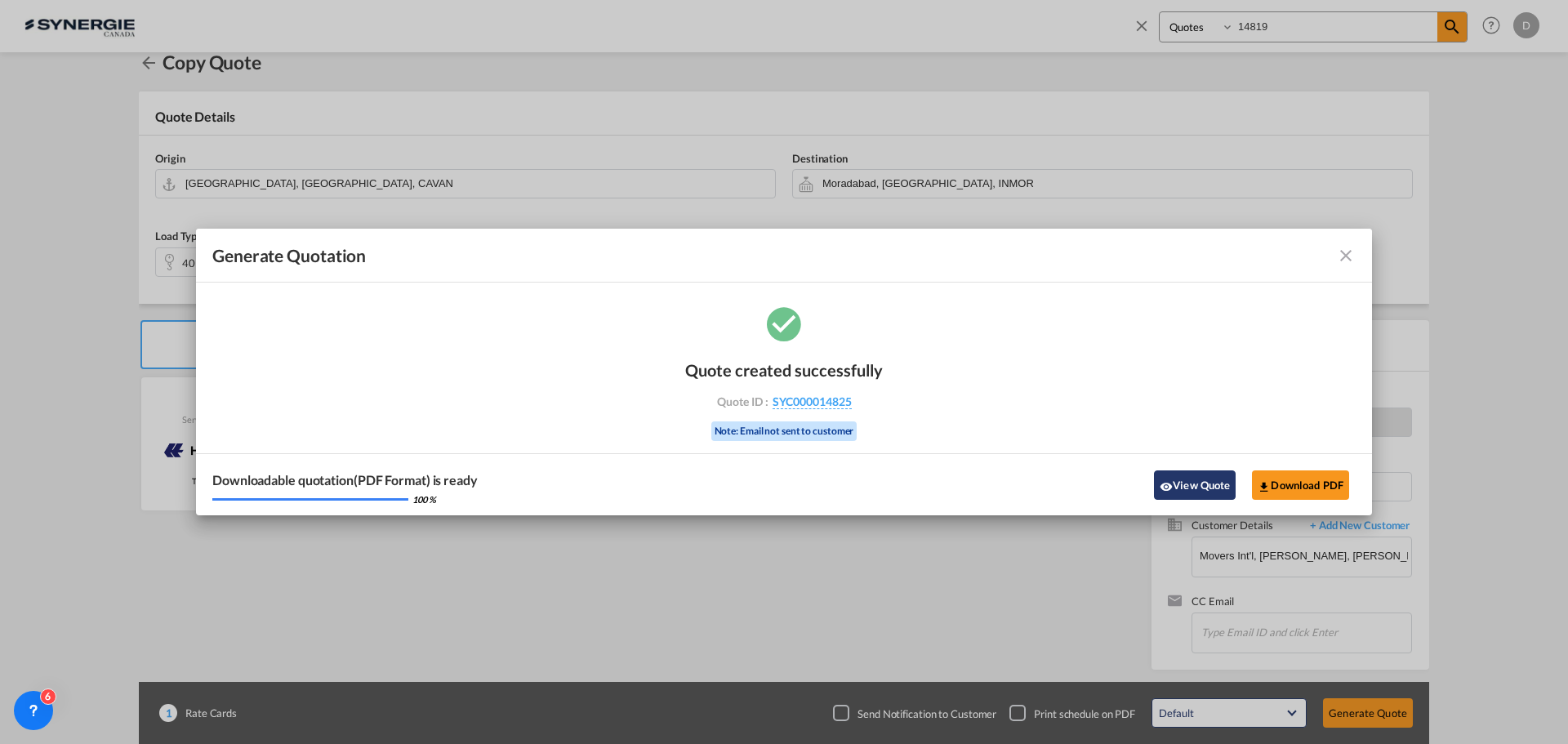
click at [1200, 487] on button "View Quote" at bounding box center [1194, 484] width 82 height 29
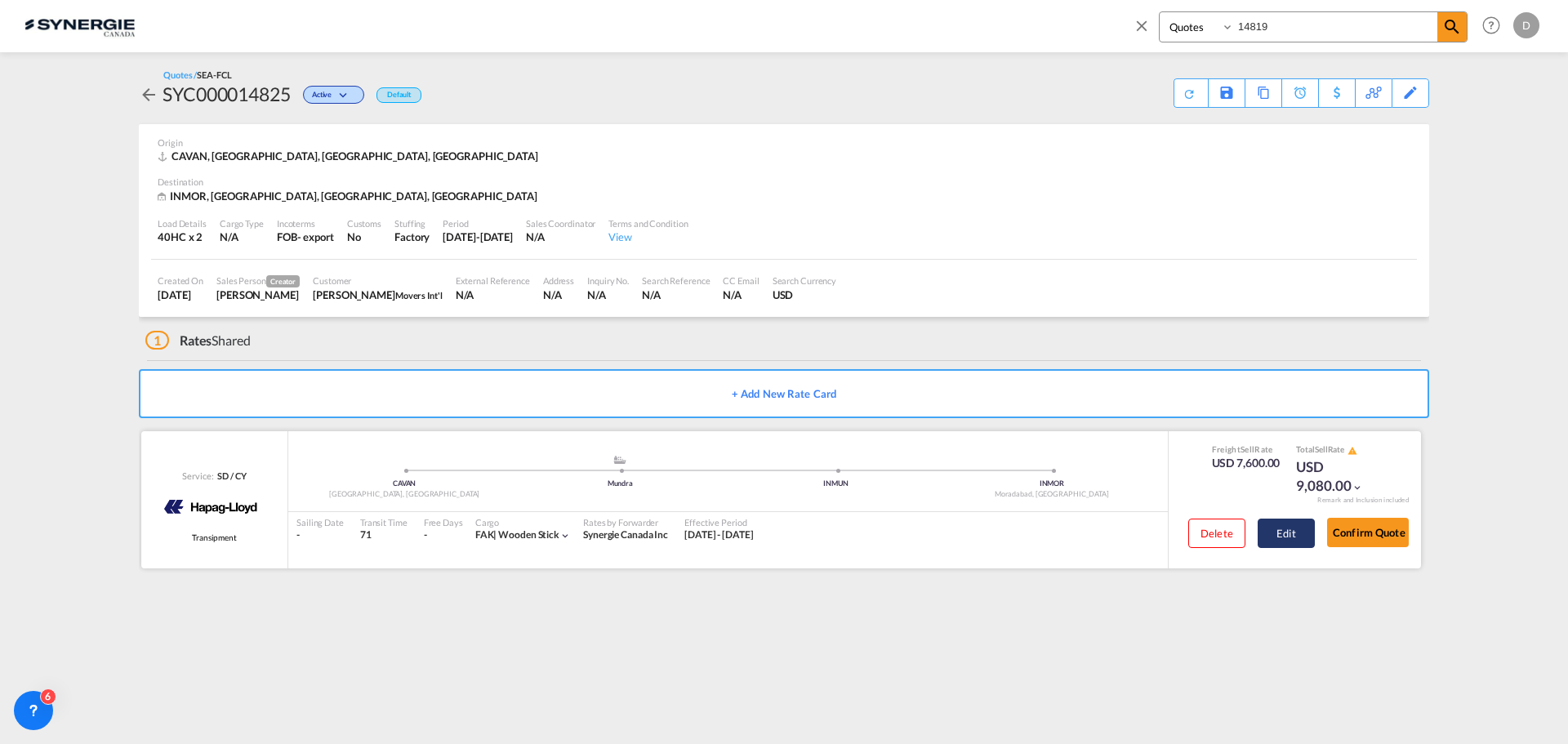
click at [1290, 534] on button "Edit" at bounding box center [1286, 533] width 57 height 29
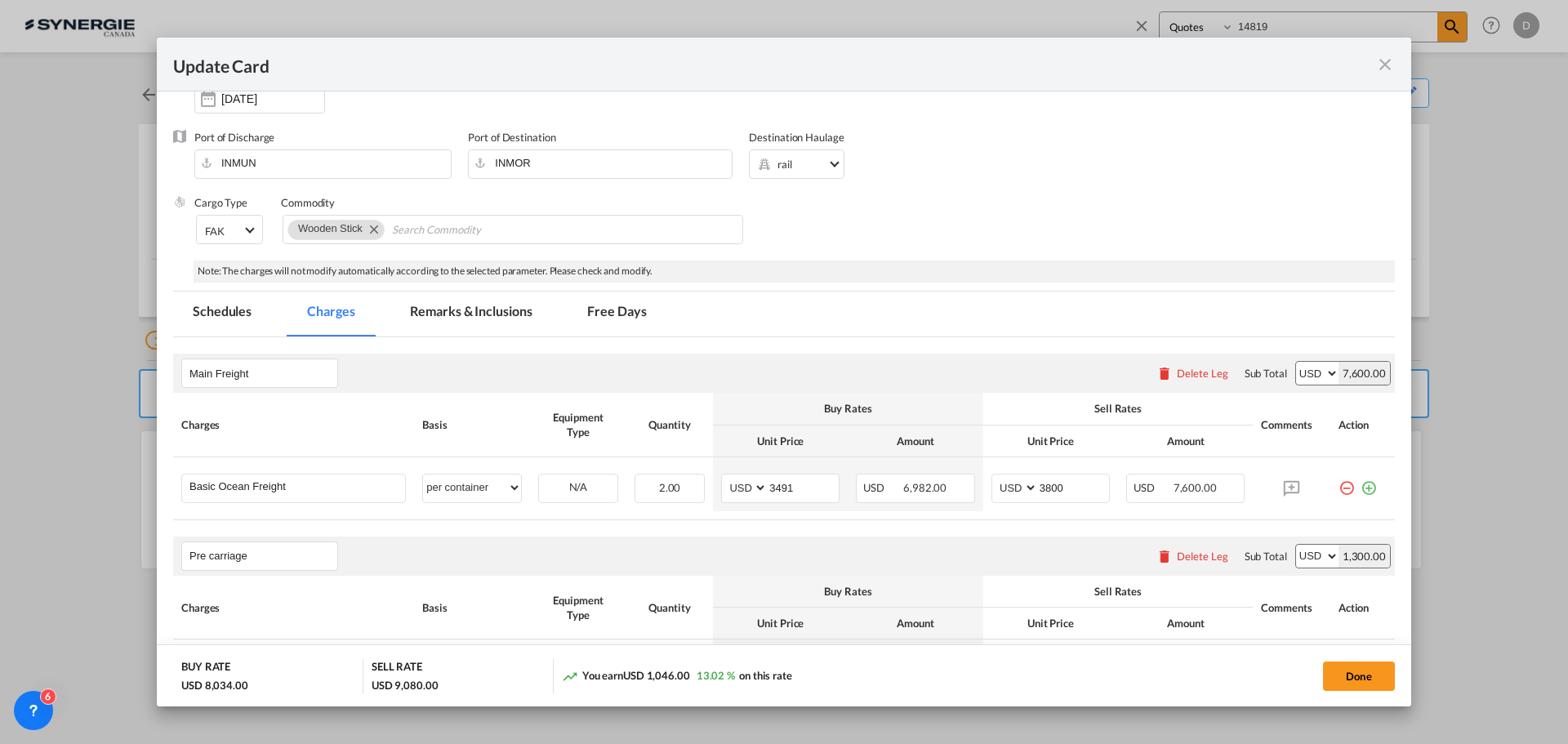
scroll to position [164, 0]
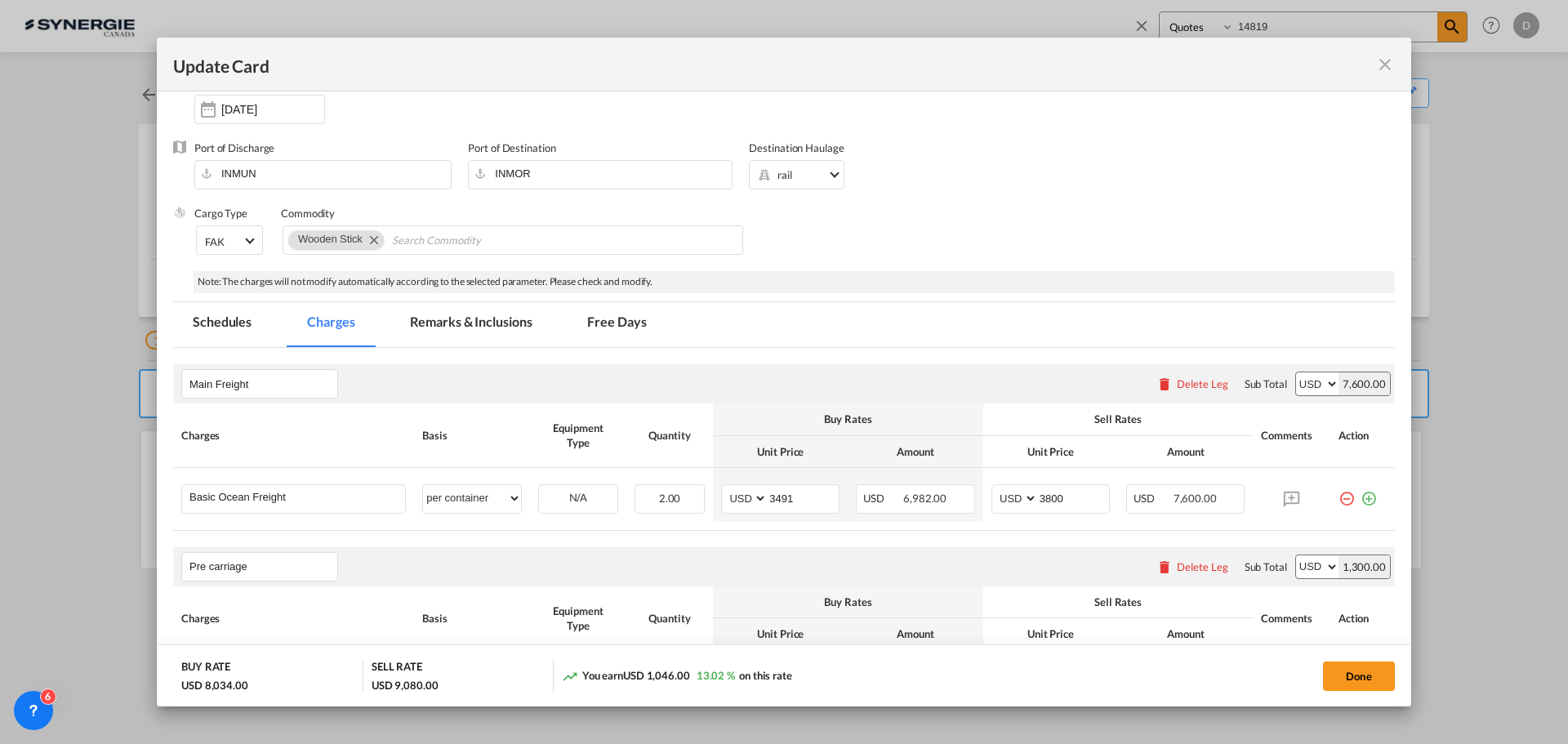
click at [1388, 67] on md-icon "icon-close fg-AAA8AD m-0 pointer" at bounding box center [1385, 64] width 20 height 20
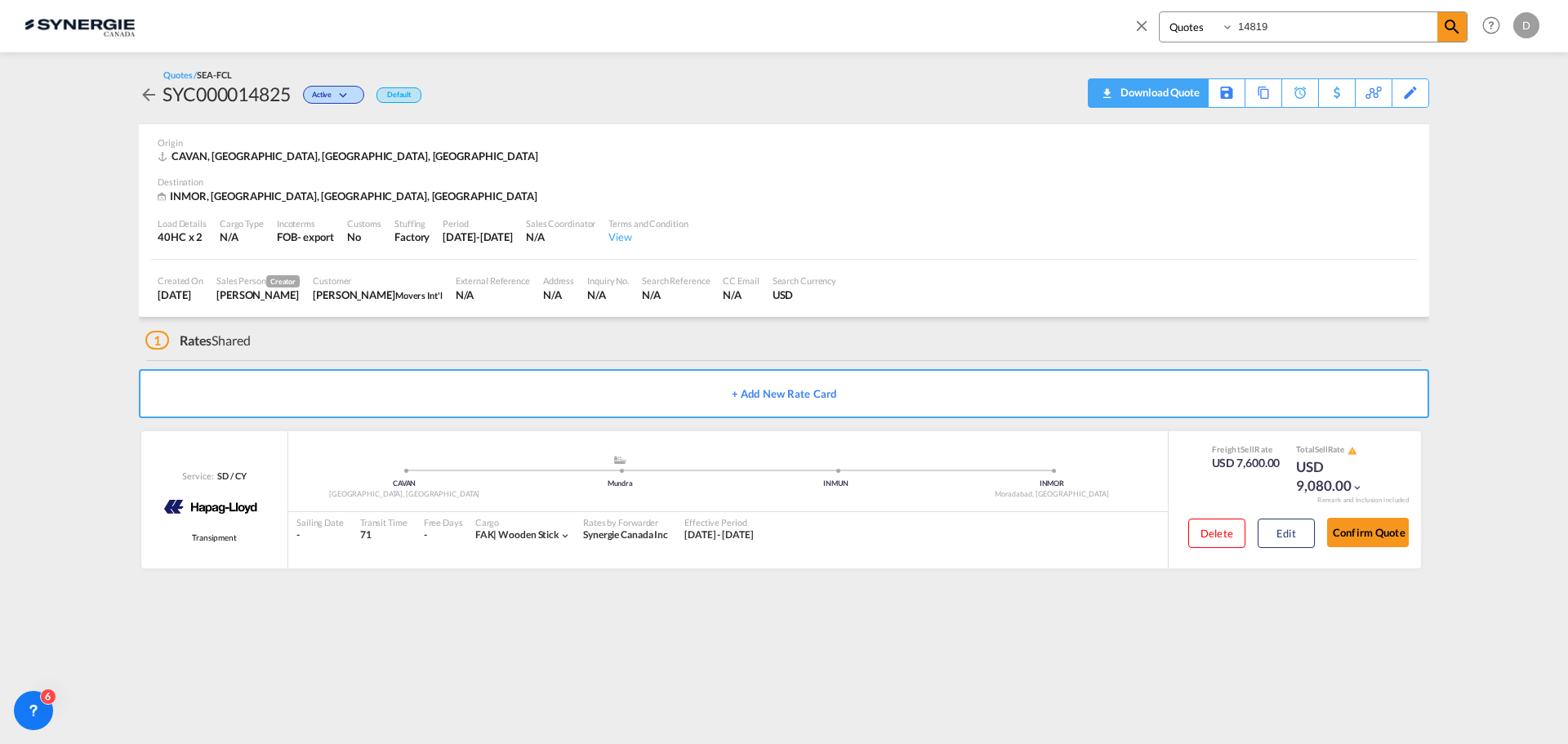
click at [1181, 98] on div "Download Quote" at bounding box center [1157, 92] width 84 height 26
click at [1249, 22] on input "14819" at bounding box center [1335, 26] width 203 height 28
click at [1250, 22] on input "14819" at bounding box center [1335, 26] width 203 height 28
type input "14782"
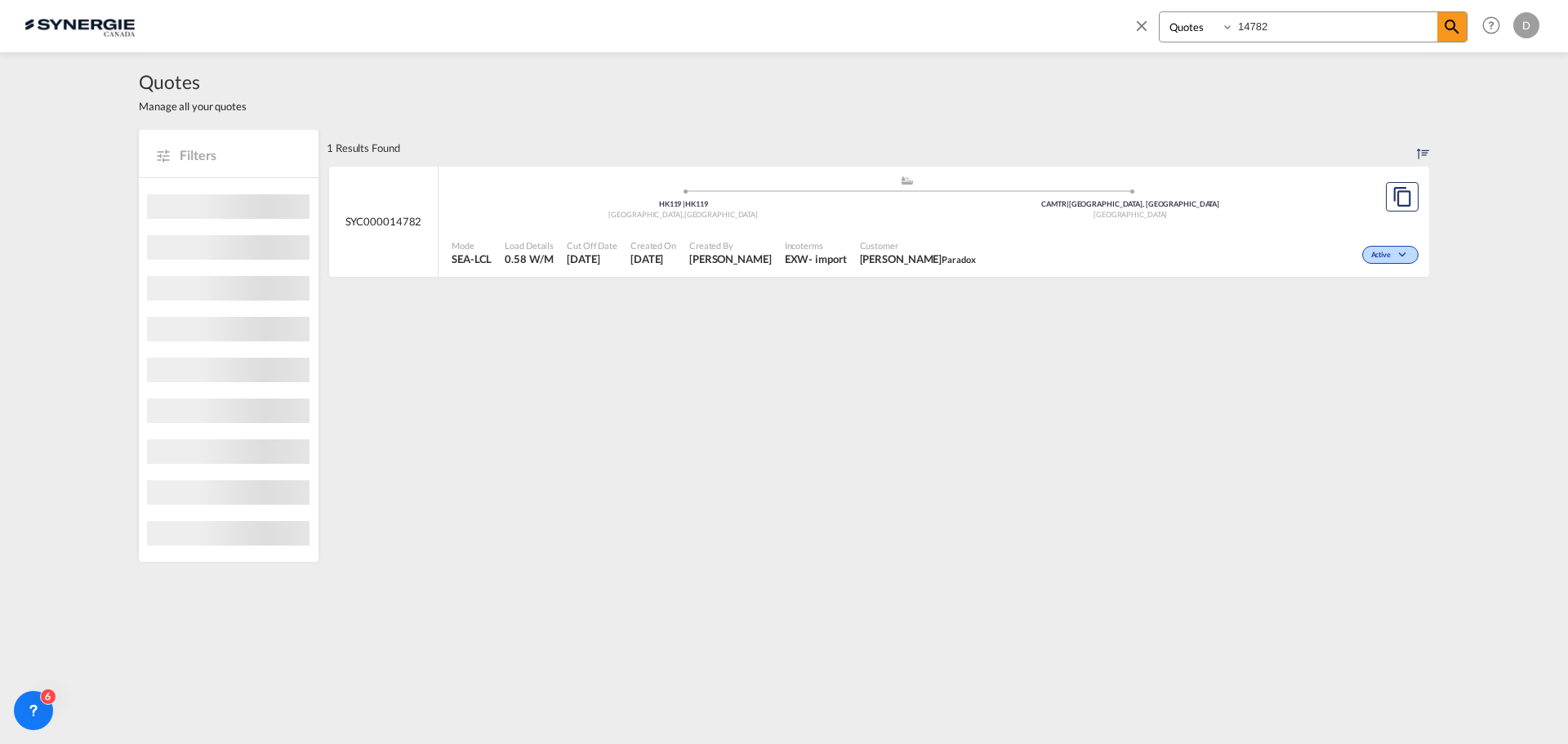
click at [812, 248] on span "Incoterms" at bounding box center [816, 245] width 62 height 12
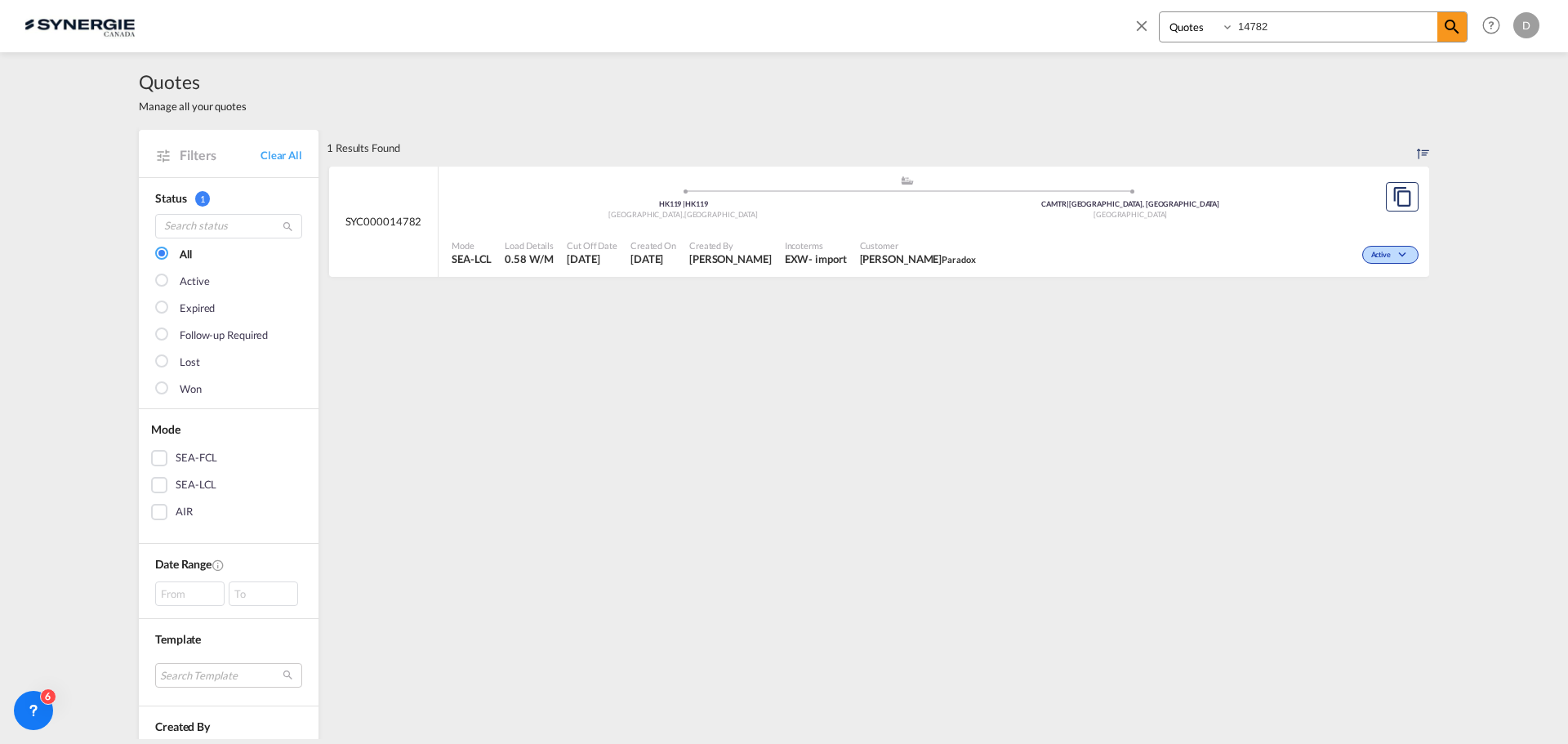
click at [745, 256] on span "[PERSON_NAME]" at bounding box center [730, 260] width 83 height 15
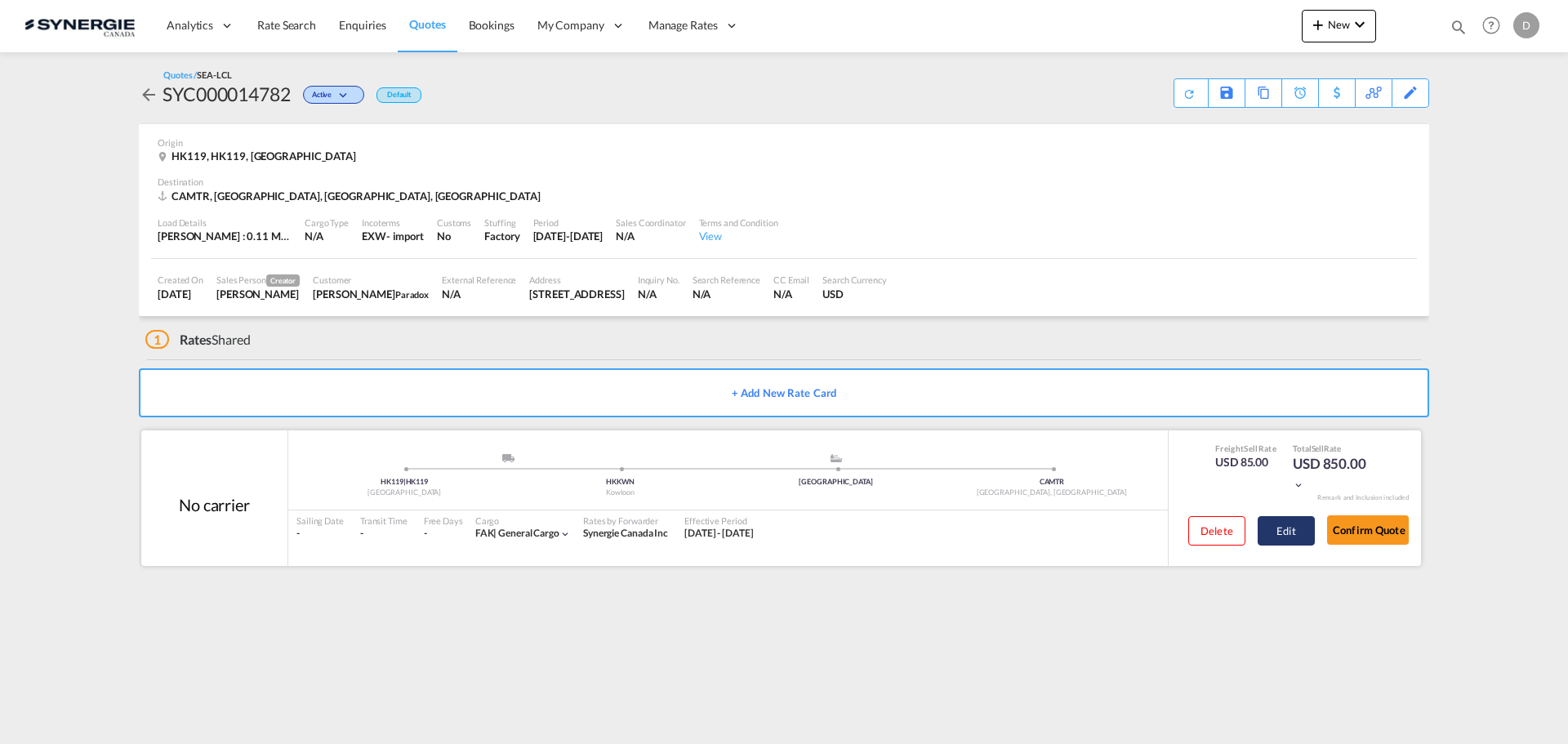
click at [1276, 527] on button "Edit" at bounding box center [1286, 530] width 57 height 29
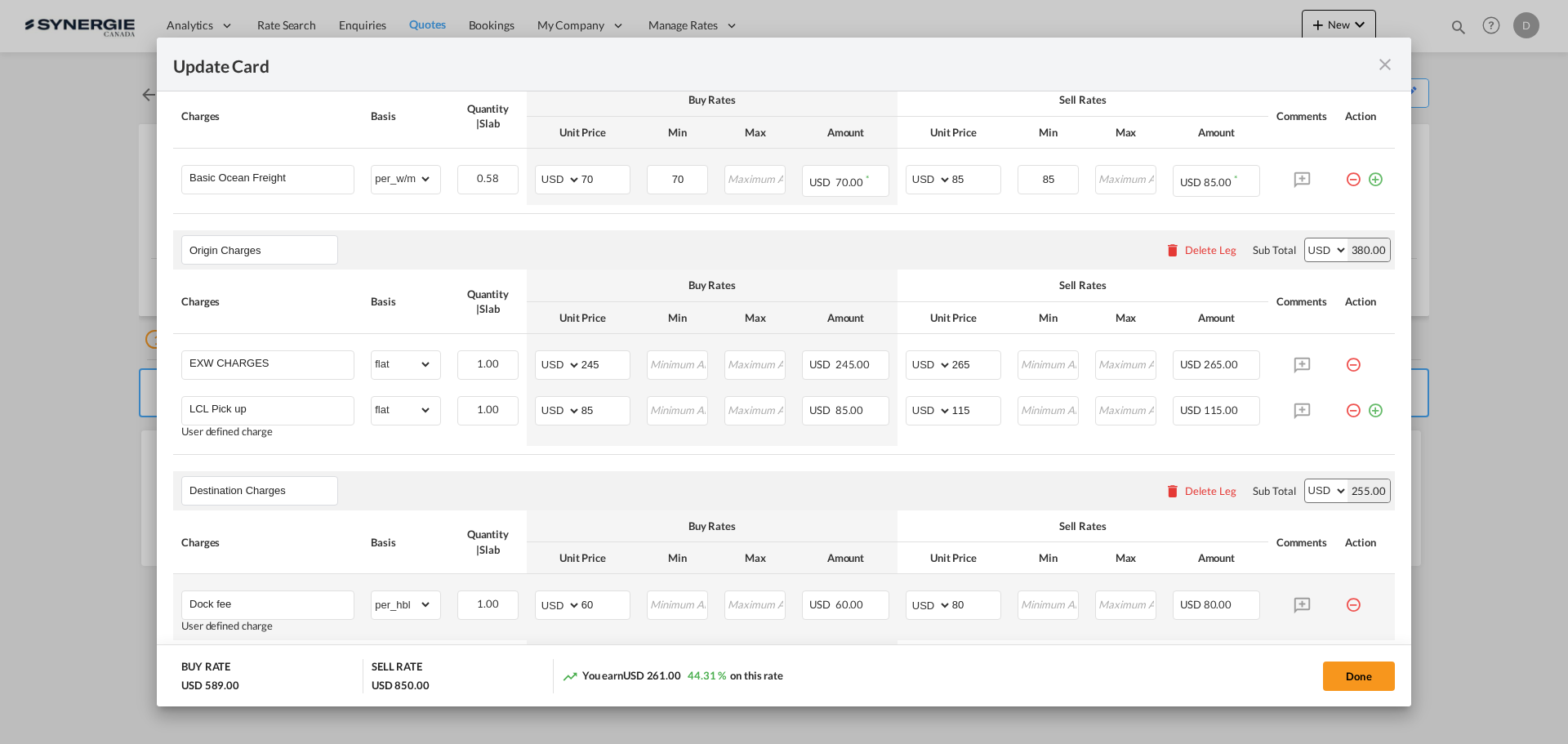
scroll to position [326, 0]
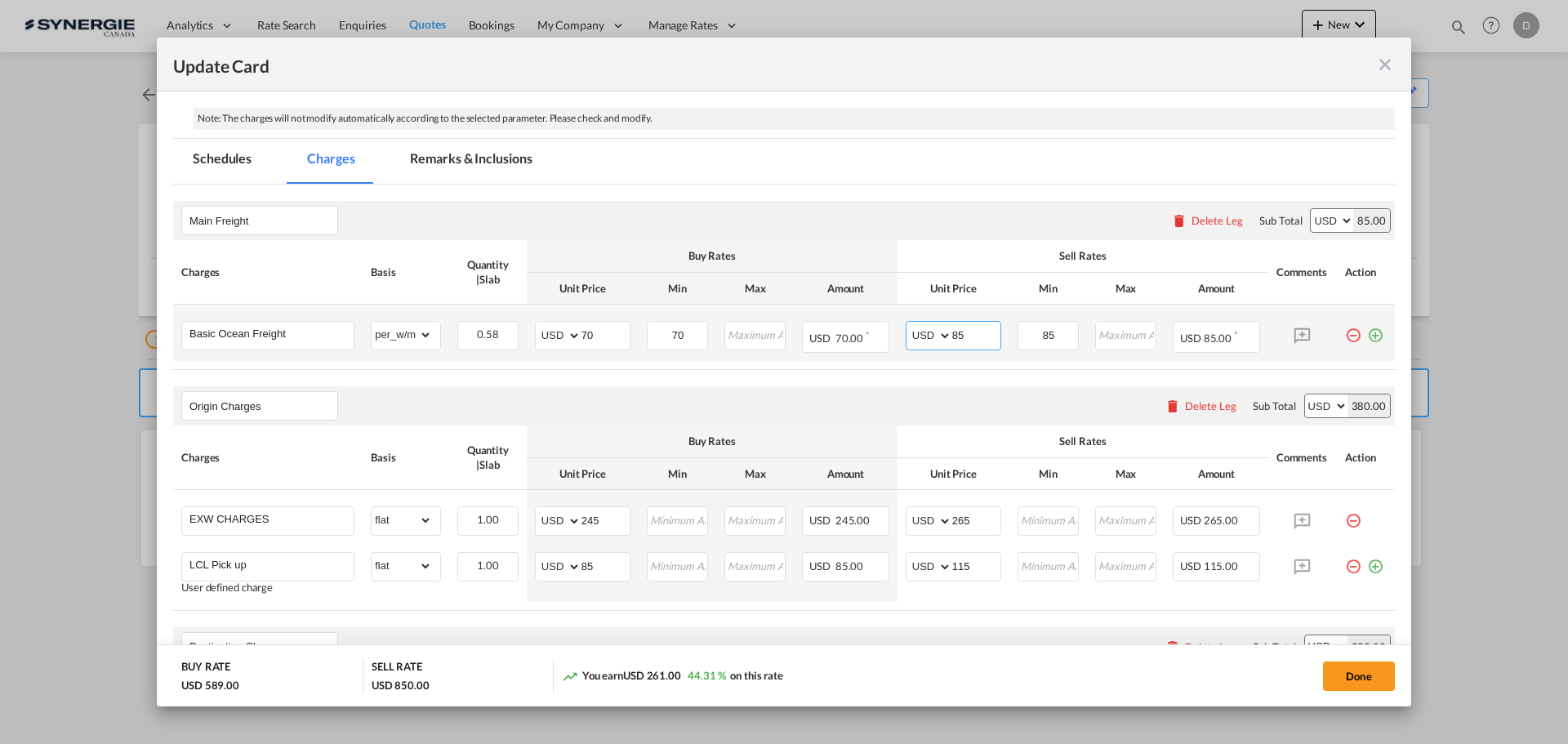
click at [952, 336] on input "85" at bounding box center [976, 334] width 48 height 24
type input "83"
click at [1037, 333] on input "85" at bounding box center [1048, 334] width 59 height 24
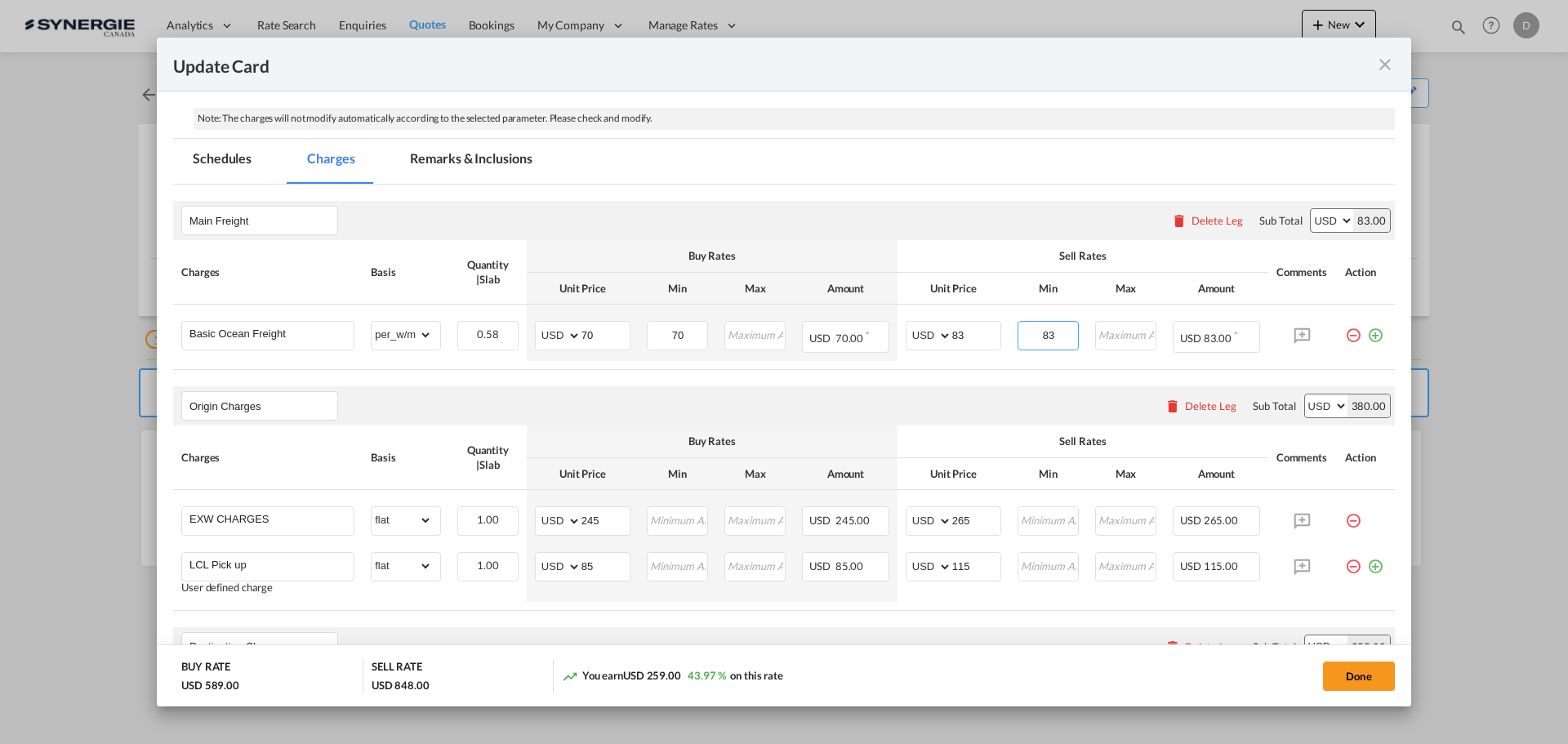
type input "83"
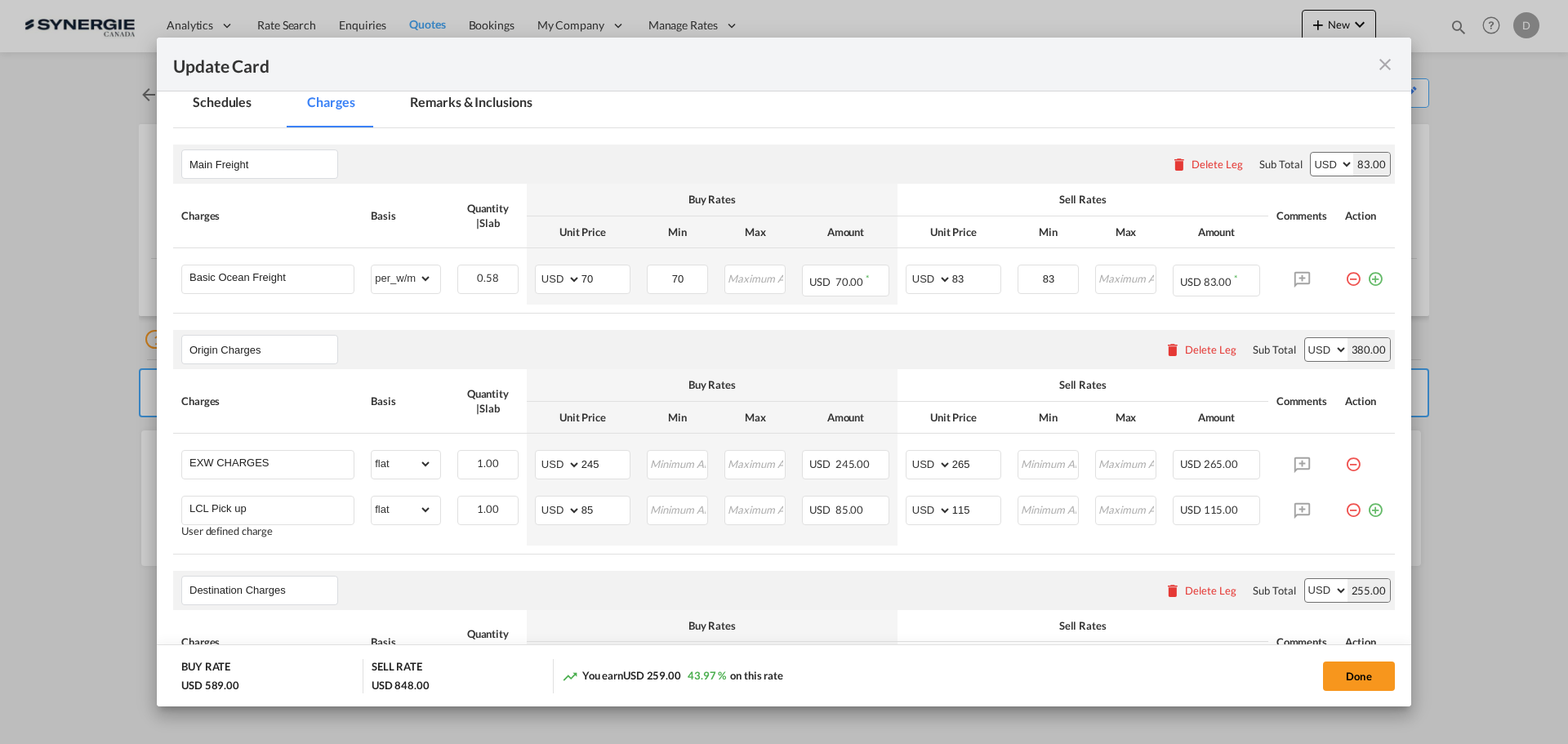
scroll to position [408, 0]
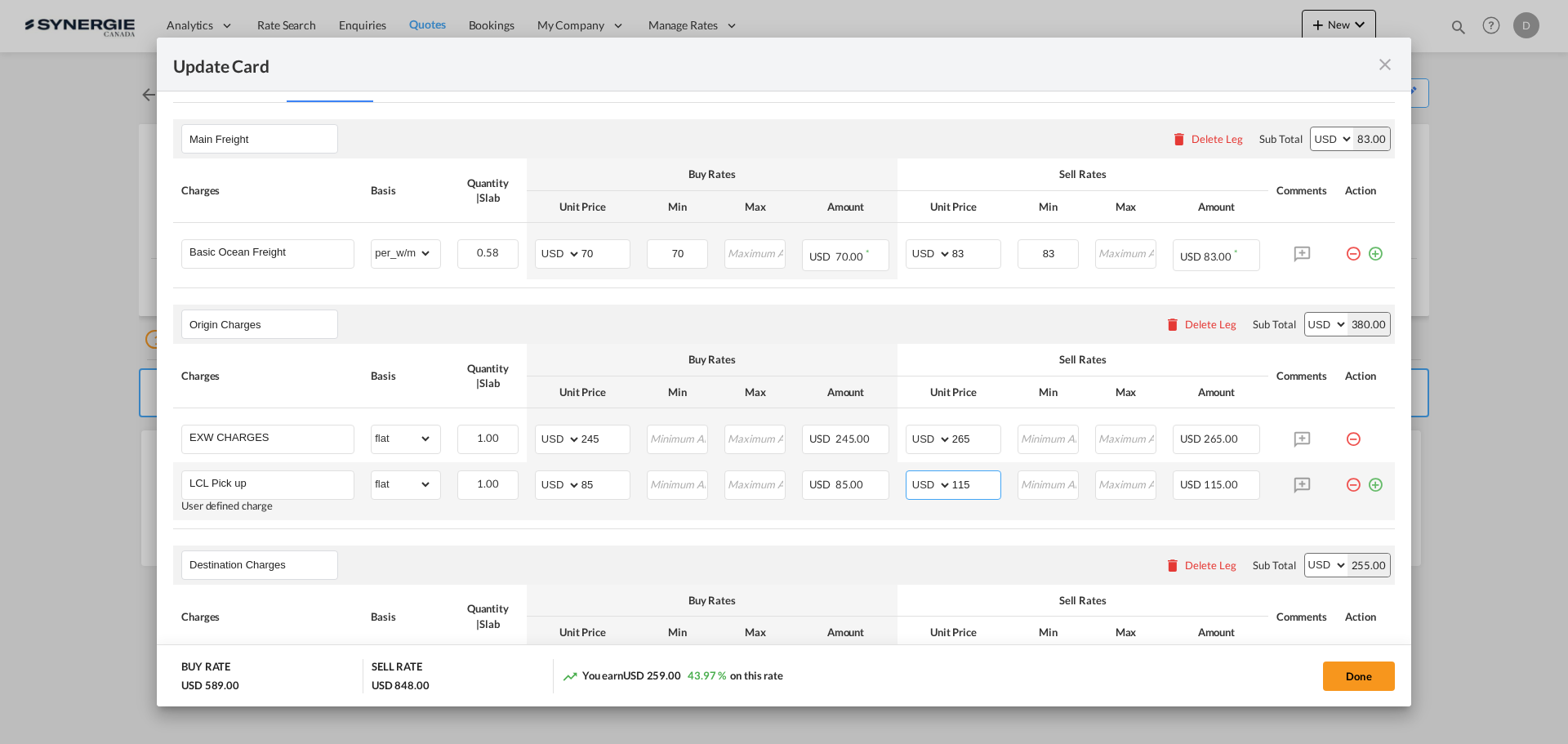
click at [952, 488] on input "115" at bounding box center [976, 483] width 48 height 24
type input "110"
click at [877, 514] on td "USD 85.00" at bounding box center [845, 492] width 103 height 58
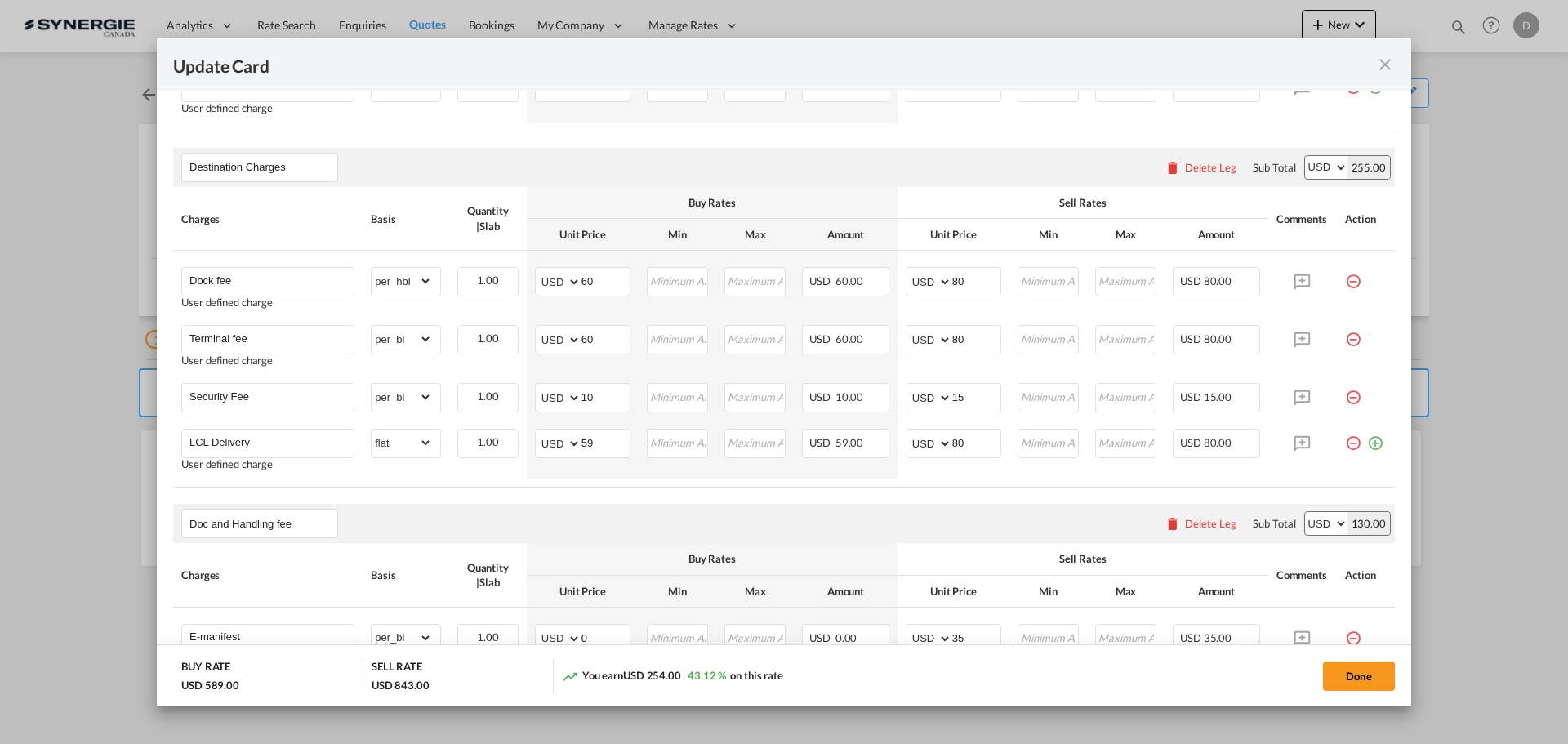
scroll to position [817, 0]
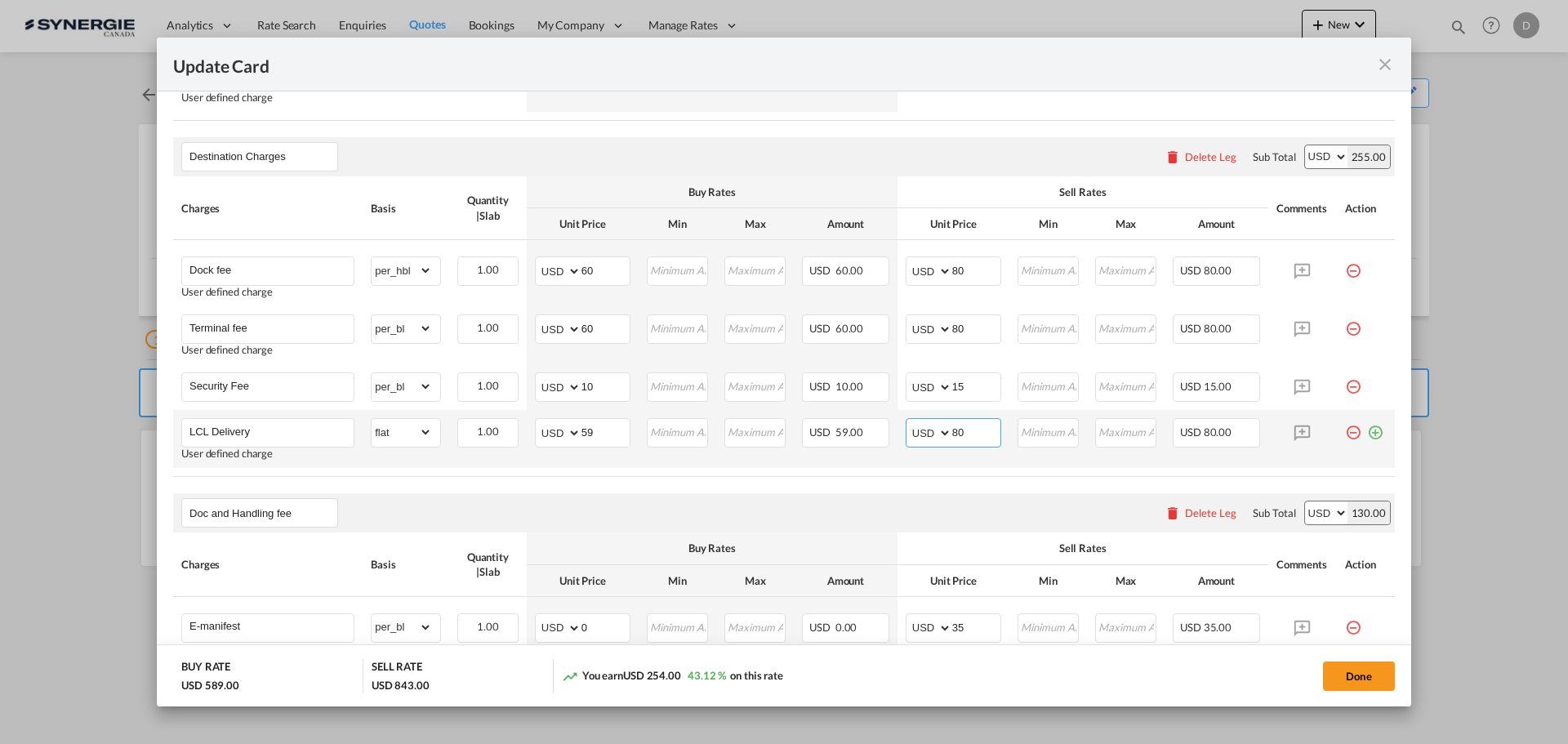
click at [952, 437] on input "80" at bounding box center [976, 432] width 48 height 24
type input "75"
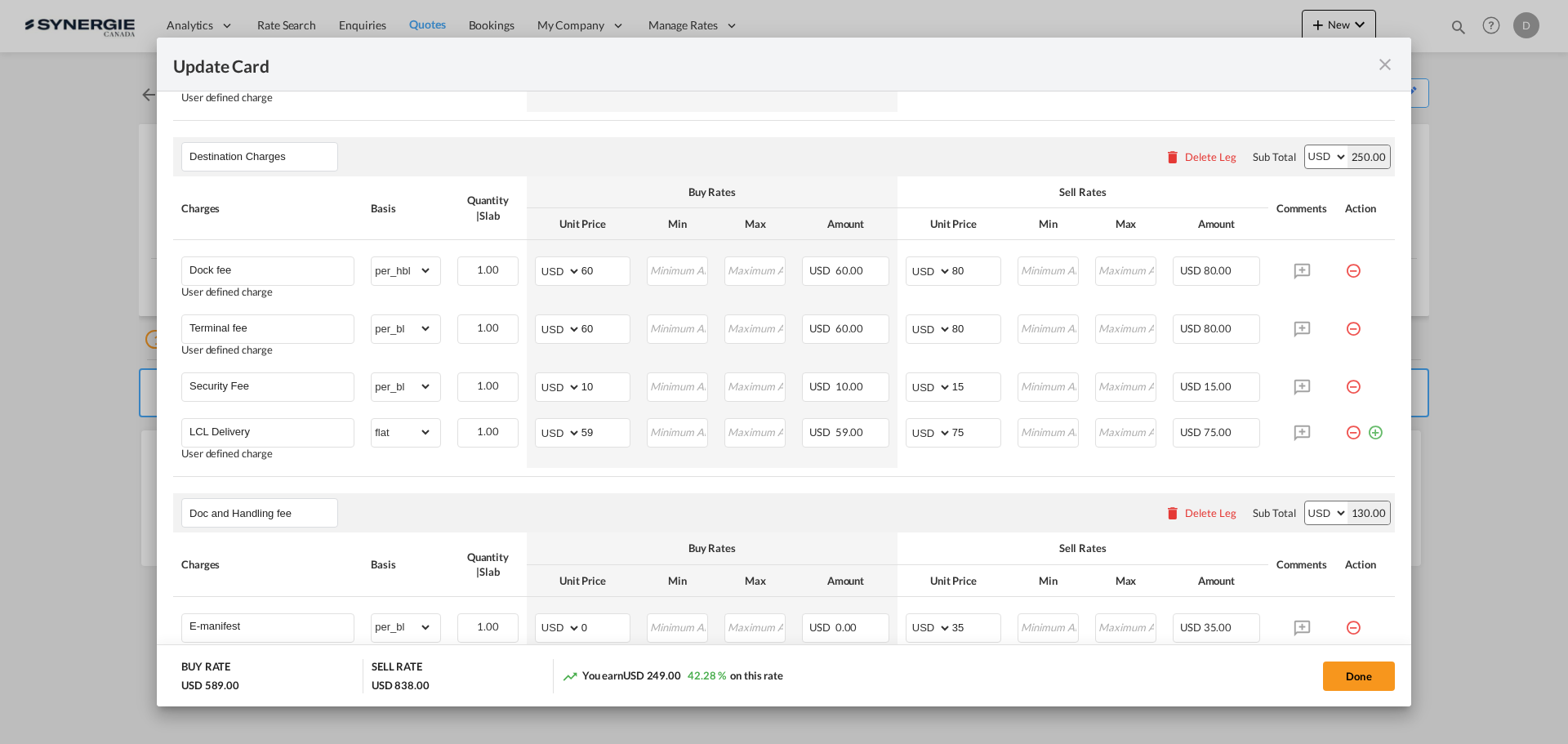
click at [775, 482] on air-lcl-rate-modification "Main Freight Please enter leg name Leg Name Already Exists Delete Leg Sub Total…" at bounding box center [783, 390] width 1221 height 1392
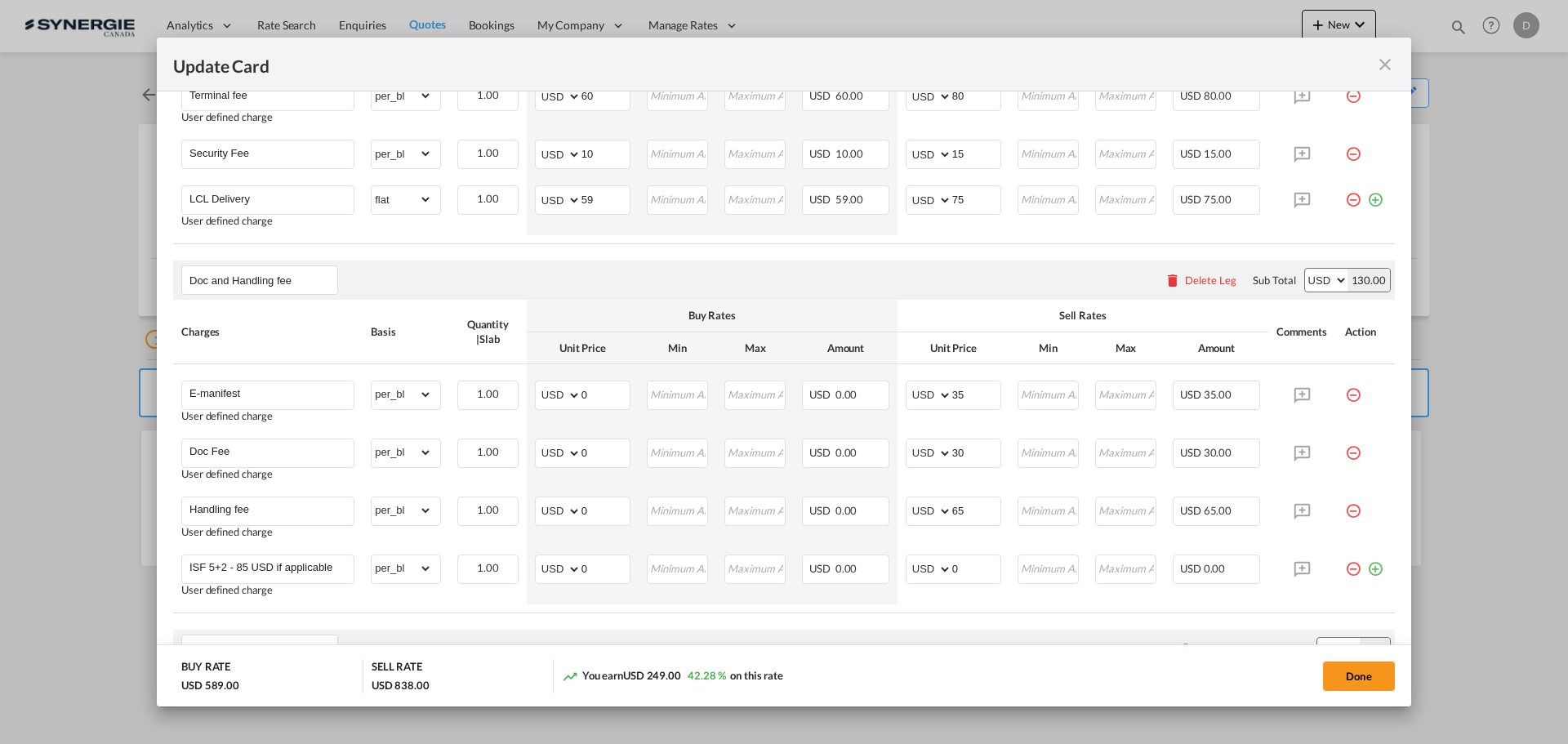
scroll to position [1144, 0]
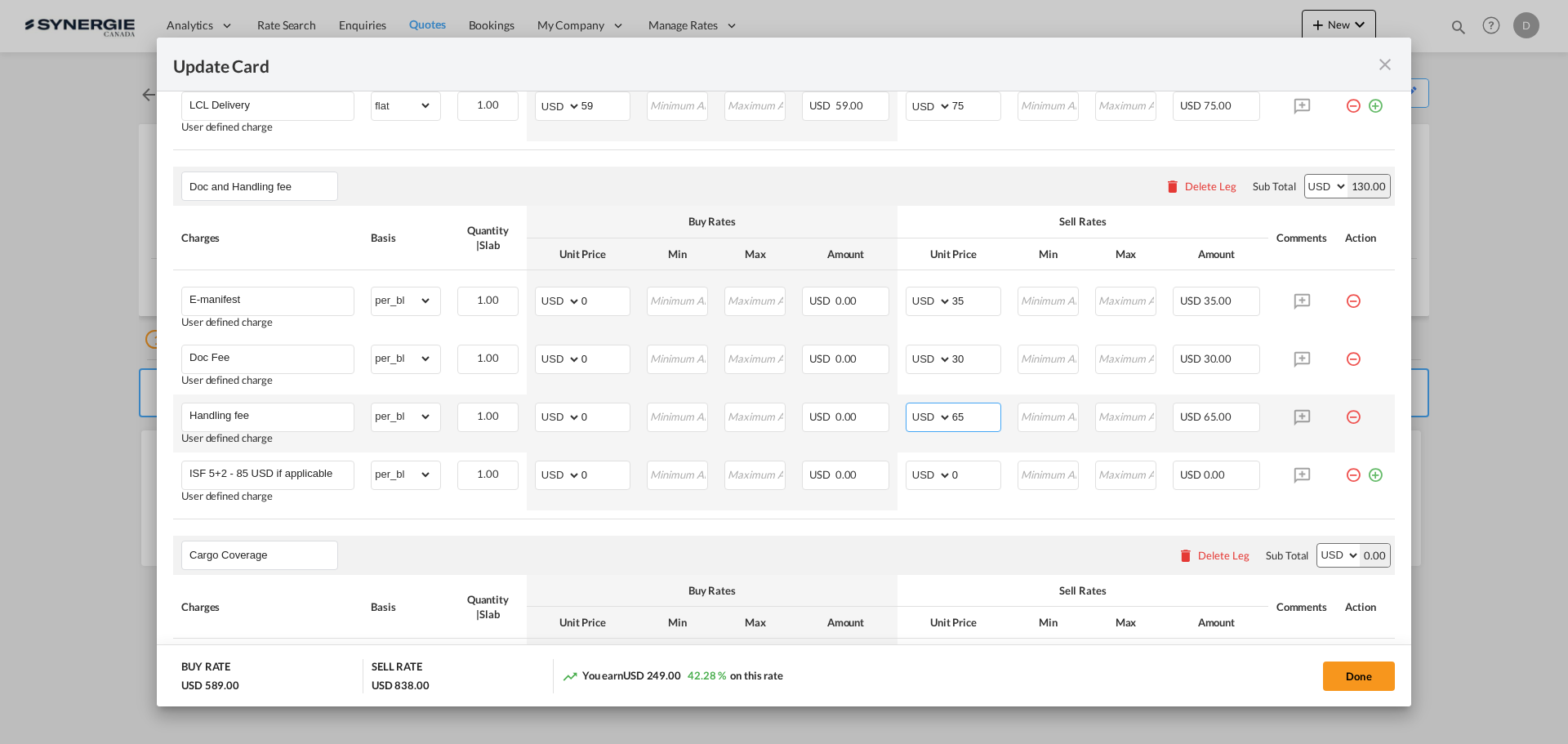
click at [952, 417] on input "65" at bounding box center [976, 416] width 48 height 24
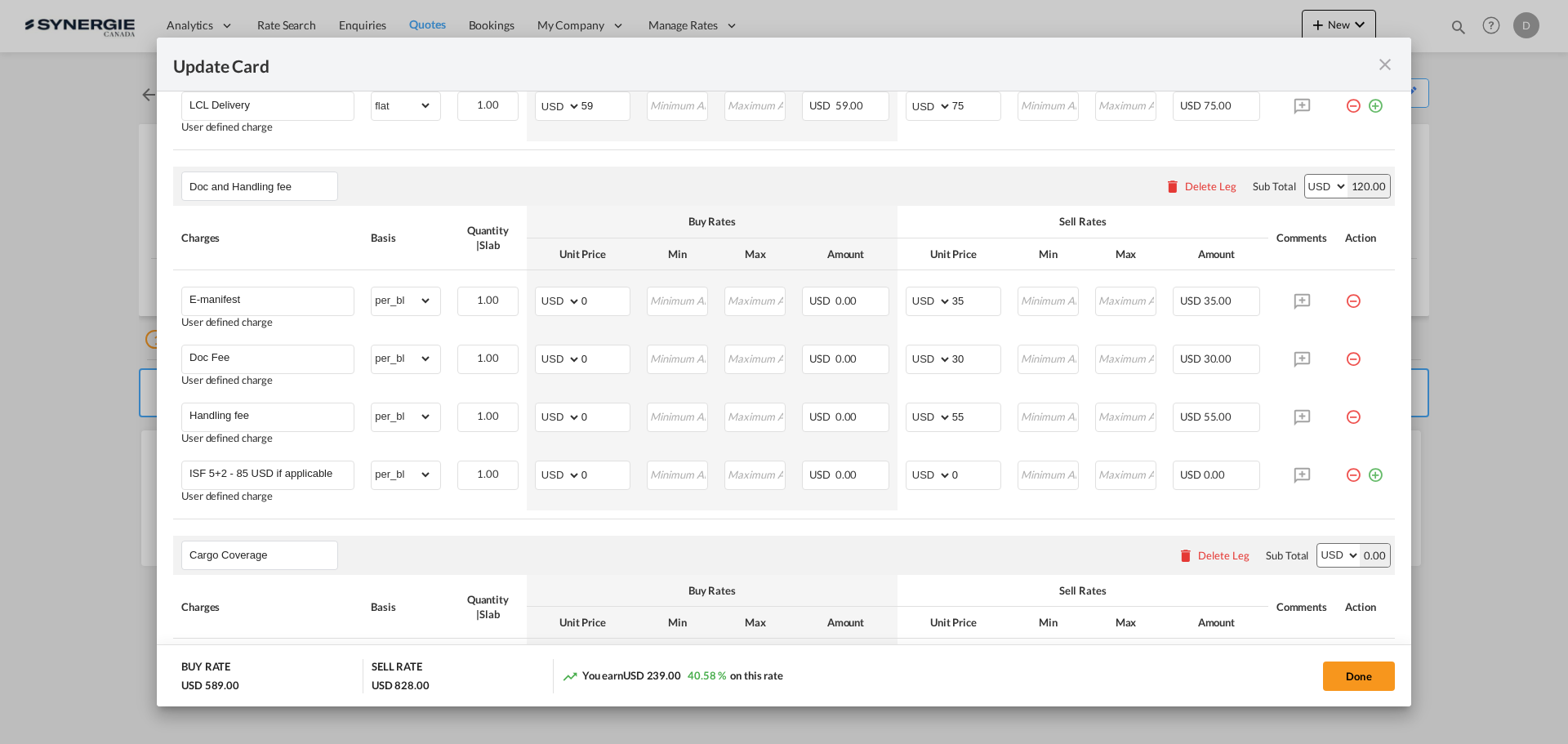
click at [867, 537] on div "Cargo Coverage Please enter leg name Leg Name Already Exists Delete Leg Sub Tot…" at bounding box center [783, 556] width 1221 height 40
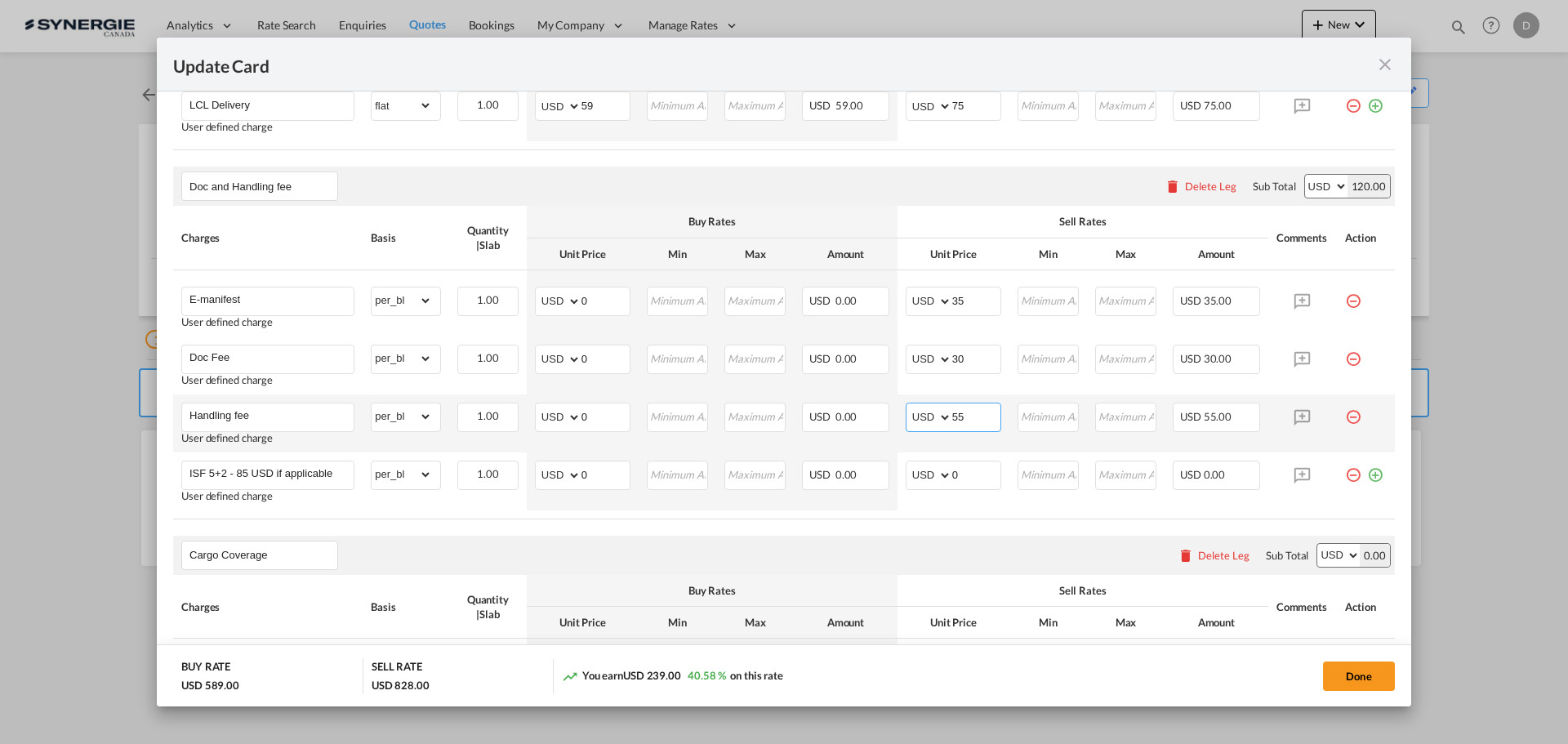
click at [952, 418] on input "55" at bounding box center [976, 416] width 48 height 24
type input "65"
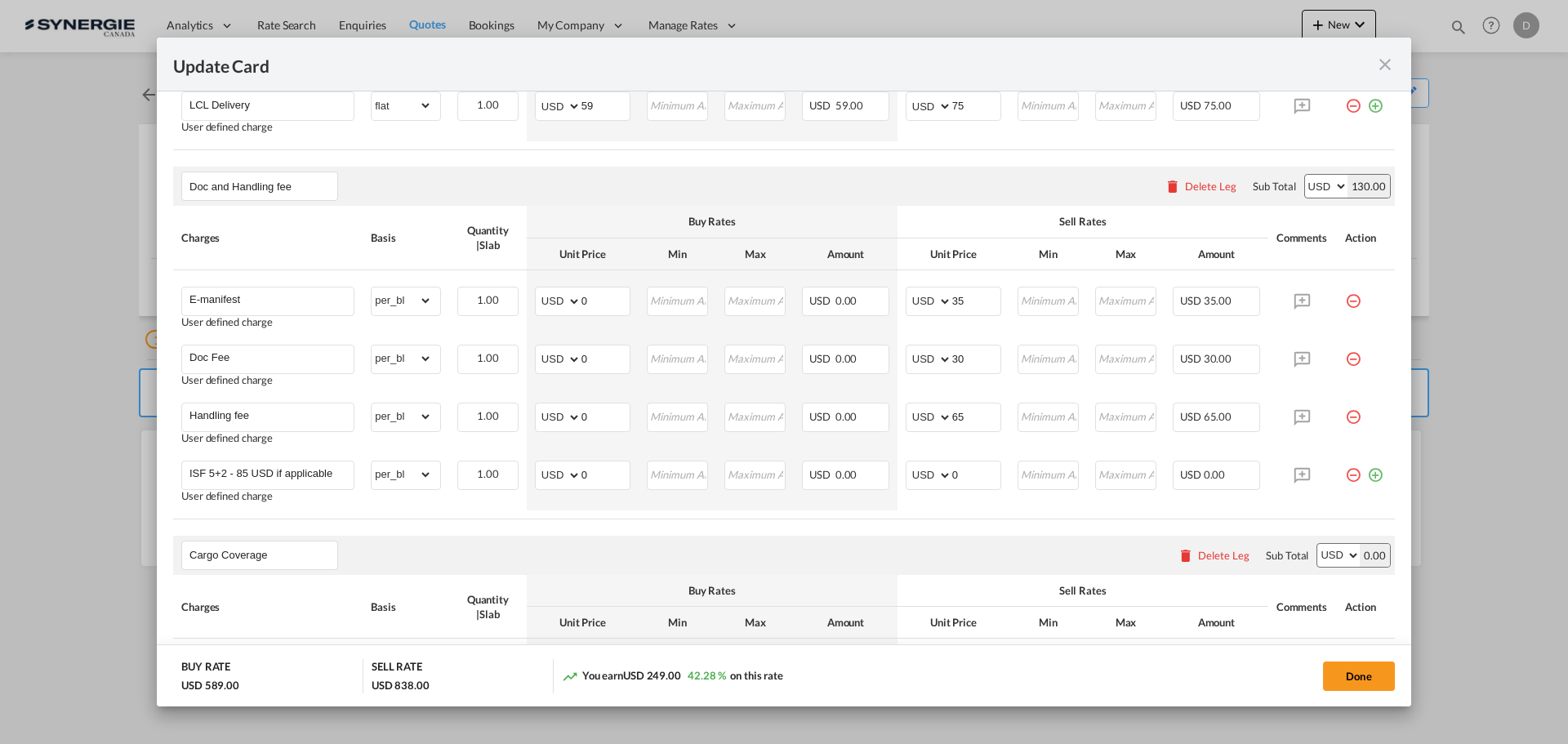
click at [879, 531] on air-lcl-rate-modification "Main Freight Please enter leg name Leg Name Already Exists Delete Leg Sub Total…" at bounding box center [783, 64] width 1221 height 1392
click at [1339, 672] on button "Done" at bounding box center [1358, 676] width 71 height 29
type input "15 Sep 2025"
type input "29 Sep 2025"
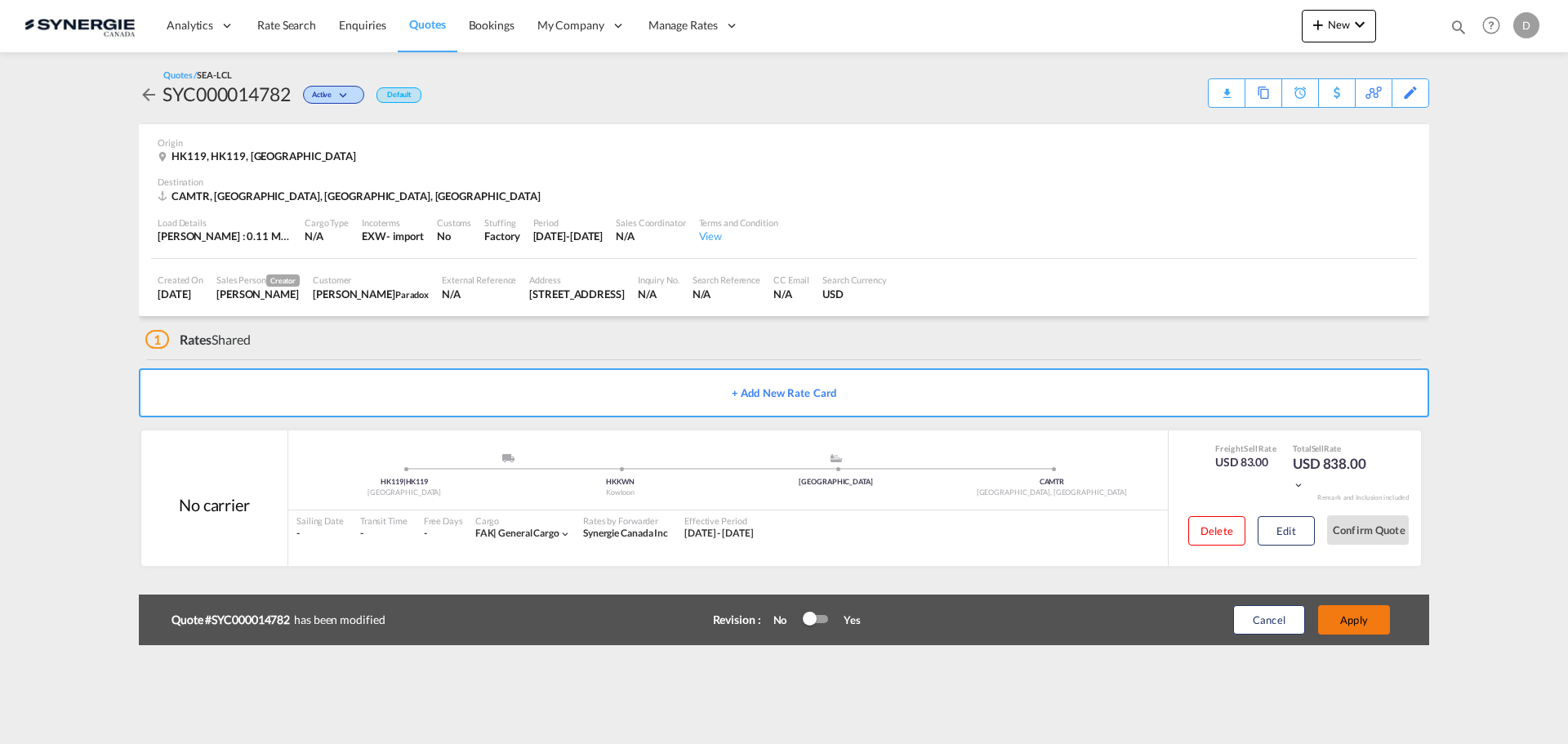
click at [1348, 620] on button "Apply" at bounding box center [1354, 620] width 71 height 29
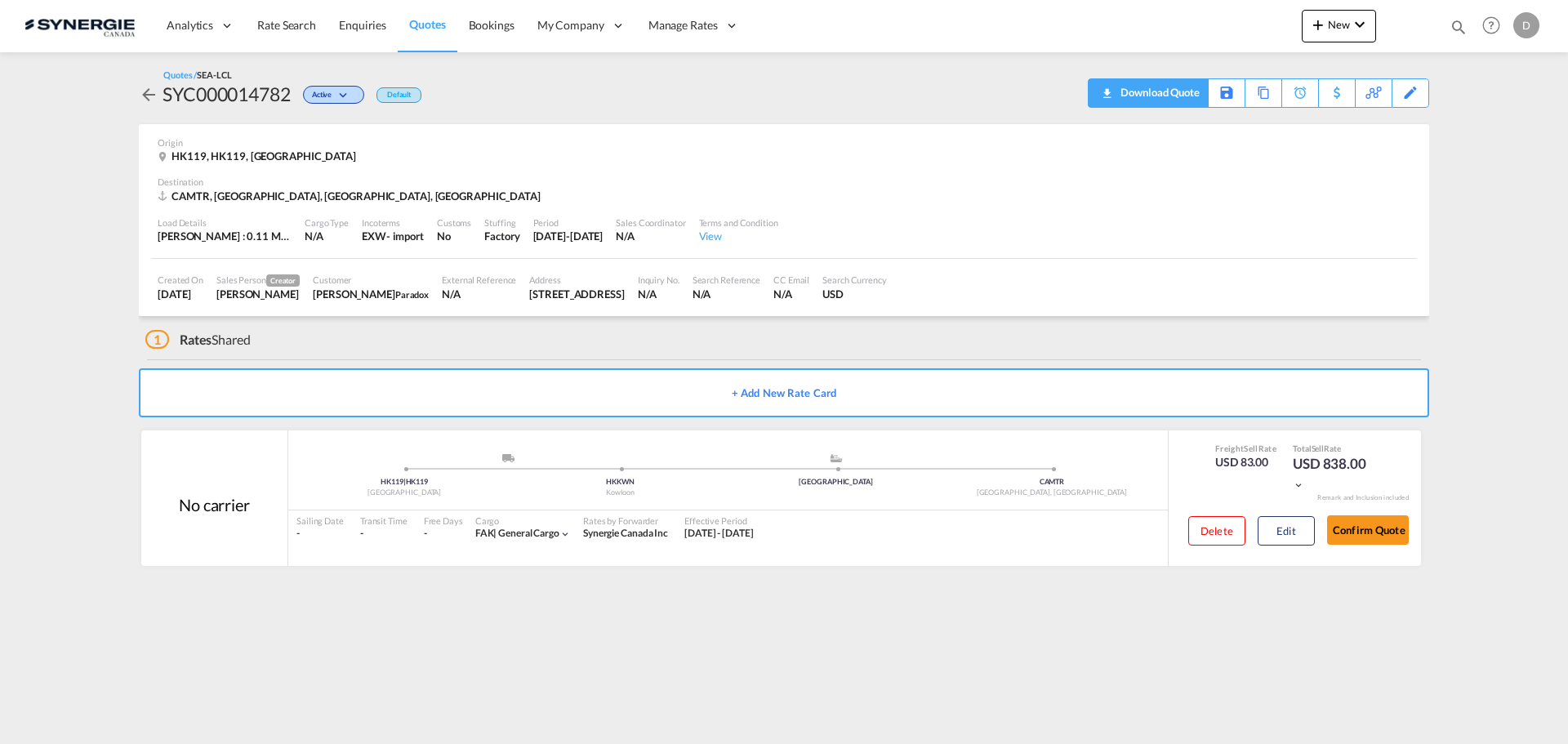
click at [1182, 101] on div "Download Quote" at bounding box center [1157, 92] width 84 height 26
